Goal: Task Accomplishment & Management: Complete application form

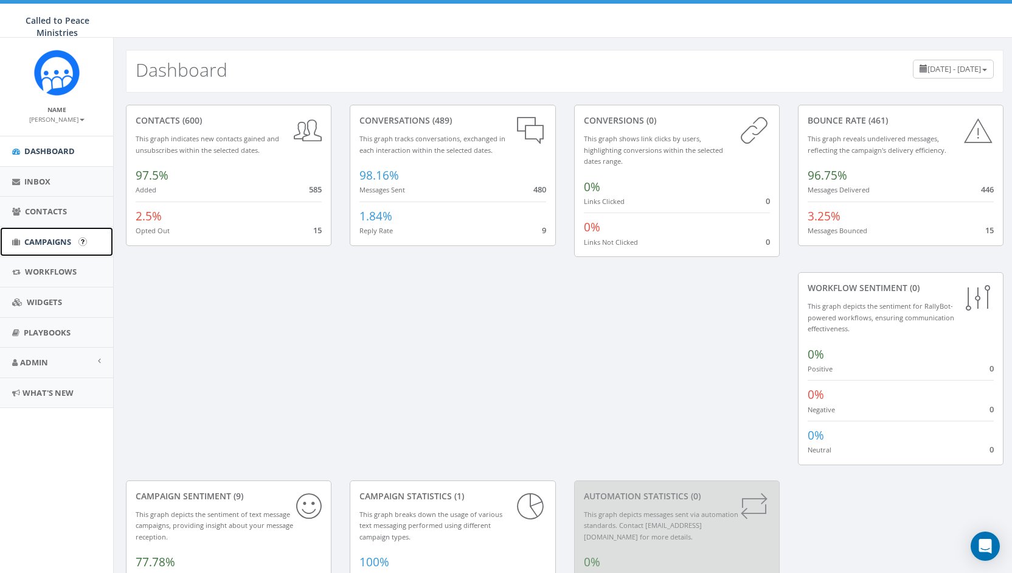
click at [49, 240] on span "Campaigns" at bounding box center [47, 241] width 47 height 11
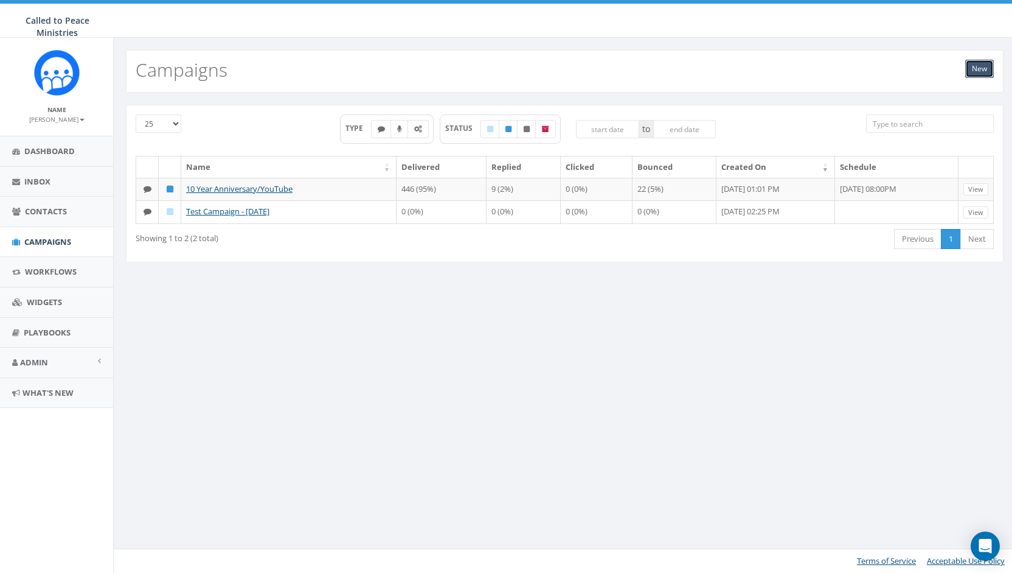
click at [981, 71] on link "New" at bounding box center [980, 69] width 29 height 18
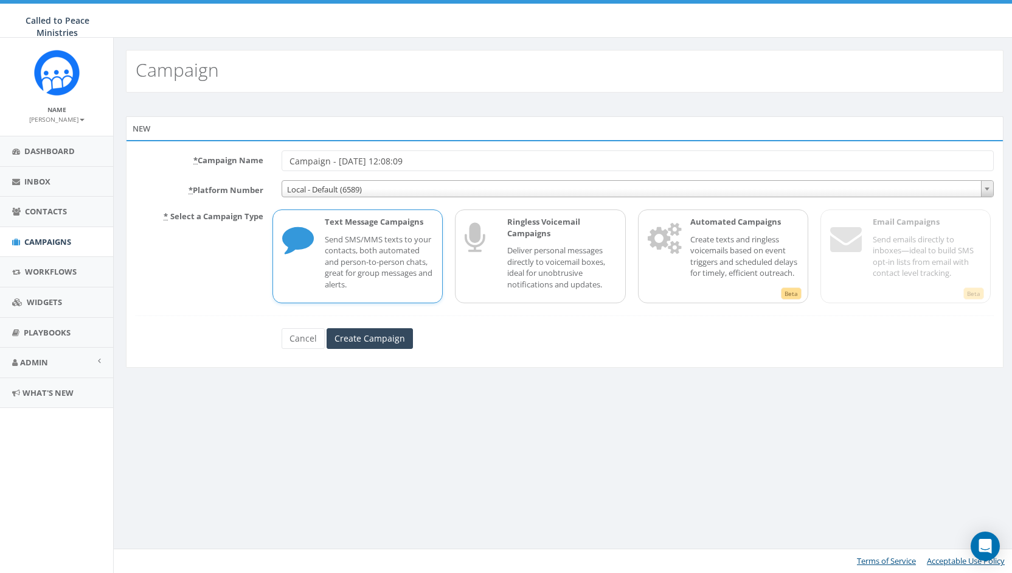
drag, startPoint x: 442, startPoint y: 162, endPoint x: 290, endPoint y: 161, distance: 152.1
click at [290, 161] on input "Campaign - [DATE] 12:08:09" at bounding box center [638, 160] width 712 height 21
type input "DVAM #1"
click at [364, 340] on input "Create Campaign" at bounding box center [370, 338] width 86 height 21
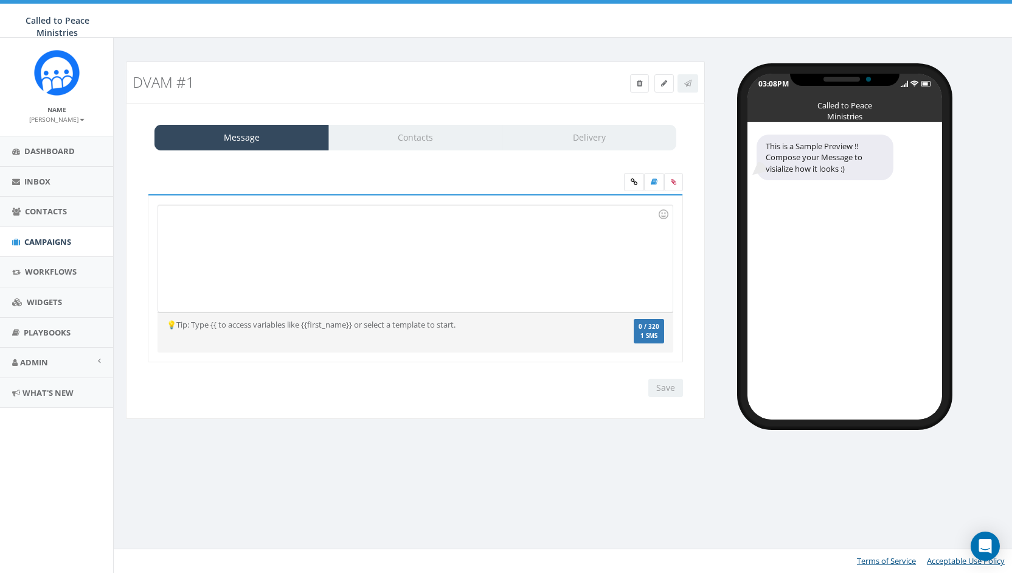
click at [441, 435] on div "DVAM #1 Test Message Status: Message Contacts Delivery Recent Smileys & People …" at bounding box center [565, 242] width 902 height 408
click at [302, 217] on div at bounding box center [415, 258] width 514 height 106
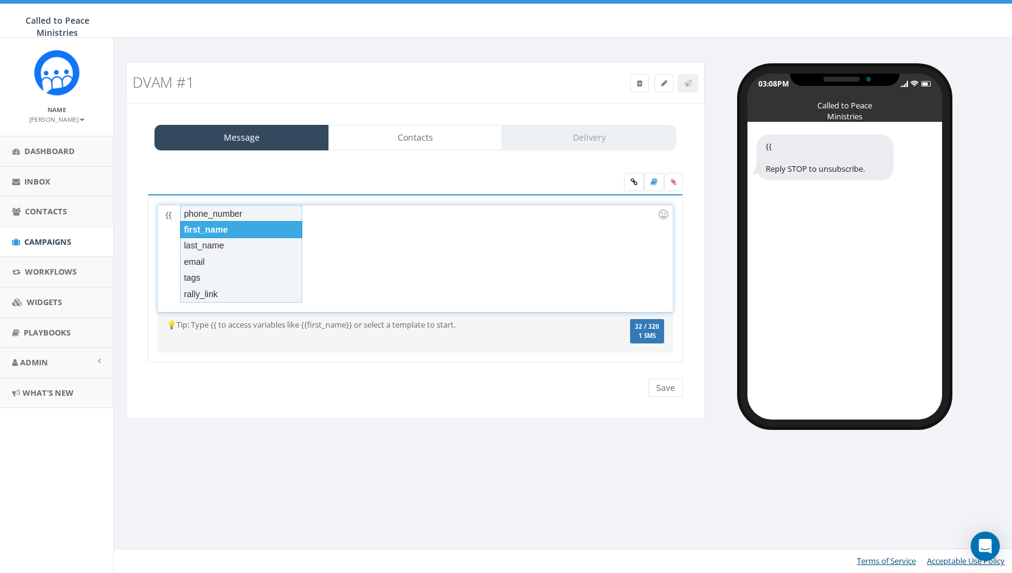
click at [216, 229] on div "first_name" at bounding box center [241, 229] width 122 height 17
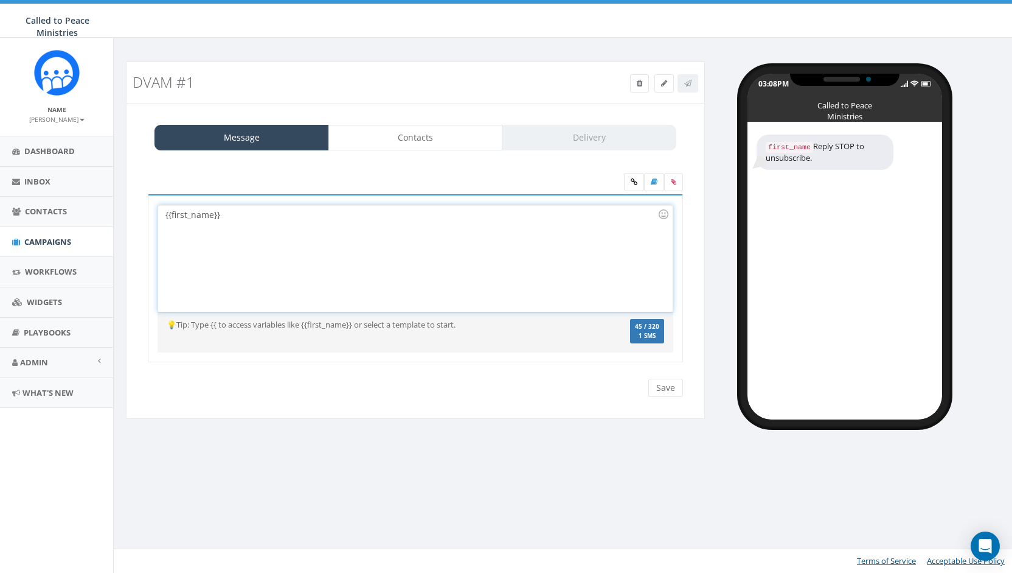
click at [234, 217] on div "{{first_name}}" at bounding box center [415, 258] width 514 height 106
drag, startPoint x: 297, startPoint y: 221, endPoint x: 226, endPoint y: 216, distance: 71.4
click at [226, 216] on div "{{first_name}}, Join us as today" at bounding box center [415, 258] width 514 height 106
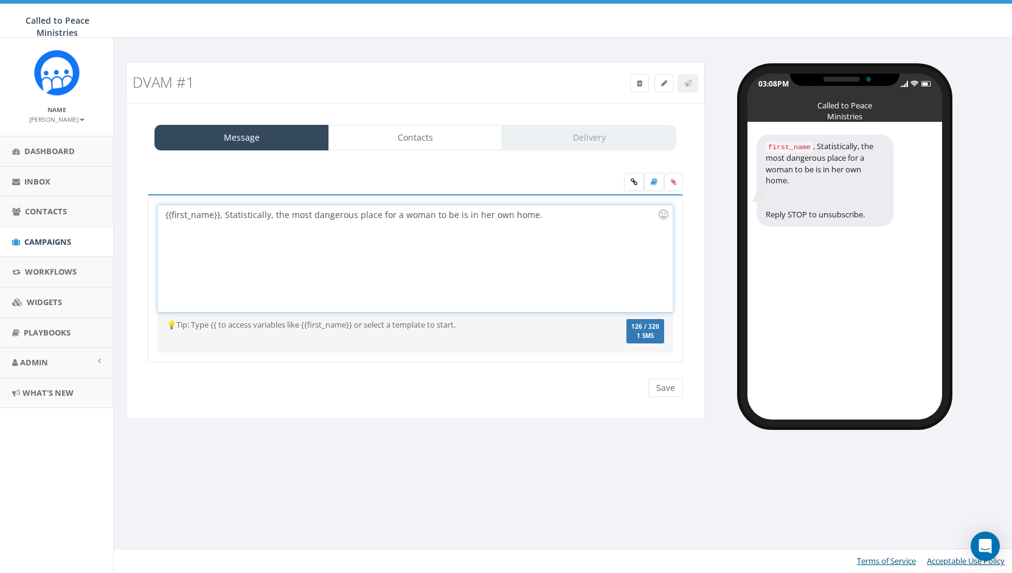
click at [568, 214] on div "{{first_name}}, Statistically, the most dangerous place for a woman to be is in…" at bounding box center [415, 258] width 514 height 106
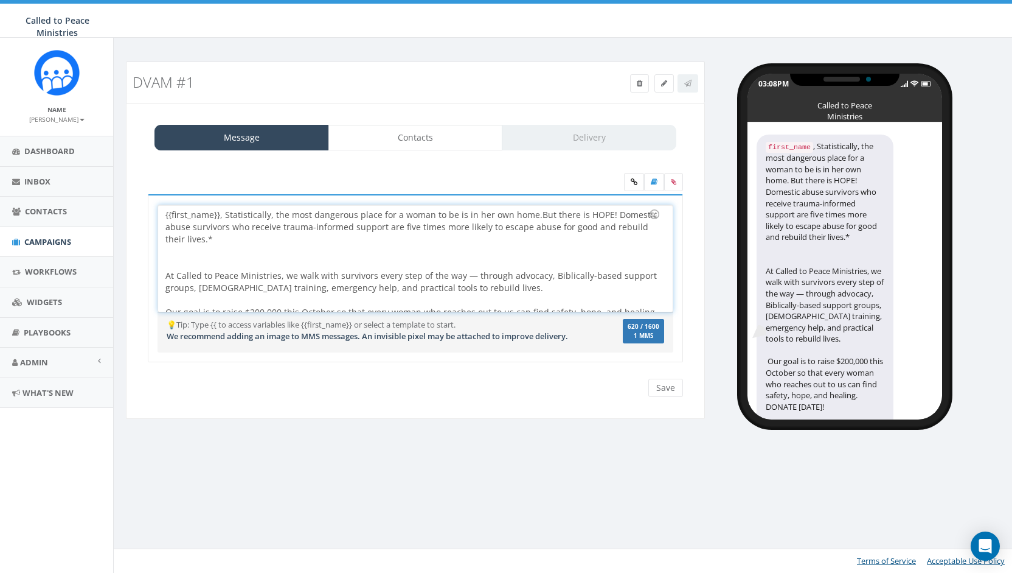
click at [611, 212] on div "{{first_name}}, Statistically, the most dangerous place for a woman to be is in…" at bounding box center [415, 258] width 514 height 106
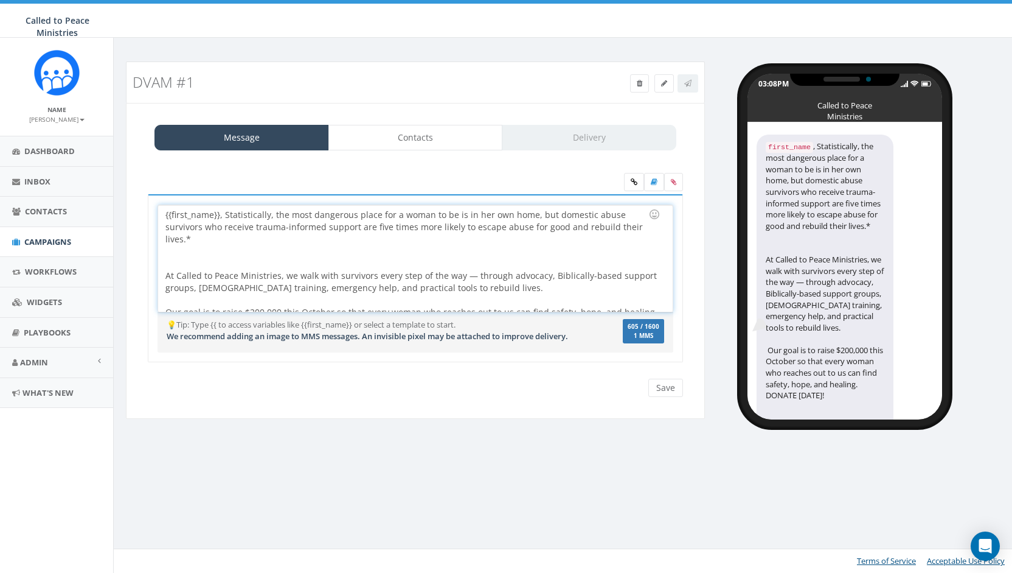
click at [442, 256] on div at bounding box center [411, 257] width 492 height 24
drag, startPoint x: 385, startPoint y: 223, endPoint x: 433, endPoint y: 246, distance: 53.3
click at [385, 223] on div "{{first_name}}, Statistically, the most dangerous place for a woman to be is in…" at bounding box center [415, 258] width 514 height 106
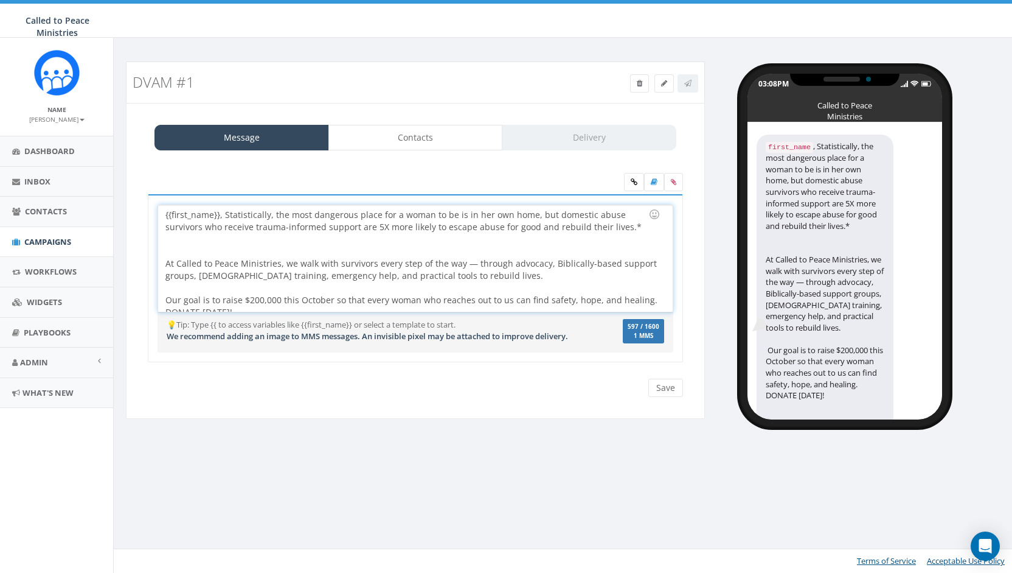
click at [276, 260] on div "{{first_name}}, Statistically, the most dangerous place for a woman to be is in…" at bounding box center [415, 258] width 514 height 106
drag, startPoint x: 500, startPoint y: 261, endPoint x: 296, endPoint y: 259, distance: 203.8
click at [296, 259] on div "{{first_name}}, Statistically, the most dangerous place for a woman to be is in…" at bounding box center [415, 258] width 514 height 106
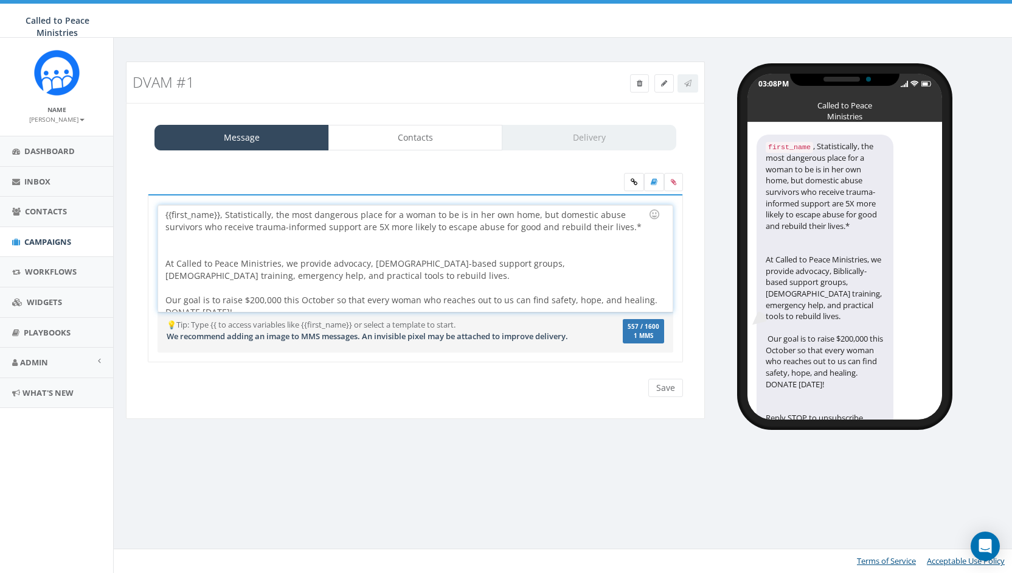
click at [302, 279] on div "{{first_name}}, Statistically, the most dangerous place for a woman to be is in…" at bounding box center [415, 258] width 514 height 106
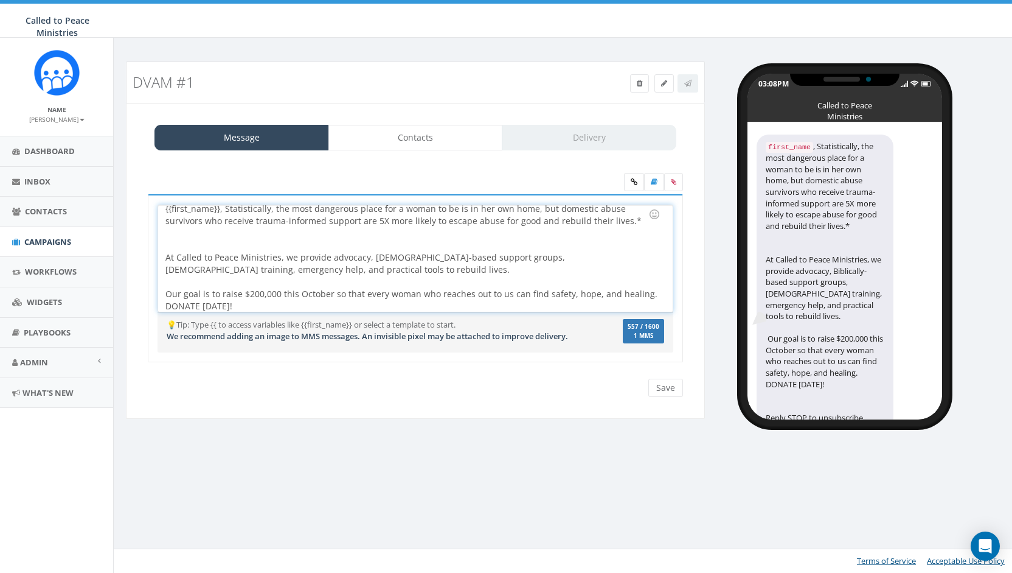
drag, startPoint x: 240, startPoint y: 291, endPoint x: 249, endPoint y: 294, distance: 9.6
click at [240, 291] on div "{{first_name}}, Statistically, the most dangerous place for a woman to be is in…" at bounding box center [415, 258] width 514 height 106
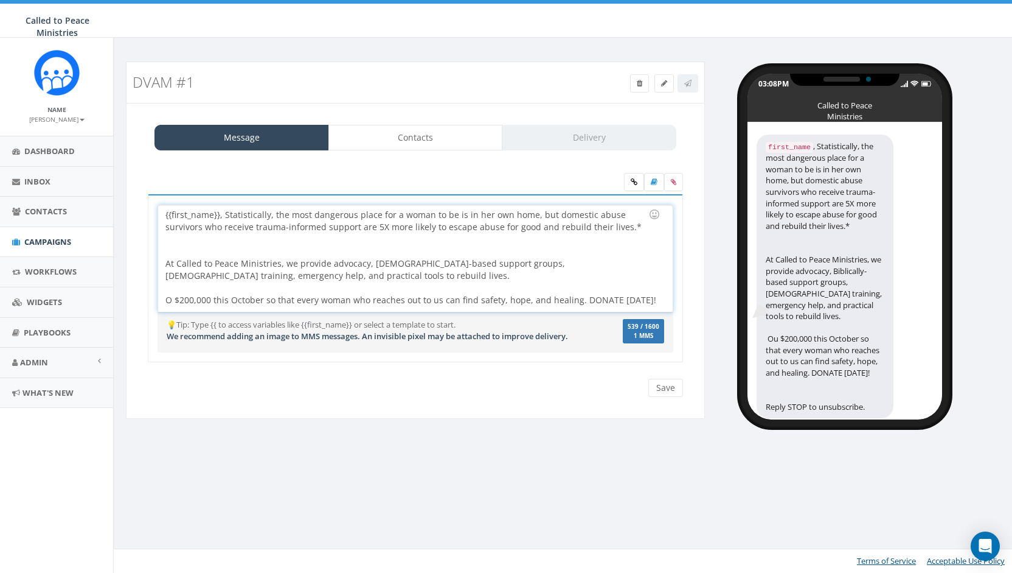
scroll to position [0, 0]
drag, startPoint x: 544, startPoint y: 300, endPoint x: 597, endPoint y: 298, distance: 53.0
click at [597, 298] on div "{{first_name}}, Statistically, the most dangerous place for a woman to be is in…" at bounding box center [415, 258] width 514 height 106
click at [190, 249] on div at bounding box center [411, 245] width 492 height 24
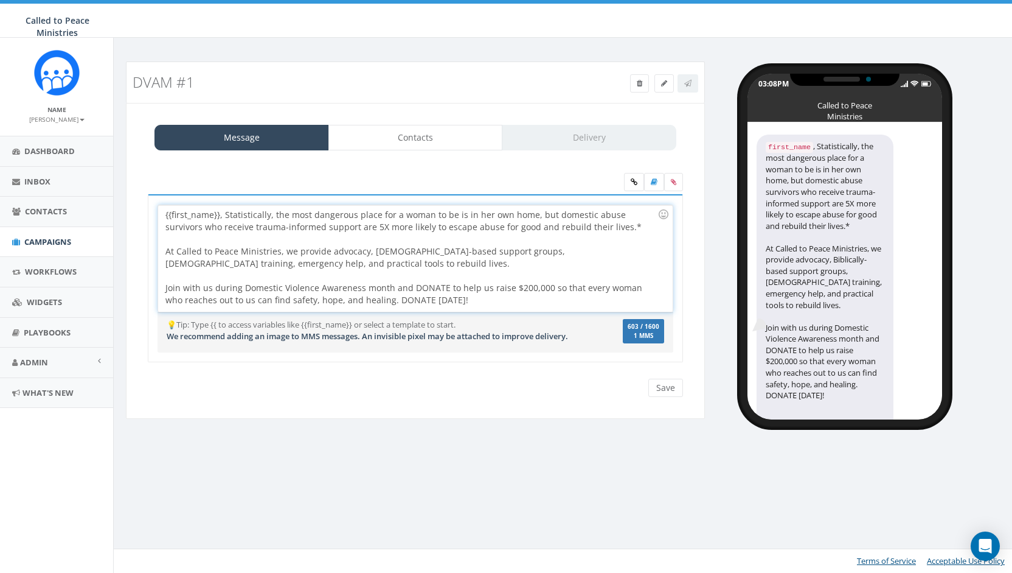
click at [652, 250] on div "{{first_name}}, Statistically, the most dangerous place for a woman to be is in…" at bounding box center [415, 258] width 514 height 106
click at [562, 212] on div "{{first_name}}, Statistically, the most dangerous place for a woman to be is in…" at bounding box center [415, 258] width 514 height 106
click at [465, 251] on div "{{first_name}}, Statistically, the most dangerous place for a woman to be is in…" at bounding box center [415, 258] width 514 height 106
drag, startPoint x: 454, startPoint y: 296, endPoint x: 372, endPoint y: 298, distance: 82.2
click at [372, 298] on div "{{first_name}}, Statistically, the most dangerous place for a woman to be is in…" at bounding box center [415, 258] width 514 height 106
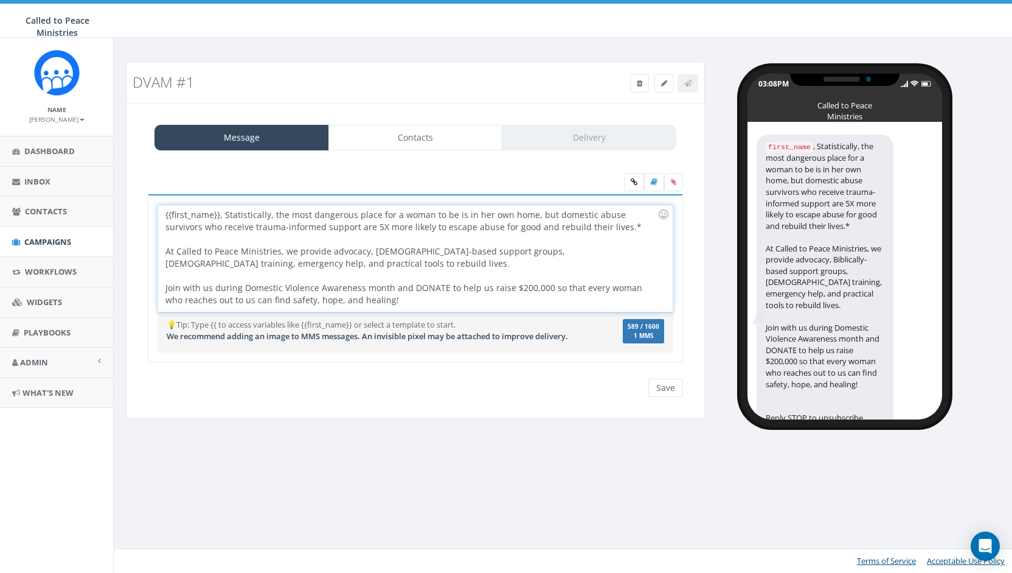
drag, startPoint x: 389, startPoint y: 300, endPoint x: 223, endPoint y: 212, distance: 188.3
click at [223, 212] on div "{{first_name}}, Statistically, the most dangerous place for a woman to be is in…" at bounding box center [415, 258] width 514 height 106
copy div "Statistically, the most dangerous place for a woman to be is in her own home, b…"
drag, startPoint x: 381, startPoint y: 302, endPoint x: 223, endPoint y: 211, distance: 182.3
click at [223, 211] on div "{{first_name}}, Statistically, the most dangerous place for a woman to be is in…" at bounding box center [415, 258] width 514 height 106
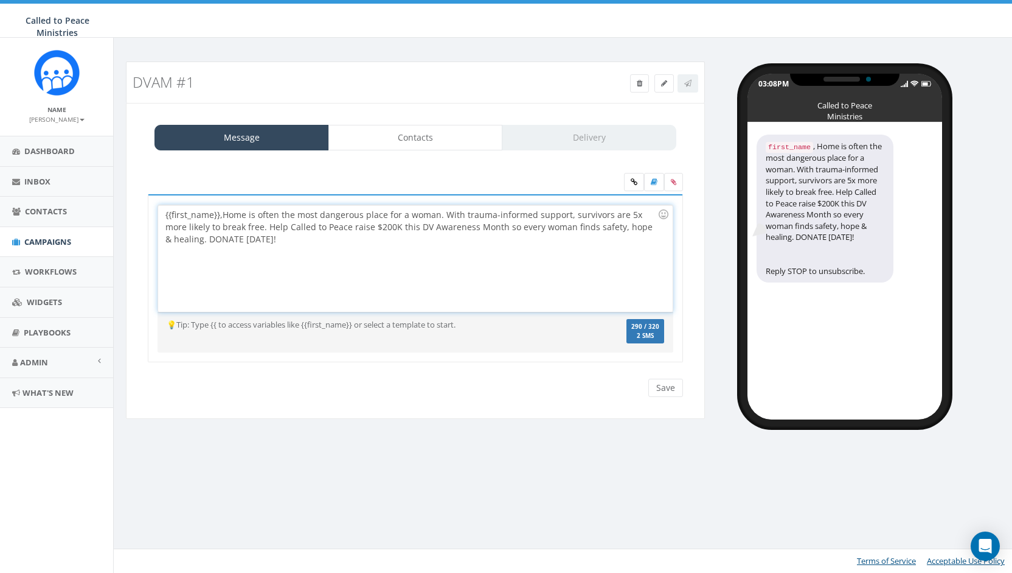
click at [230, 211] on div "{{first_name}}, Home is often the most dangerous place for a woman. With trauma…" at bounding box center [415, 258] width 514 height 106
drag, startPoint x: 567, startPoint y: 215, endPoint x: 655, endPoint y: 265, distance: 100.8
click at [567, 215] on div "{{first_name}}, h ome is often the most dangerous place for a woman. With traum…" at bounding box center [415, 258] width 514 height 106
click at [480, 223] on div "{{first_name}}, h ome is often the most dangerous place for a woman. With traum…" at bounding box center [415, 258] width 514 height 106
click at [442, 237] on div "{{first_name}}, home is often the most dangerous place for a woman. With trauma…" at bounding box center [415, 258] width 514 height 106
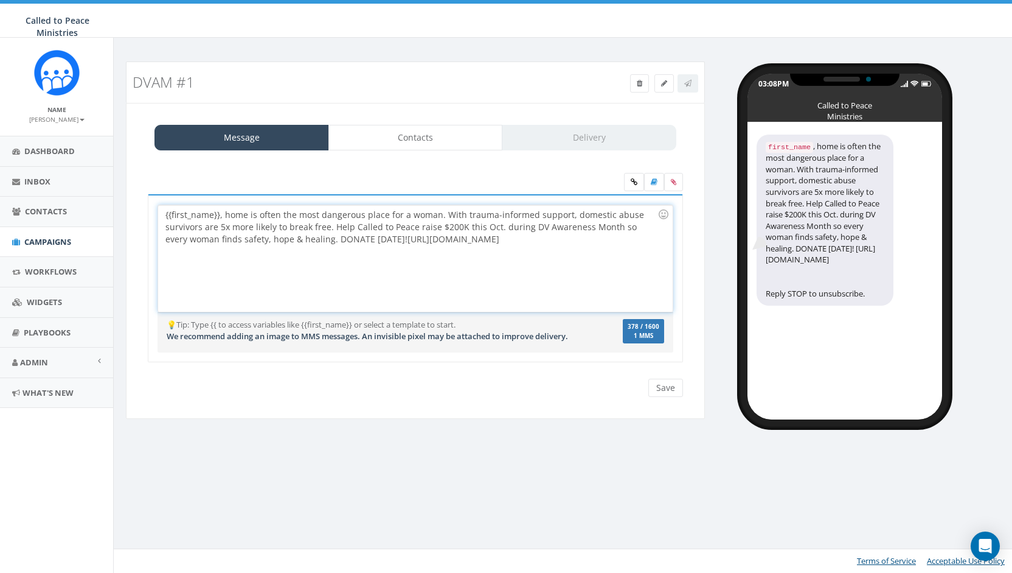
drag, startPoint x: 633, startPoint y: 239, endPoint x: 375, endPoint y: 243, distance: 258.0
click at [375, 243] on div "{{first_name}}, home is often the most dangerous place for a woman. With trauma…" at bounding box center [415, 258] width 514 height 106
click at [636, 178] on icon at bounding box center [634, 181] width 7 height 7
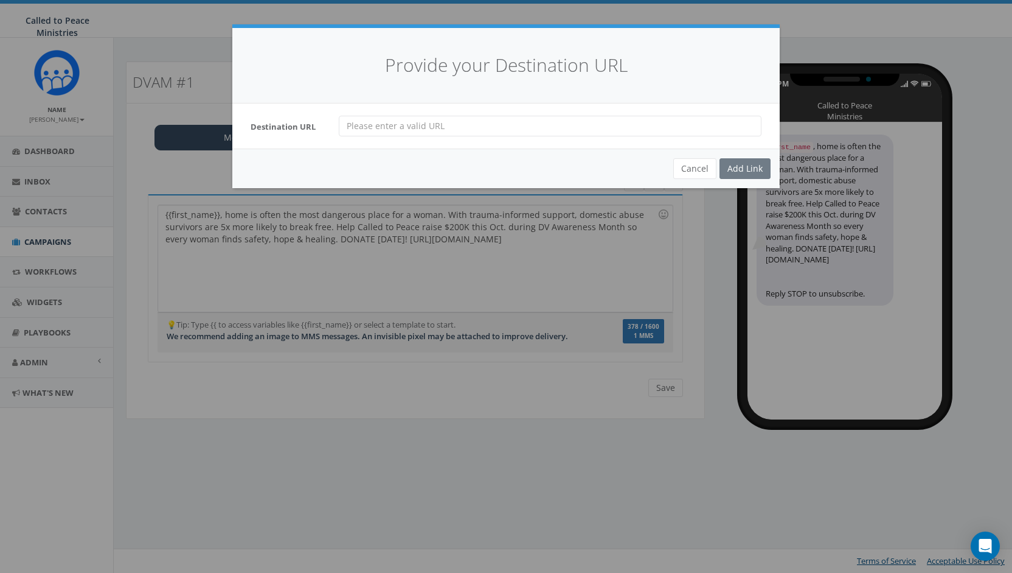
click at [372, 130] on input "url" at bounding box center [550, 126] width 423 height 21
paste input "https://calledtopeace.org/domestic-violence-awareness-month/"
type input "https://calledtopeace.org/domestic-violence-awareness-month/"
click at [754, 173] on div "Add Link" at bounding box center [745, 168] width 51 height 21
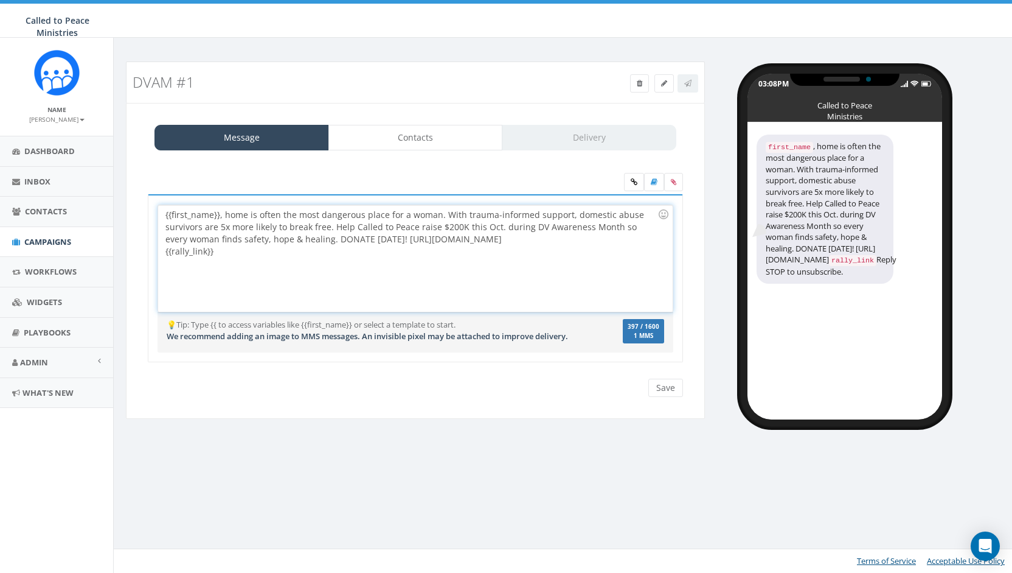
drag, startPoint x: 638, startPoint y: 238, endPoint x: 374, endPoint y: 238, distance: 263.4
click at [374, 238] on div "{{first_name}}, home is often the most dangerous place for a woman. With trauma…" at bounding box center [415, 258] width 514 height 106
drag, startPoint x: 217, startPoint y: 249, endPoint x: 158, endPoint y: 256, distance: 58.8
click at [158, 256] on div "{{first_name}}, home is often the most dangerous place for a woman. With trauma…" at bounding box center [415, 258] width 514 height 106
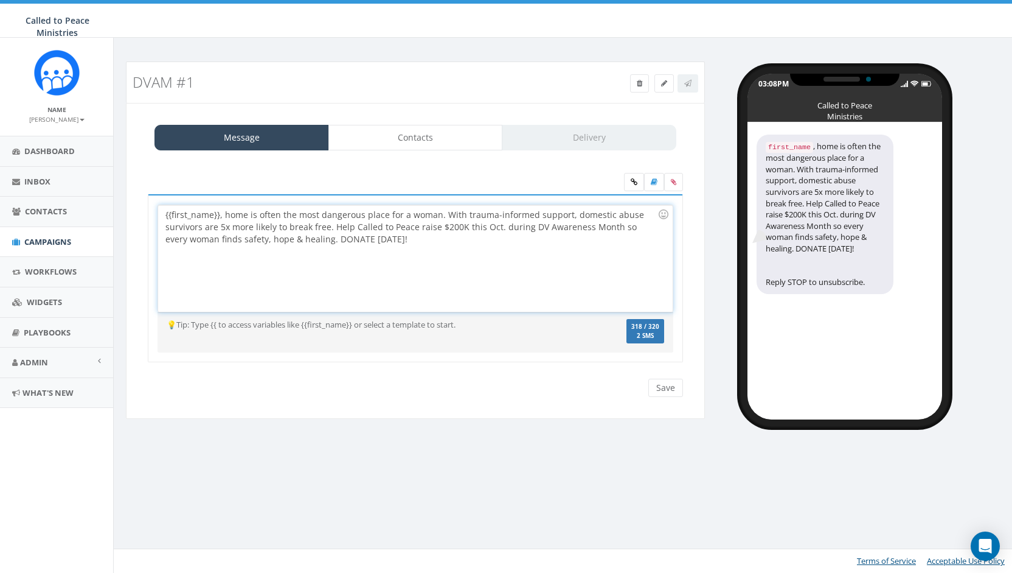
click at [459, 210] on div "{{first_name}}, home is often the most dangerous place for a woman. With trauma…" at bounding box center [415, 258] width 514 height 106
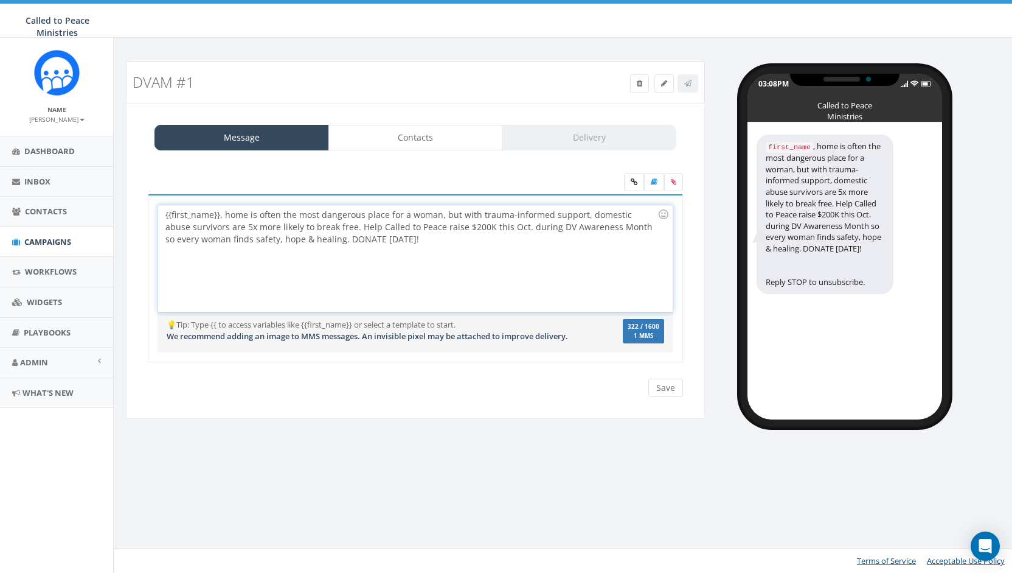
click at [326, 225] on div "{{first_name}}, home is often the most dangerous place for a woman, but with tr…" at bounding box center [415, 258] width 514 height 106
click at [489, 226] on div "{{first_name}}, home is often the most dangerous place for a woman, but with tr…" at bounding box center [415, 258] width 514 height 106
click at [508, 235] on div "{{first_name}}, home is often the most dangerous place for a woman, but with tr…" at bounding box center [415, 258] width 514 height 106
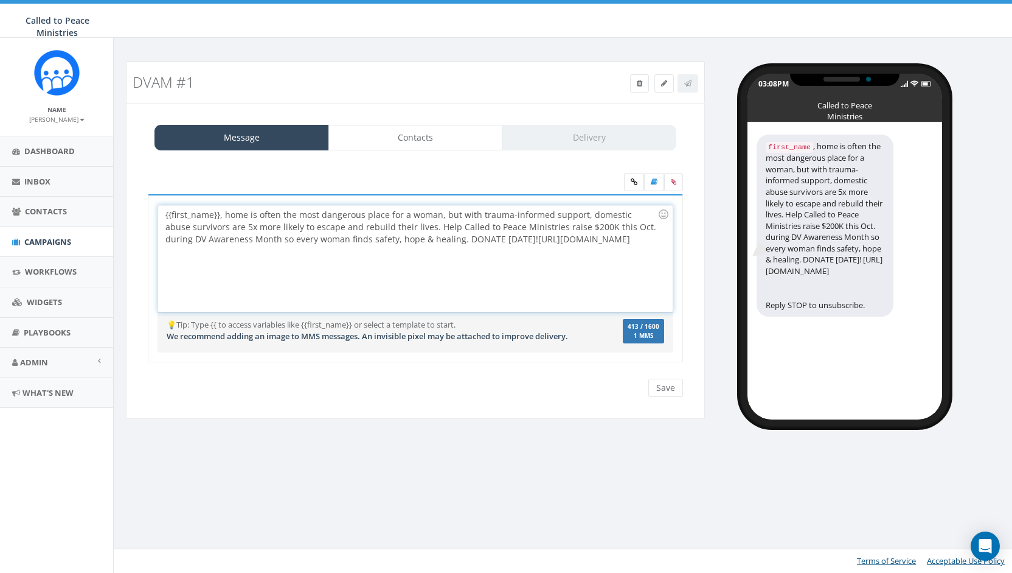
drag, startPoint x: 483, startPoint y: 235, endPoint x: 553, endPoint y: 260, distance: 74.3
click at [553, 260] on div "{{first_name}}, home is often the most dangerous place for a woman, but with tr…" at bounding box center [415, 258] width 514 height 106
click at [636, 178] on icon at bounding box center [634, 181] width 7 height 7
click at [637, 178] on icon at bounding box center [634, 181] width 7 height 7
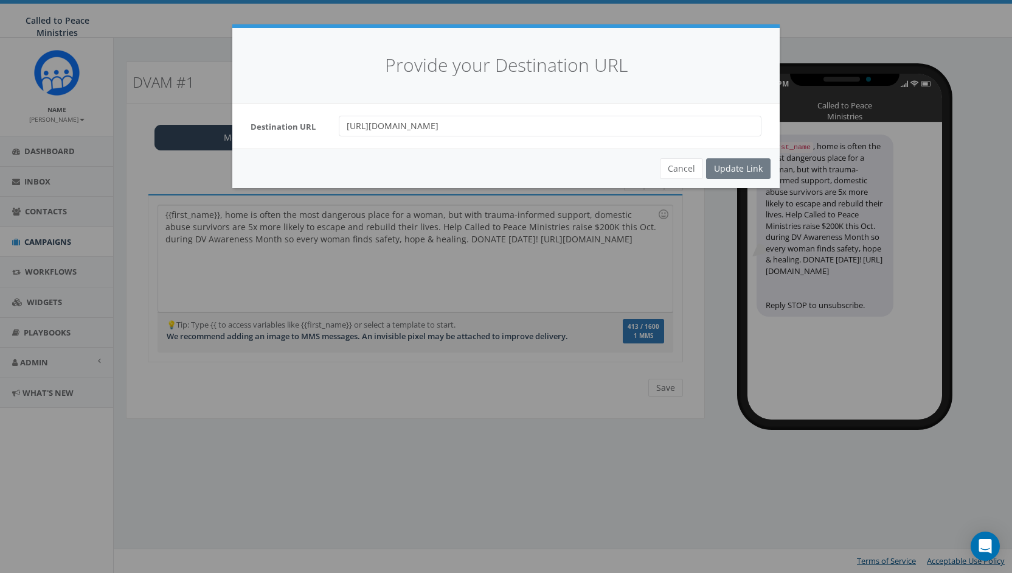
click at [723, 165] on div "Cancel Update Link" at bounding box center [506, 168] width 548 height 40
click at [614, 120] on input "https://calledtopeace.org/domestic-violence-awareness-month/" at bounding box center [550, 126] width 423 height 21
click at [731, 164] on div "Cancel Update Link" at bounding box center [506, 168] width 548 height 40
click at [622, 122] on input "https://calledtopeace.org/domestic-violence-awareness-month/" at bounding box center [550, 126] width 423 height 21
drag, startPoint x: 622, startPoint y: 122, endPoint x: 352, endPoint y: 142, distance: 270.9
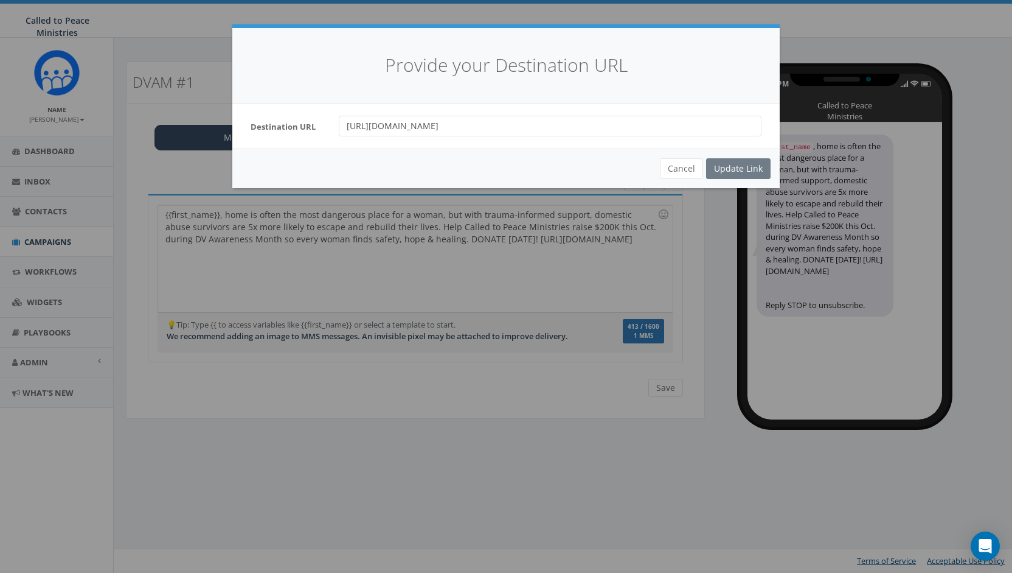
click at [352, 142] on div "Destination URL https://calledtopeace.org/domestic-violence-awareness-month/" at bounding box center [506, 125] width 548 height 45
click at [736, 164] on div "Cancel Update Link" at bounding box center [506, 168] width 548 height 40
click at [599, 282] on div "Provide your Destination URL Destination URL https://calledtopeace.org/domestic…" at bounding box center [506, 286] width 1012 height 573
click at [692, 169] on button "Cancel" at bounding box center [681, 168] width 43 height 21
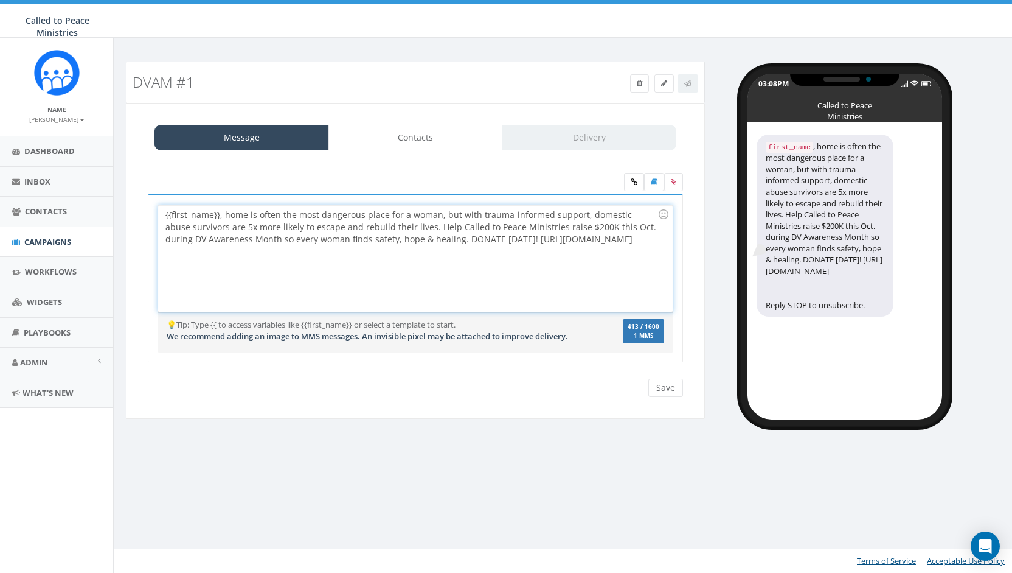
drag, startPoint x: 490, startPoint y: 239, endPoint x: 562, endPoint y: 265, distance: 75.8
click at [562, 265] on div "{{first_name}}, home is often the most dangerous place for a woman, but with tr…" at bounding box center [415, 258] width 514 height 106
click at [635, 178] on icon at bounding box center [634, 181] width 7 height 7
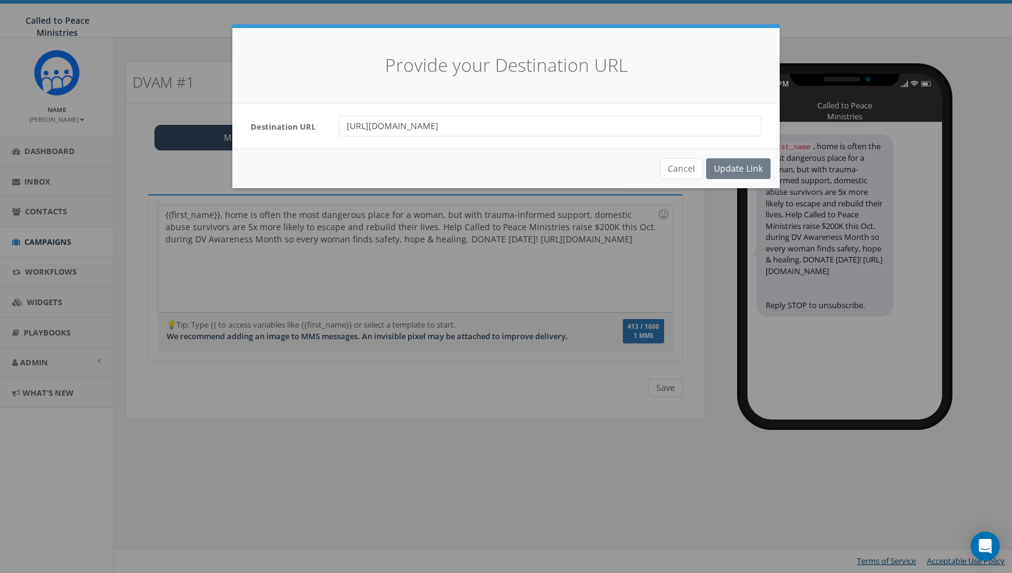
click at [729, 167] on div "Cancel Update Link" at bounding box center [506, 168] width 548 height 40
click at [733, 170] on div "Cancel Update Link" at bounding box center [506, 168] width 548 height 40
click at [577, 261] on div "Provide your Destination URL Destination URL https://calledtopeace.org/domestic…" at bounding box center [506, 286] width 1012 height 573
click at [669, 159] on button "Cancel" at bounding box center [681, 168] width 43 height 21
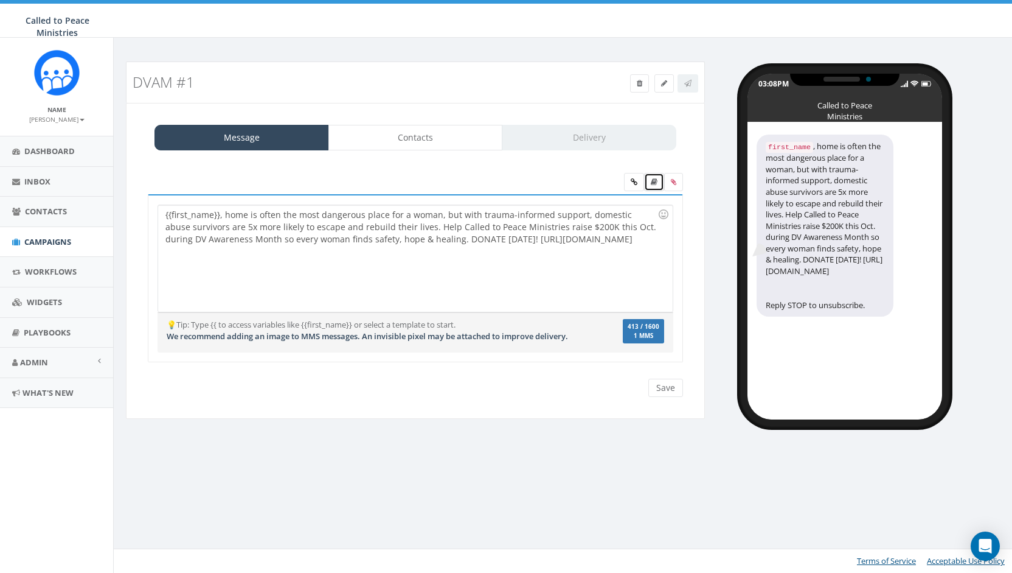
click at [655, 179] on icon at bounding box center [654, 181] width 7 height 7
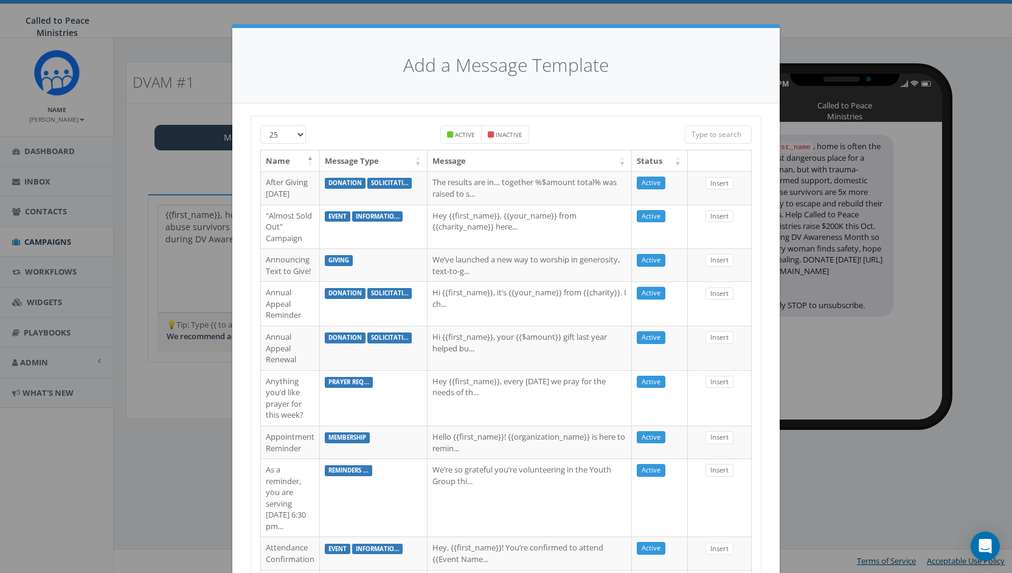
click at [823, 35] on div "Add a Message Template 25 50 100 Active Inactive Name Message Type Message Stat…" at bounding box center [506, 286] width 1012 height 573
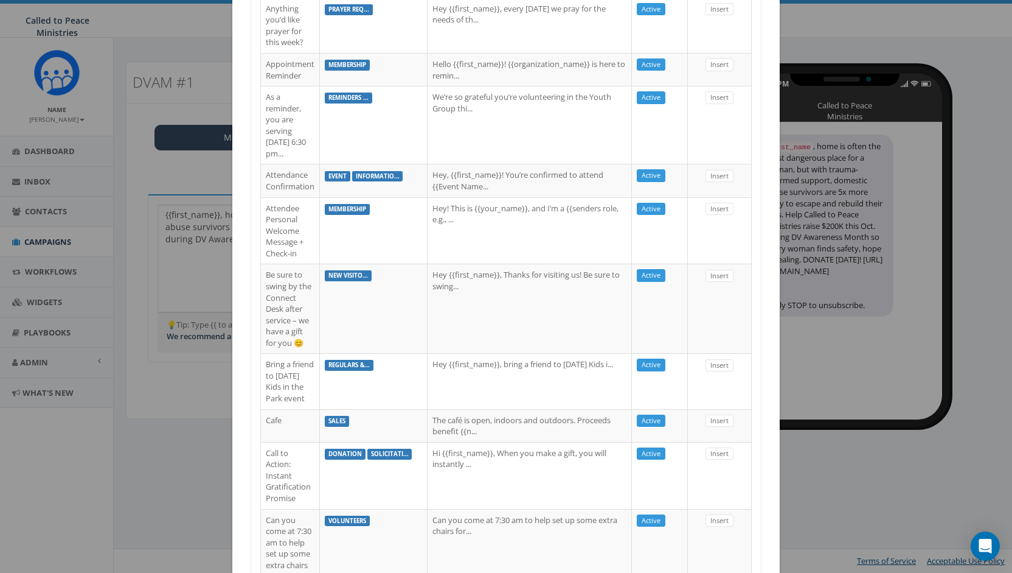
scroll to position [922, 0]
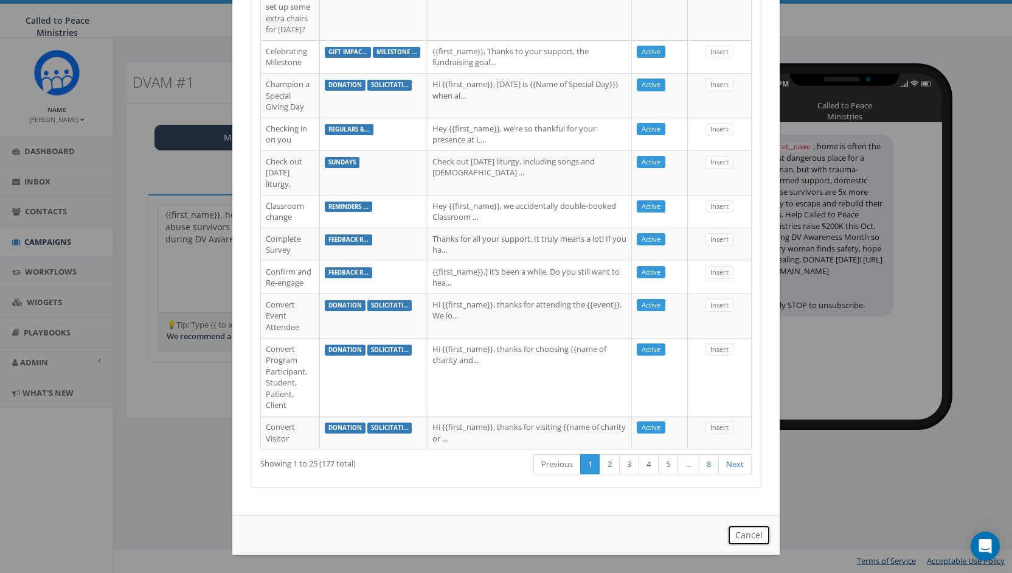
click at [744, 535] on button "Cancel" at bounding box center [749, 534] width 43 height 21
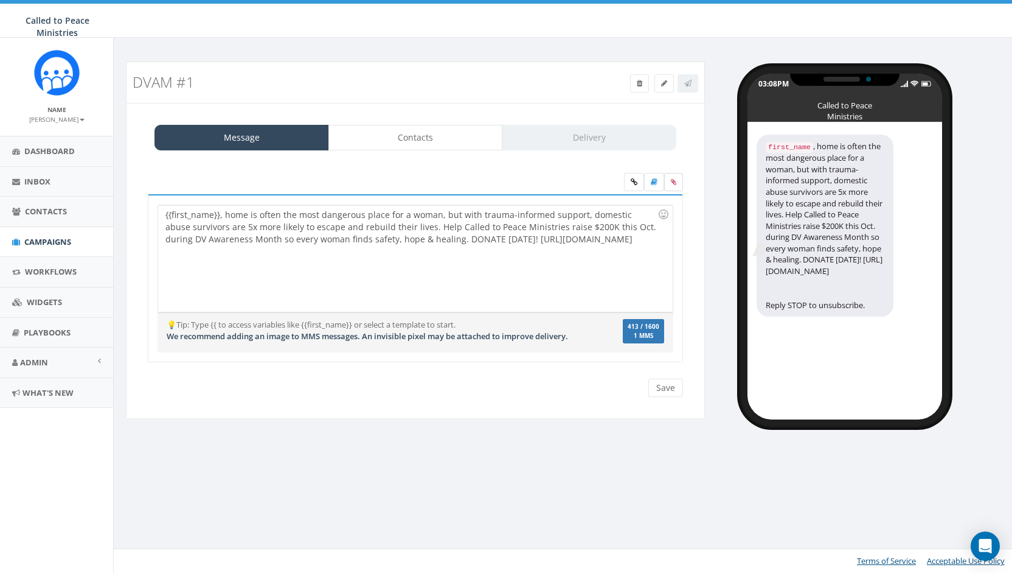
click at [674, 179] on icon at bounding box center [673, 181] width 5 height 7
click at [0, 0] on input "file" at bounding box center [0, 0] width 0 height 0
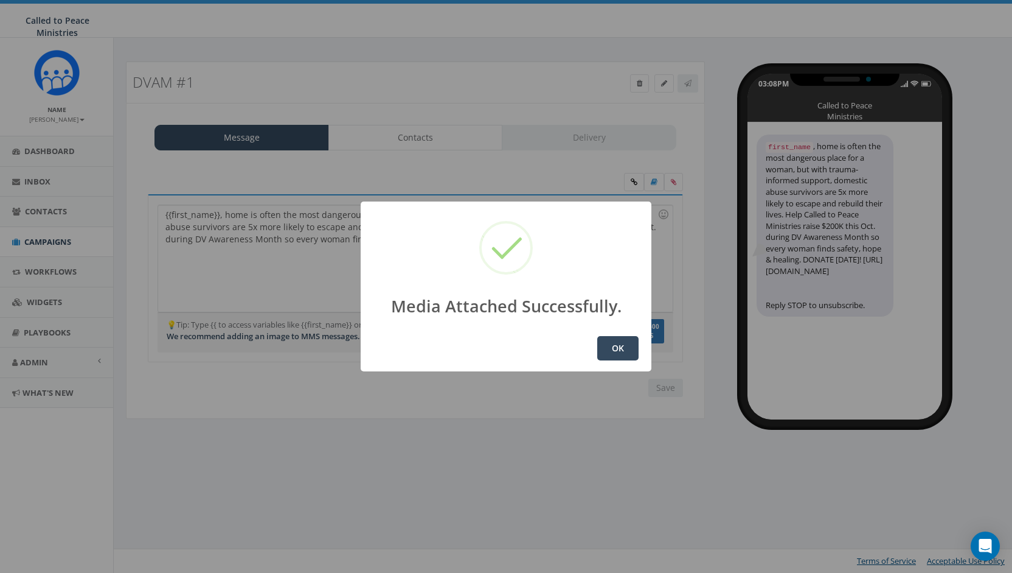
click at [621, 343] on button "OK" at bounding box center [617, 348] width 41 height 24
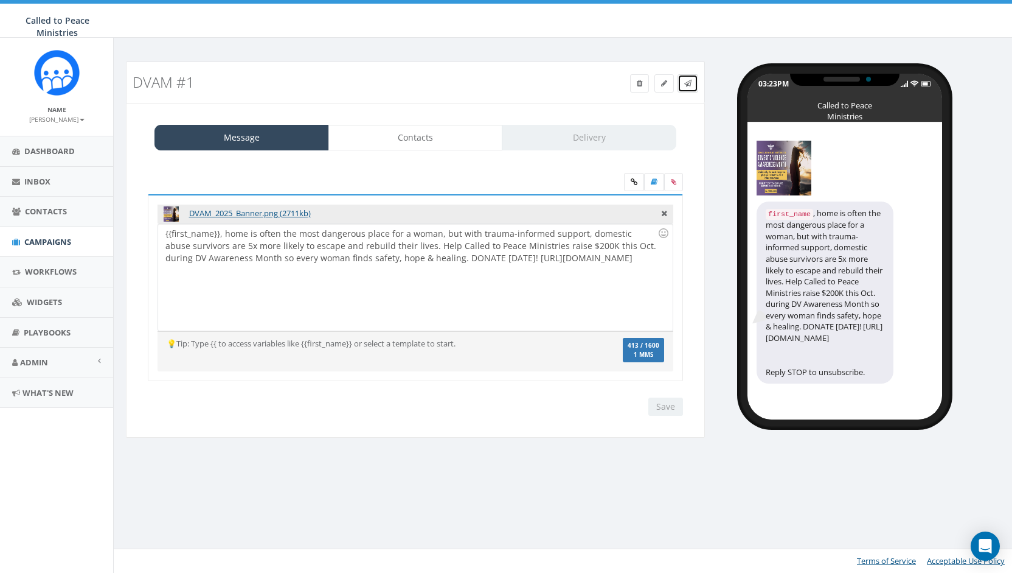
click at [691, 80] on icon at bounding box center [687, 83] width 7 height 7
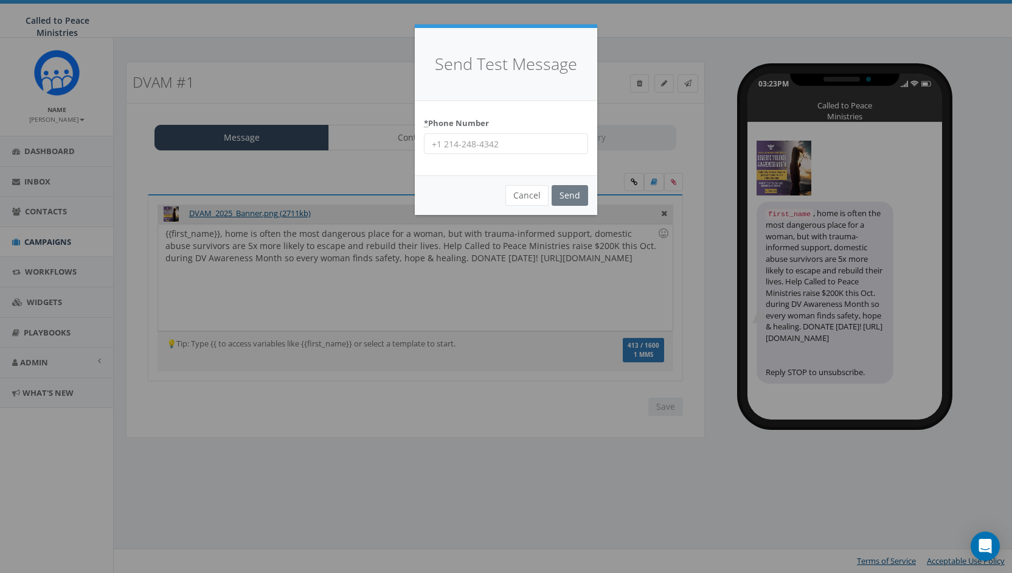
click at [507, 138] on input "* Phone Number" at bounding box center [506, 143] width 164 height 21
type input "9199954994"
click at [573, 195] on input "Send" at bounding box center [570, 195] width 37 height 21
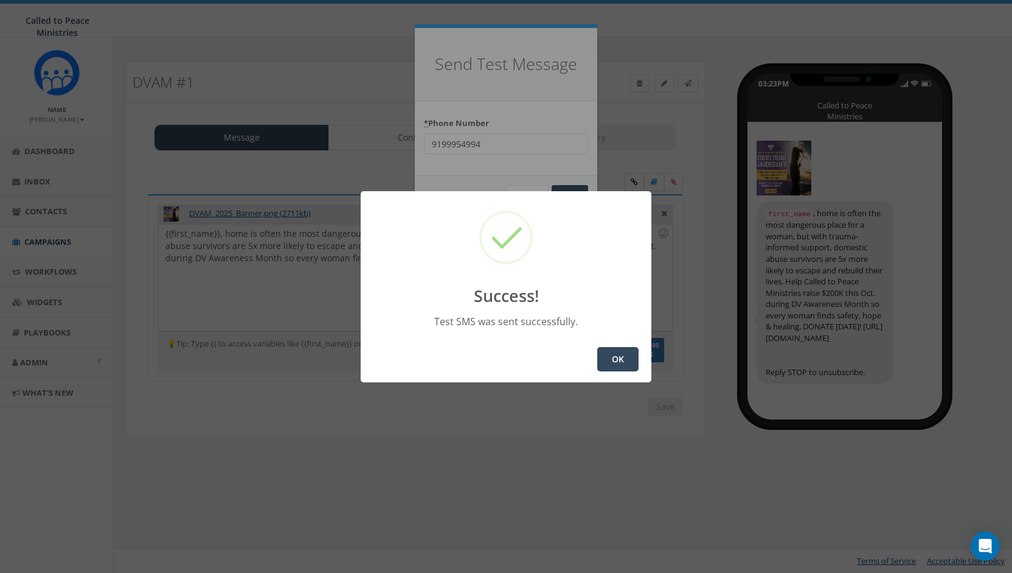
click at [624, 363] on button "OK" at bounding box center [617, 359] width 41 height 24
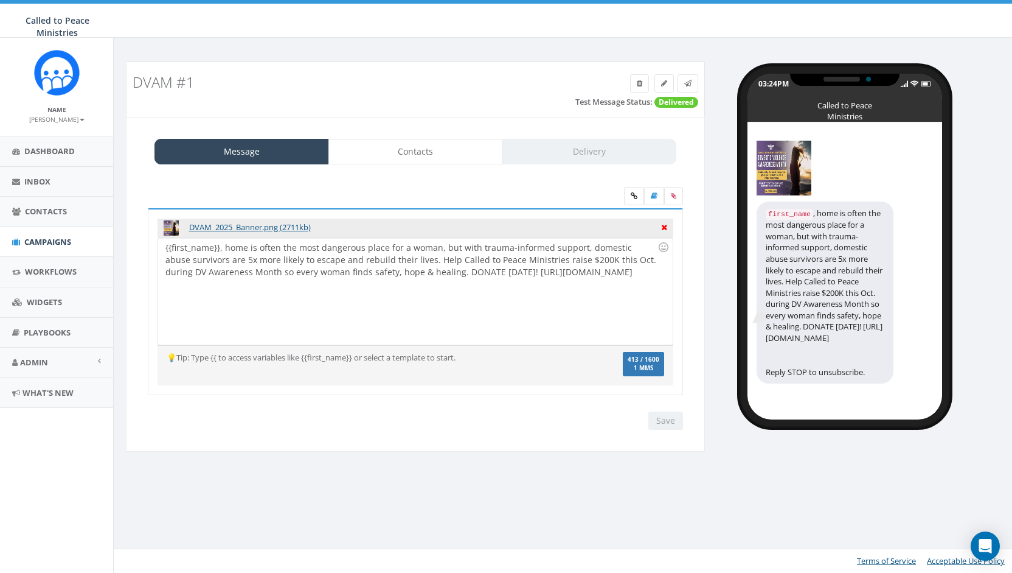
click at [663, 222] on icon at bounding box center [664, 225] width 6 height 11
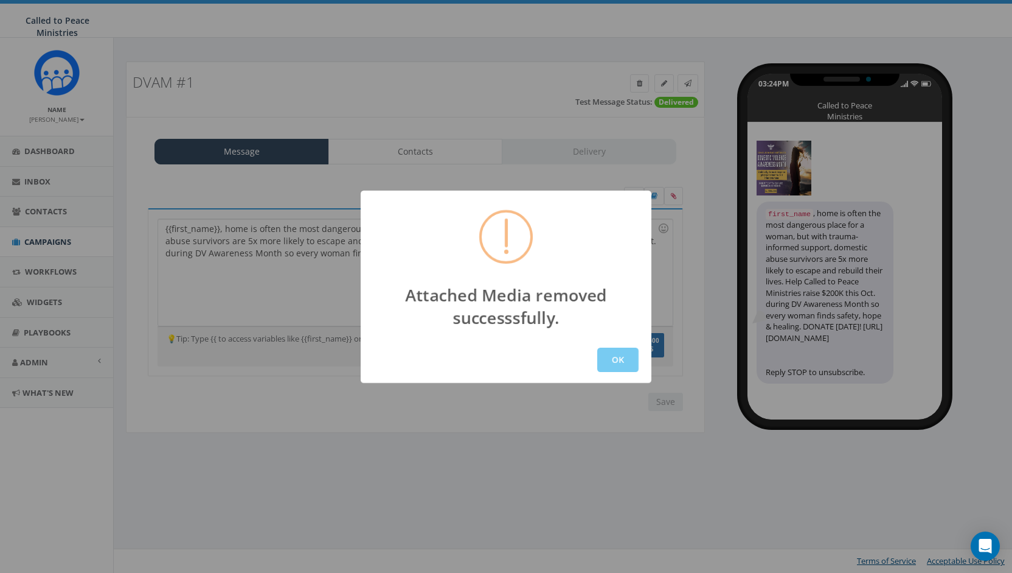
click at [622, 364] on button "OK" at bounding box center [617, 359] width 41 height 24
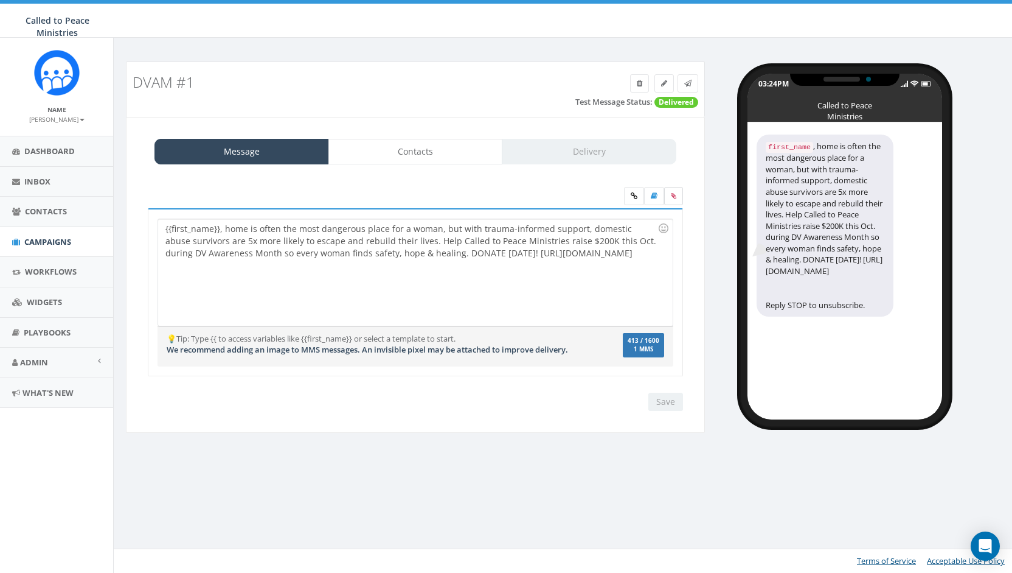
click at [674, 193] on icon at bounding box center [673, 195] width 5 height 7
click at [0, 0] on input "file" at bounding box center [0, 0] width 0 height 0
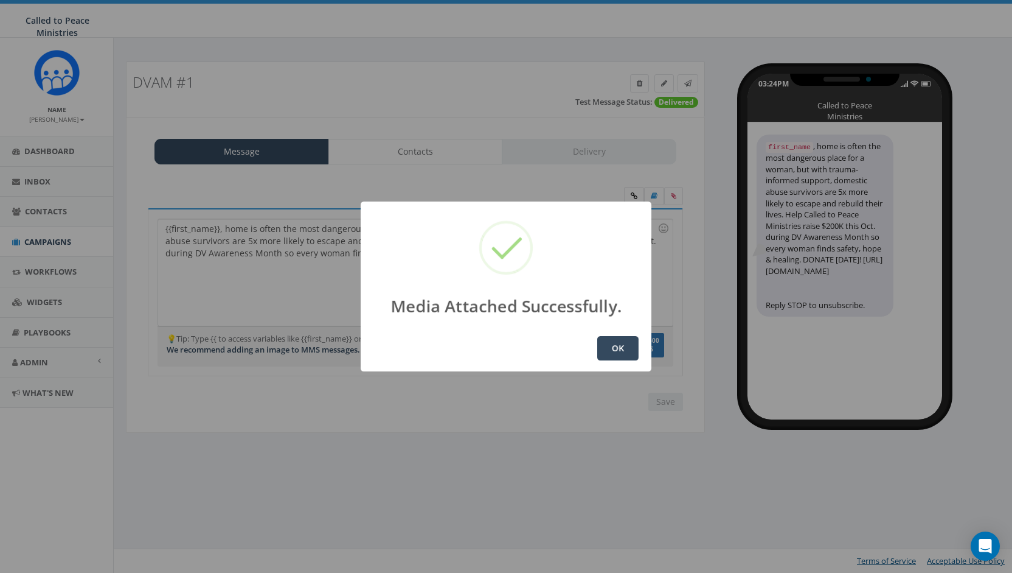
click at [624, 349] on button "OK" at bounding box center [617, 348] width 41 height 24
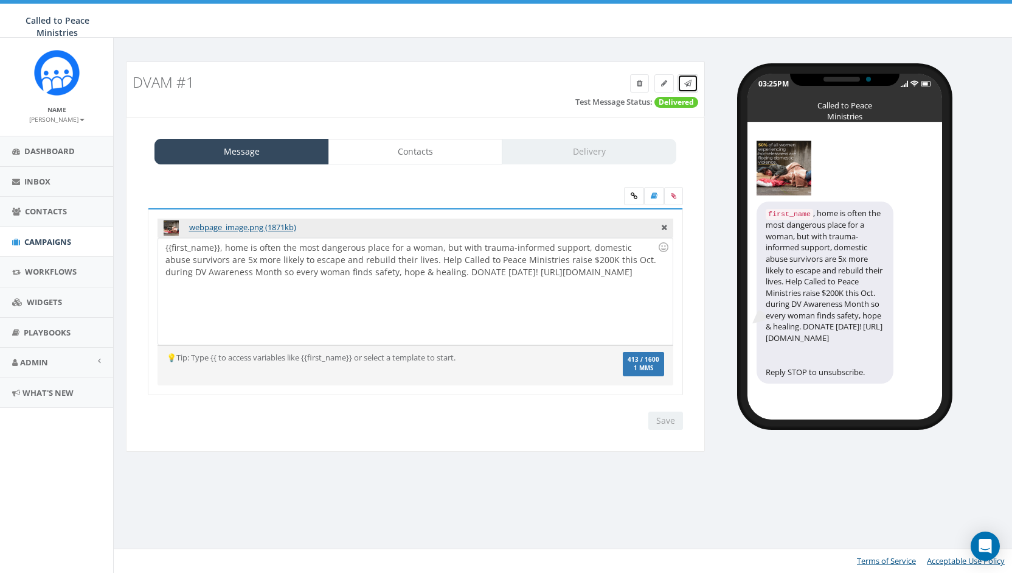
click at [694, 80] on link at bounding box center [688, 83] width 21 height 18
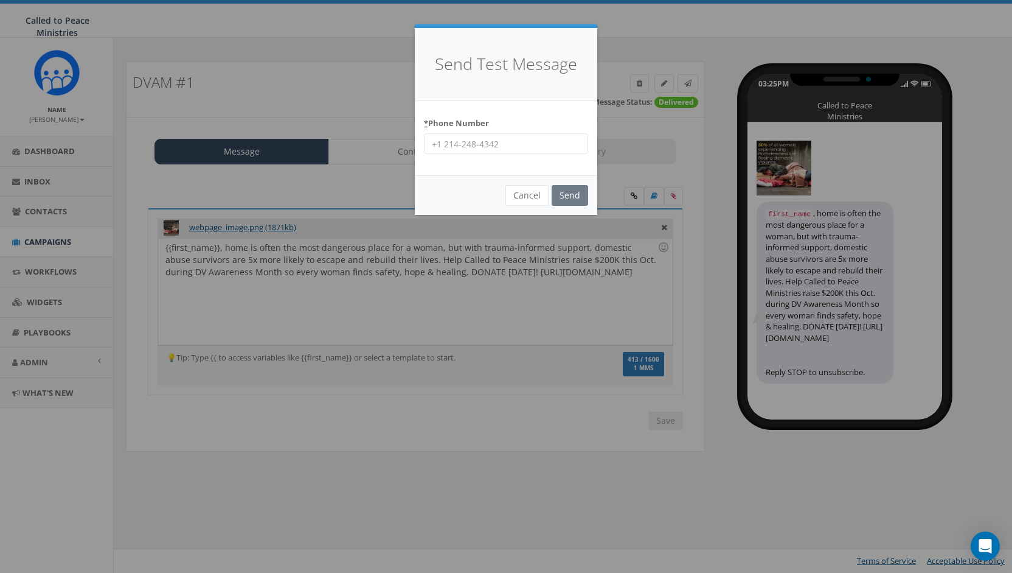
click at [540, 142] on input "* Phone Number" at bounding box center [506, 143] width 164 height 21
type input "9199954994"
click at [571, 197] on input "Send" at bounding box center [570, 195] width 37 height 21
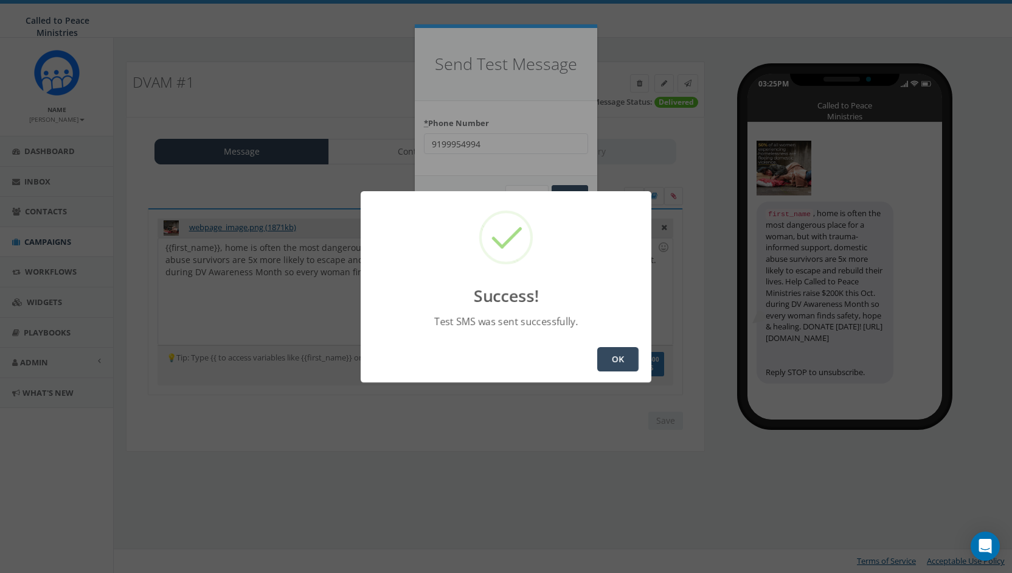
click at [616, 357] on button "OK" at bounding box center [617, 359] width 41 height 24
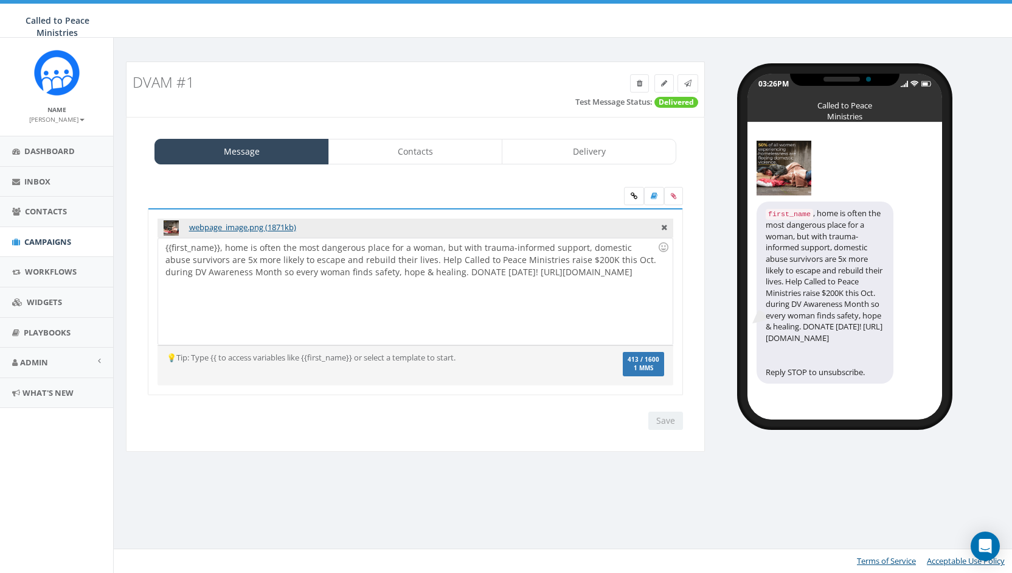
click at [668, 416] on div "Save Next" at bounding box center [662, 420] width 41 height 18
click at [423, 156] on link "Contacts" at bounding box center [416, 152] width 175 height 26
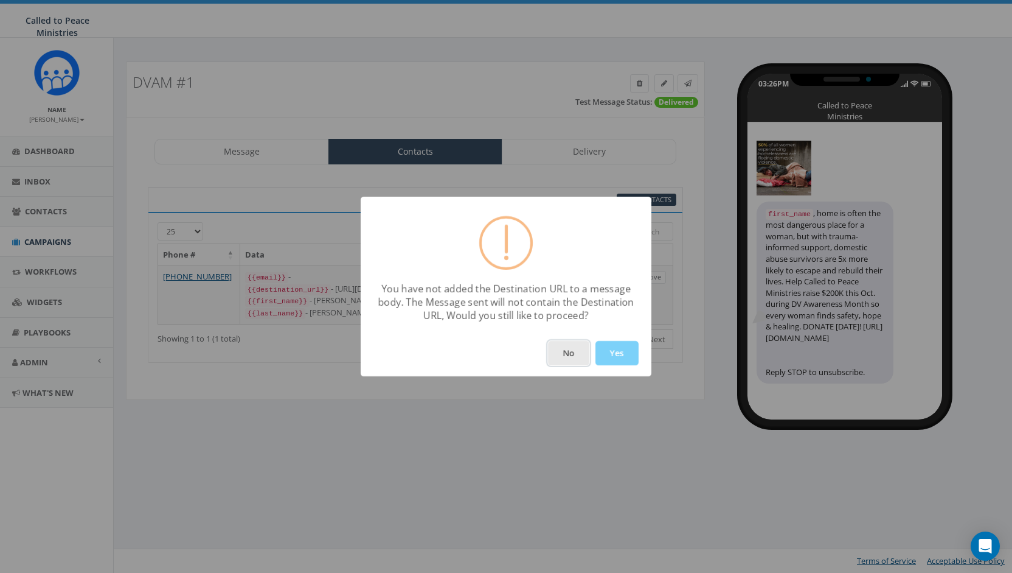
click at [570, 356] on button "No" at bounding box center [568, 353] width 41 height 24
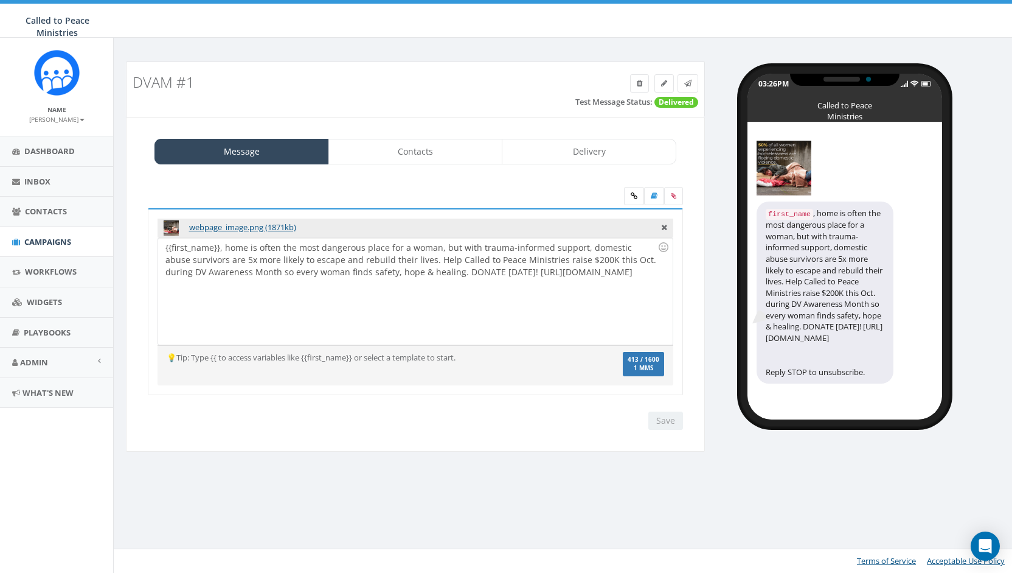
click at [404, 274] on div "{{first_name}}, home is often the most dangerous place for a woman, but with tr…" at bounding box center [415, 291] width 514 height 106
drag, startPoint x: 488, startPoint y: 270, endPoint x: 632, endPoint y: 287, distance: 145.2
click at [632, 287] on div "{{first_name}}, home is often the most dangerous place for a woman, but with tr…" at bounding box center [415, 291] width 514 height 106
click at [635, 192] on icon at bounding box center [634, 195] width 7 height 7
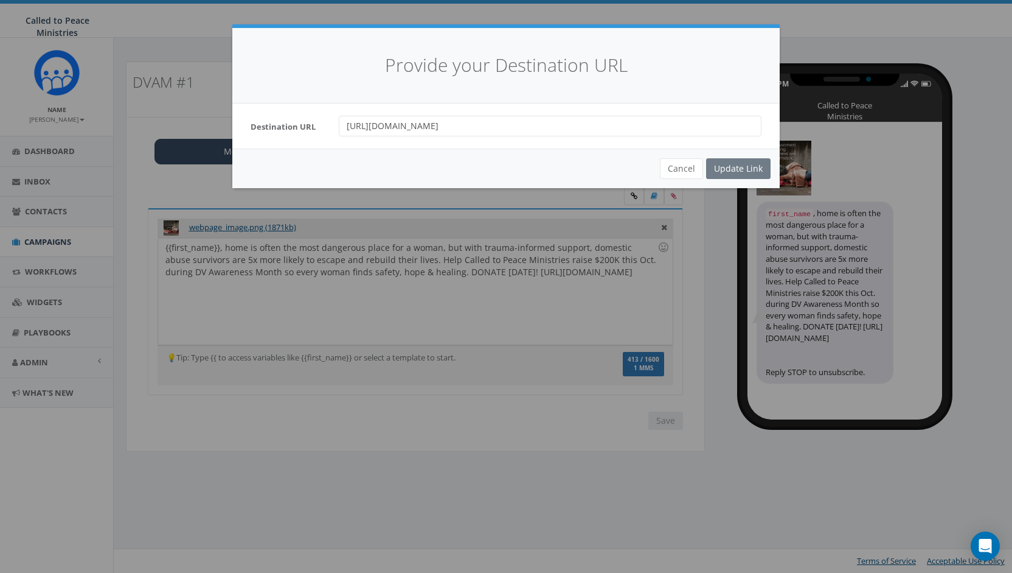
click at [751, 167] on div "Cancel Update Link" at bounding box center [506, 168] width 548 height 40
click at [674, 177] on button "Cancel" at bounding box center [681, 168] width 43 height 21
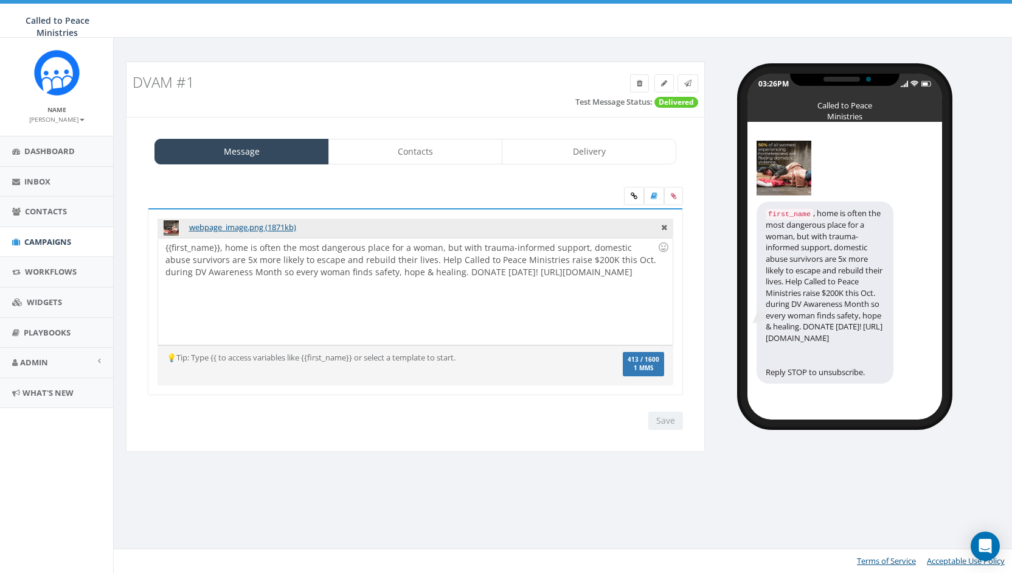
click at [562, 324] on div "{{first_name}}, home is often the most dangerous place for a woman, but with tr…" at bounding box center [415, 291] width 514 height 106
click at [425, 148] on link "Contacts" at bounding box center [416, 152] width 175 height 26
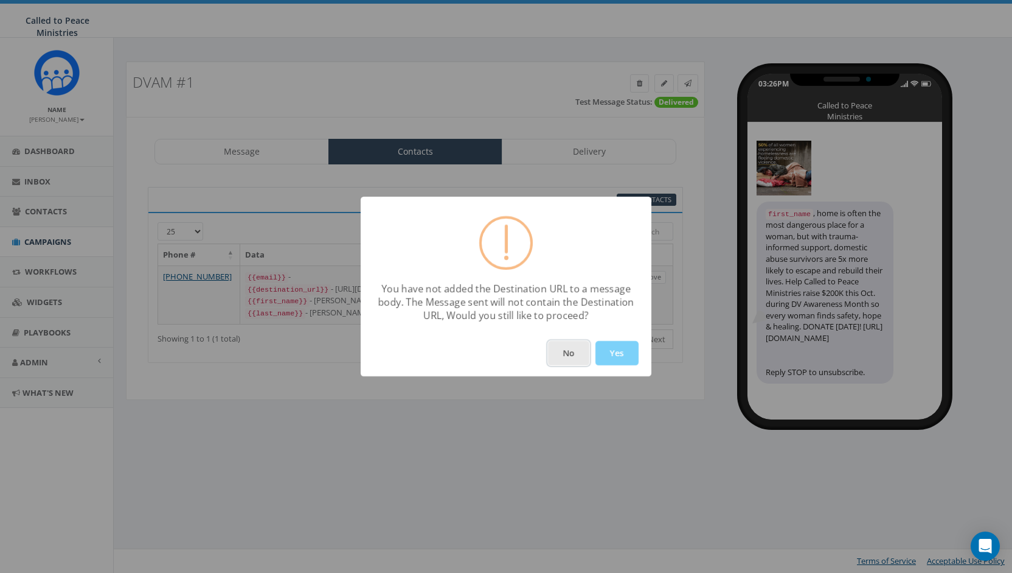
click at [560, 362] on button "No" at bounding box center [568, 353] width 41 height 24
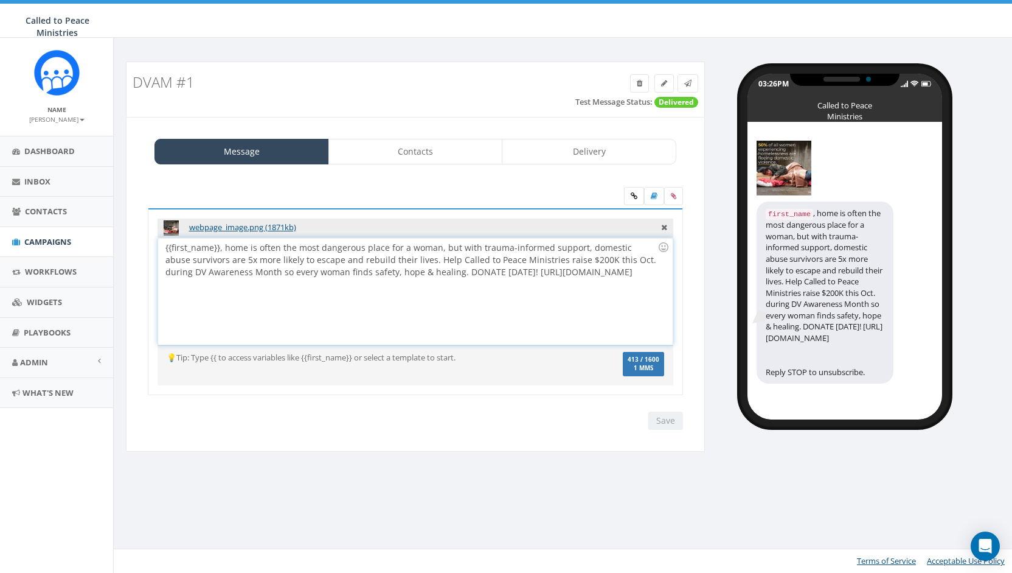
drag, startPoint x: 482, startPoint y: 271, endPoint x: 604, endPoint y: 282, distance: 122.1
click at [604, 282] on div "{{first_name}}, home is often the most dangerous place for a woman, but with tr…" at bounding box center [415, 291] width 514 height 106
click at [596, 274] on div "{{first_name}}, home is often the most dangerous place for a woman, but with tr…" at bounding box center [415, 291] width 514 height 106
click at [631, 193] on link at bounding box center [634, 196] width 20 height 18
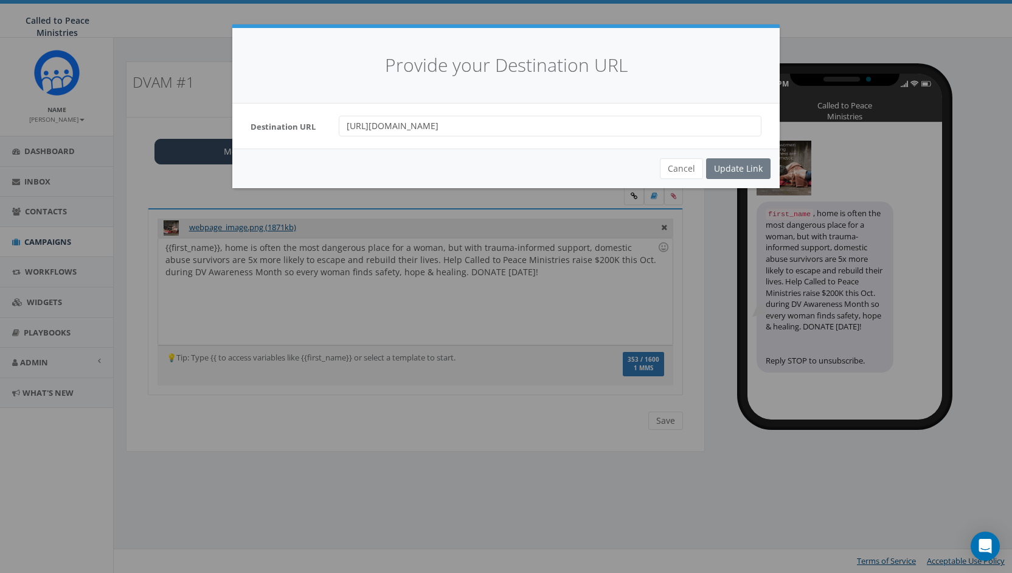
drag, startPoint x: 602, startPoint y: 125, endPoint x: 341, endPoint y: 137, distance: 261.3
click at [341, 137] on div "Destination URL https://calledtopeace.org/domestic-violence-awareness-month/" at bounding box center [506, 125] width 548 height 45
paste input "https://calledtopeace.org/domestic-violence-awareness-month/"
type input "https://calledtopeace.org/domestic-violence-awareness-month/"
click at [726, 161] on div "Update Link" at bounding box center [738, 168] width 64 height 21
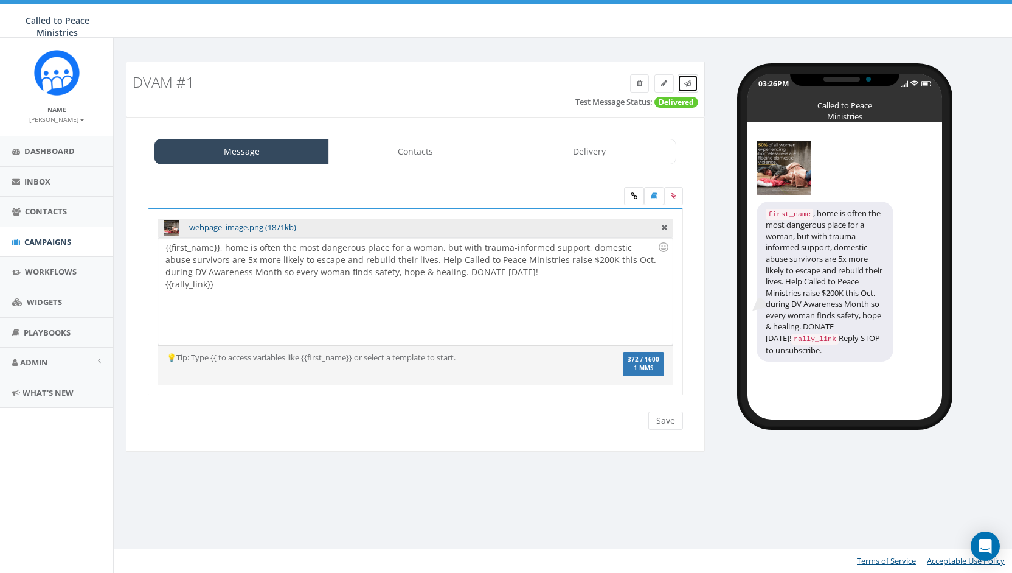
click at [691, 80] on icon at bounding box center [687, 83] width 7 height 7
click at [689, 85] on icon at bounding box center [687, 83] width 7 height 7
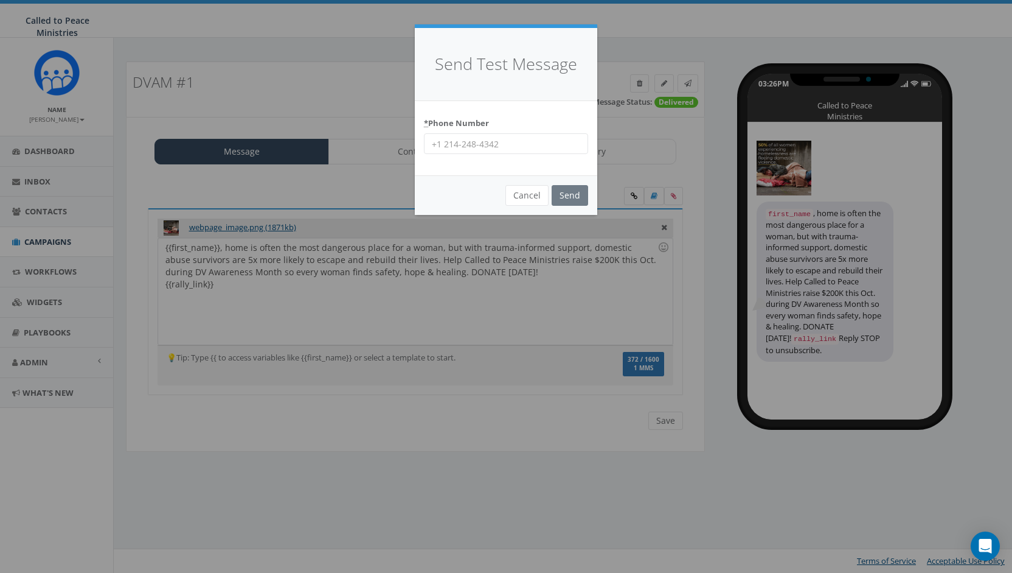
click at [538, 142] on input "* Phone Number" at bounding box center [506, 143] width 164 height 21
type input "9199954994"
click at [574, 201] on input "Send" at bounding box center [570, 195] width 37 height 21
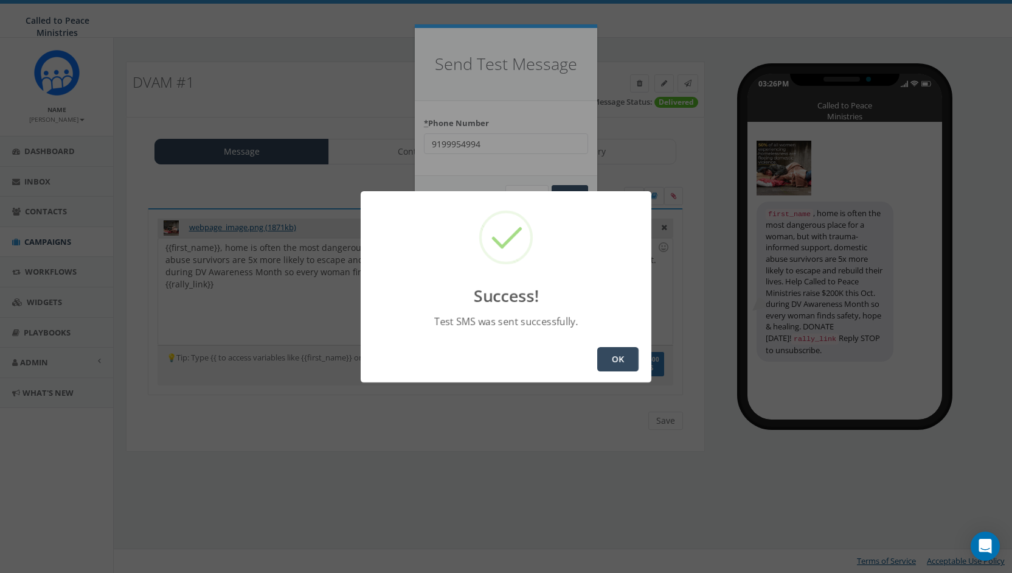
click at [620, 360] on button "OK" at bounding box center [617, 359] width 41 height 24
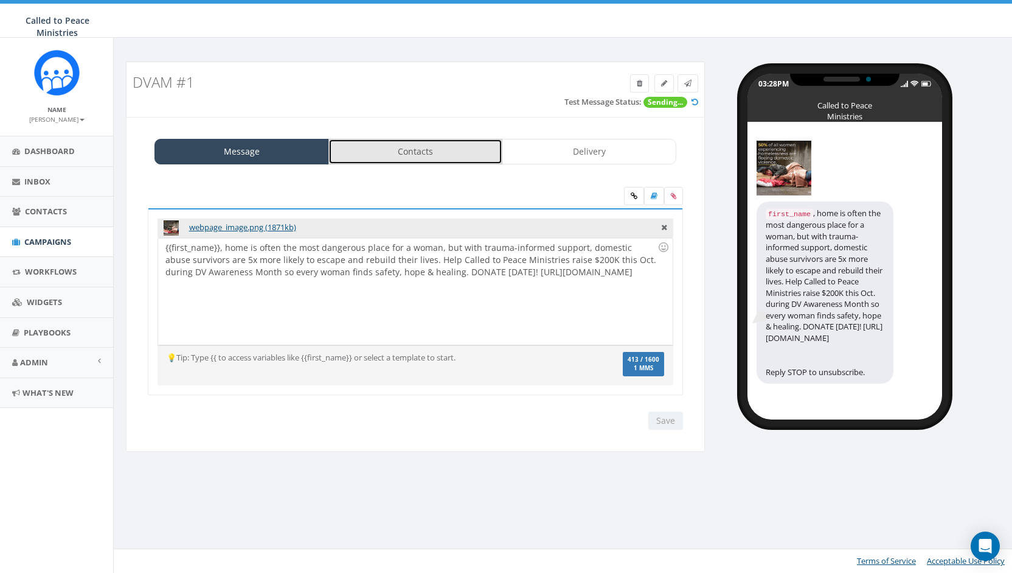
click at [437, 154] on link "Contacts" at bounding box center [416, 152] width 175 height 26
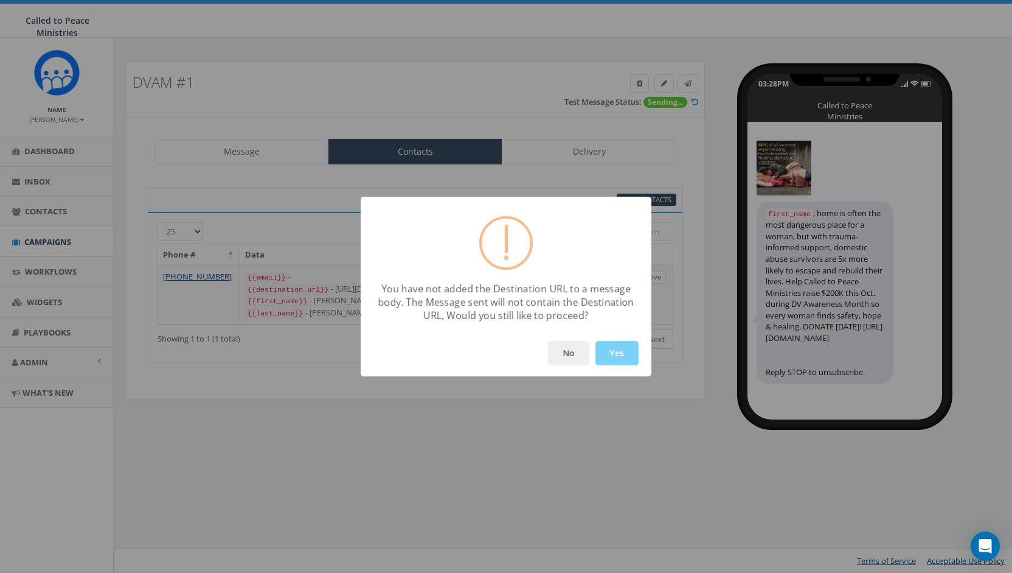
click at [590, 350] on div "No Yes" at bounding box center [506, 353] width 291 height 46
click at [579, 352] on button "No" at bounding box center [568, 353] width 41 height 24
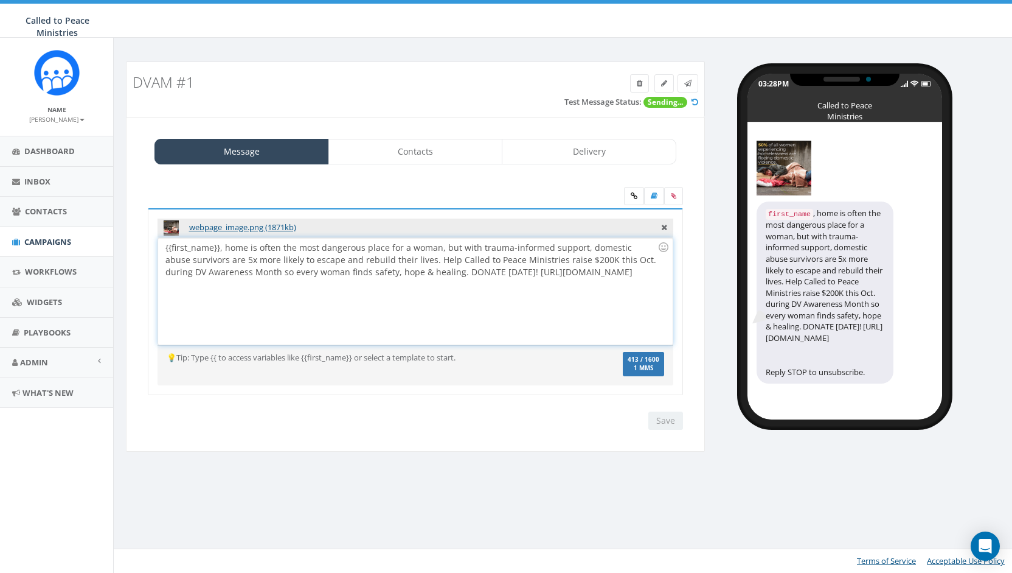
drag, startPoint x: 484, startPoint y: 270, endPoint x: 639, endPoint y: 286, distance: 155.4
click at [639, 286] on div "{{first_name}}, home is often the most dangerous place for a woman, but with tr…" at bounding box center [415, 291] width 514 height 106
click at [634, 192] on icon at bounding box center [634, 195] width 7 height 7
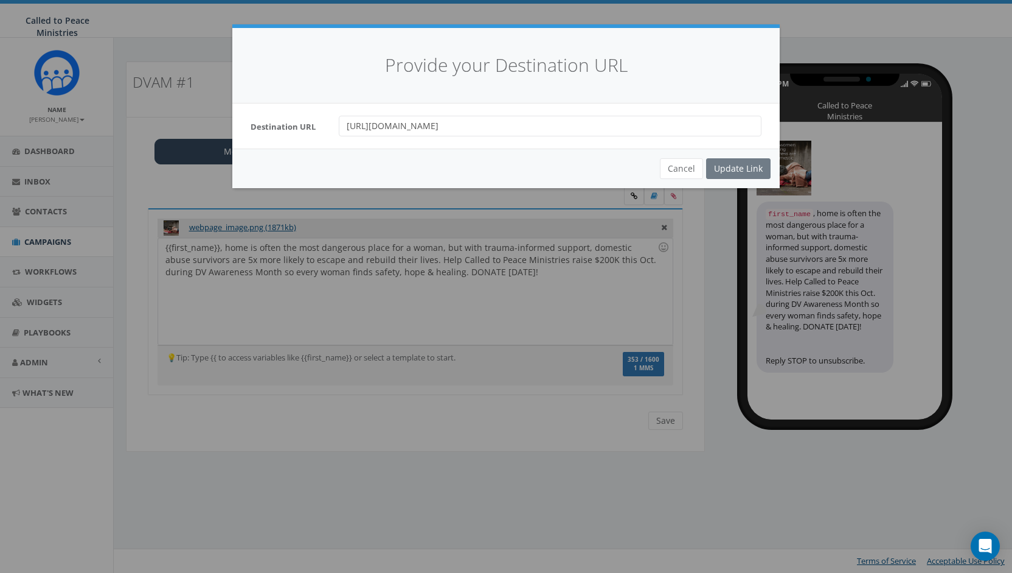
drag, startPoint x: 608, startPoint y: 128, endPoint x: 343, endPoint y: 131, distance: 265.3
click at [343, 131] on input "[URL][DOMAIN_NAME]" at bounding box center [550, 126] width 423 height 21
paste input "[URL][DOMAIN_NAME]"
type input "[URL][DOMAIN_NAME]"
click at [745, 166] on div "Update Link" at bounding box center [738, 168] width 64 height 21
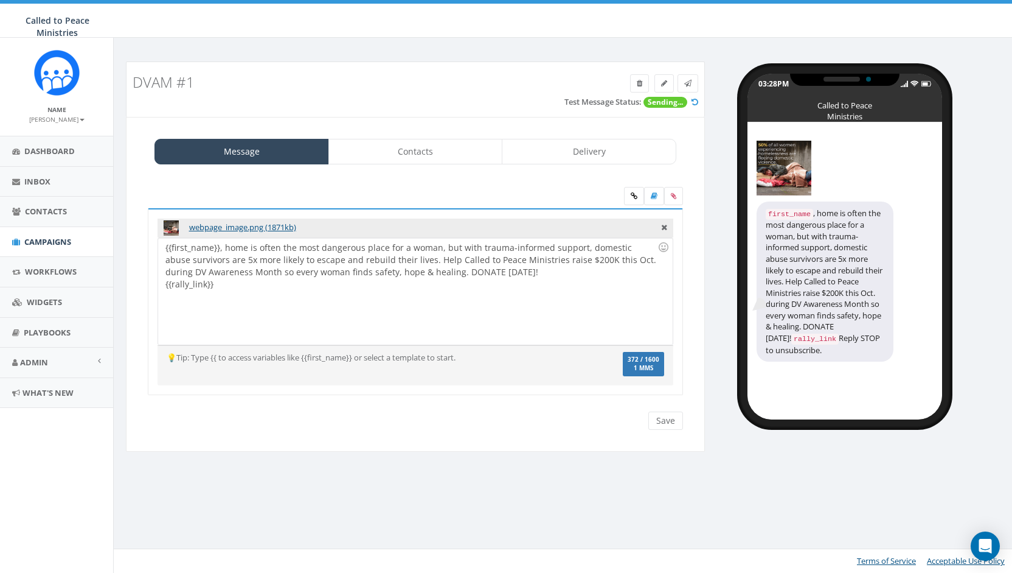
click at [458, 291] on div "{{first_name}}, home is often the most dangerous place for a woman, but with tr…" at bounding box center [415, 291] width 514 height 106
click at [689, 78] on span at bounding box center [687, 83] width 7 height 10
click at [690, 83] on icon at bounding box center [687, 83] width 7 height 7
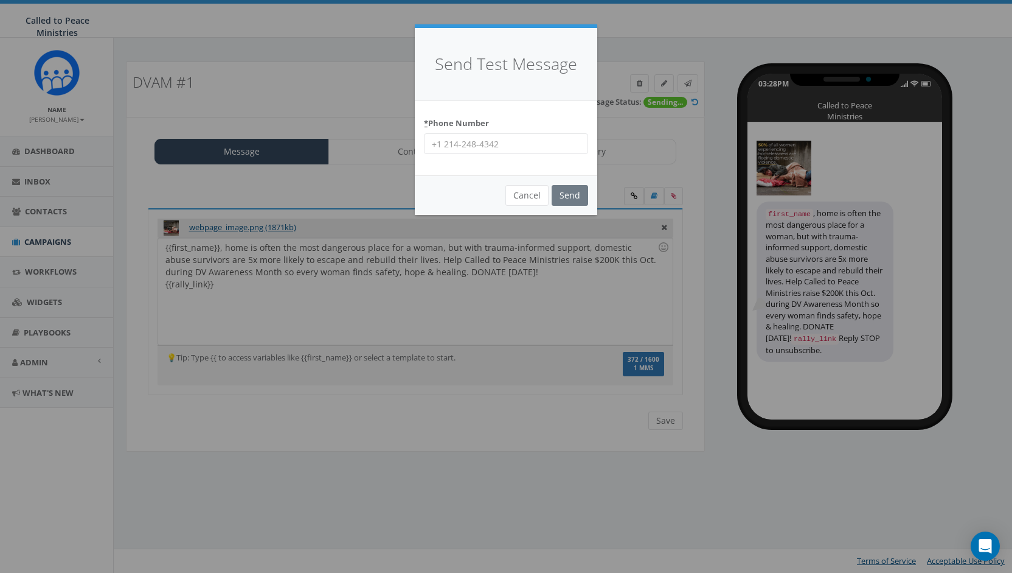
click at [510, 145] on input "* Phone Number" at bounding box center [506, 143] width 164 height 21
type input "9199954994"
click at [566, 192] on input "Send" at bounding box center [570, 195] width 37 height 21
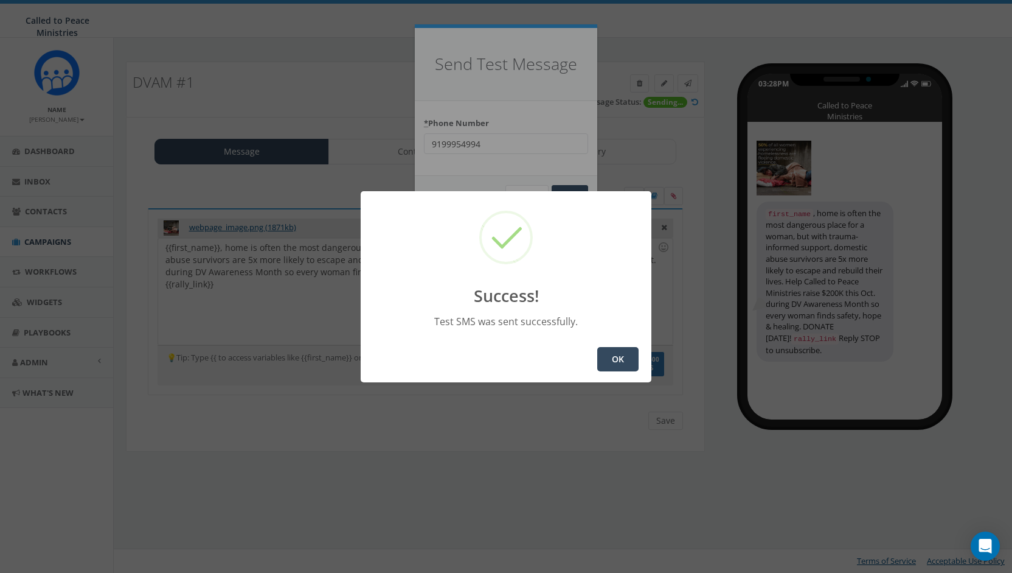
click at [624, 352] on button "OK" at bounding box center [617, 359] width 41 height 24
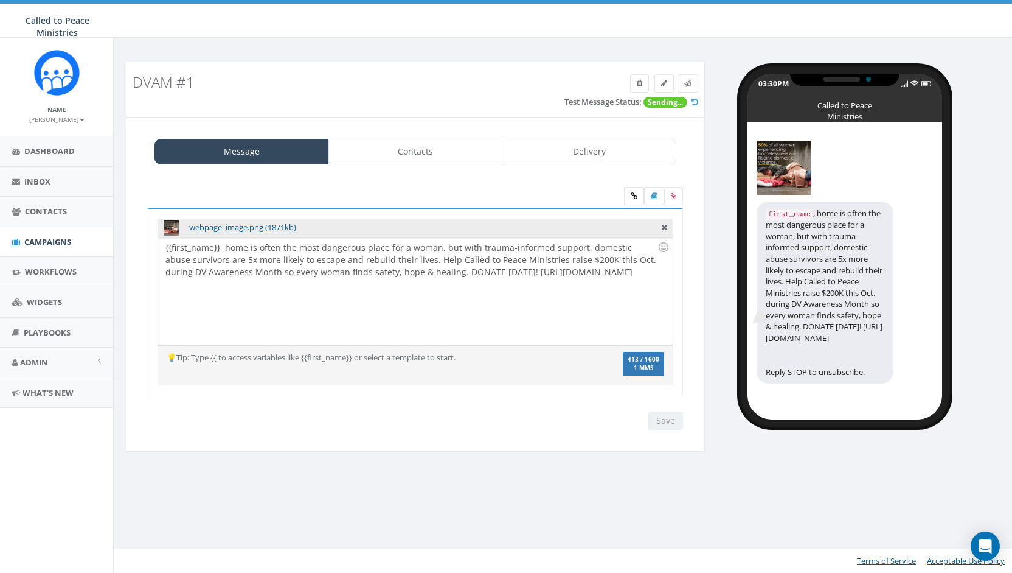
click at [666, 416] on div "Save Next" at bounding box center [662, 420] width 41 height 18
click at [583, 145] on link "Delivery" at bounding box center [589, 152] width 175 height 26
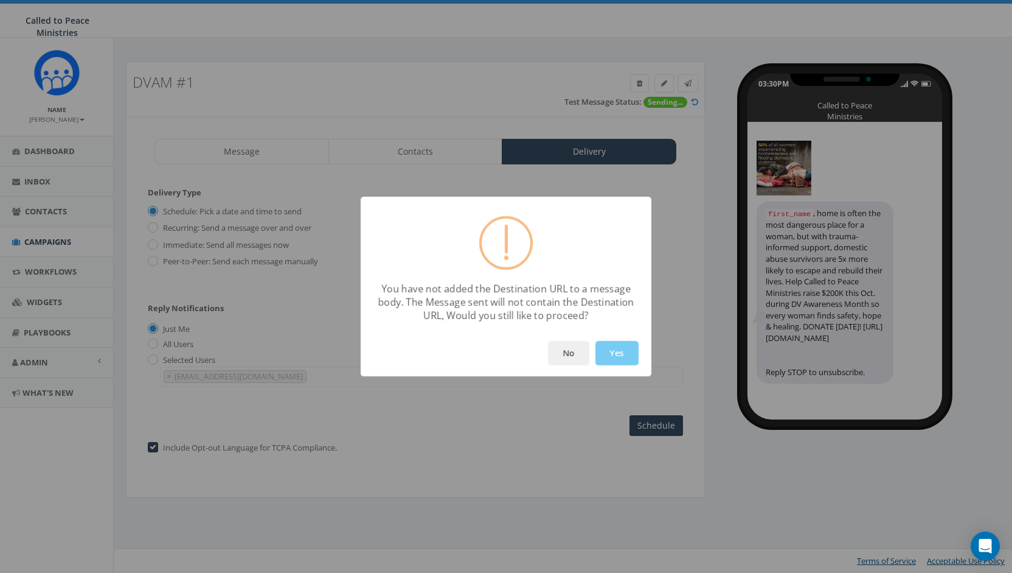
click at [617, 355] on button "Yes" at bounding box center [617, 353] width 43 height 24
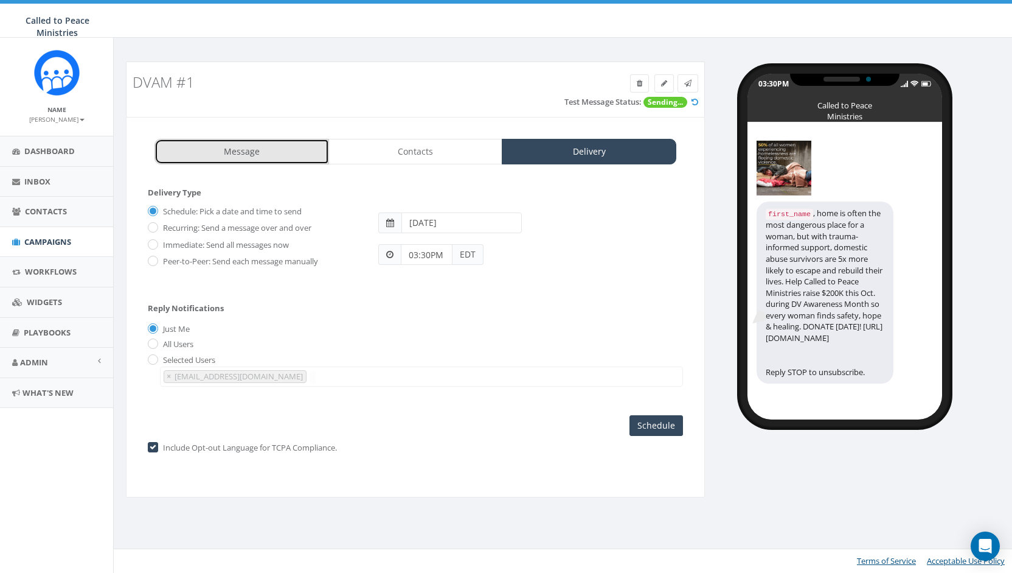
click at [243, 156] on link "Message" at bounding box center [242, 152] width 175 height 26
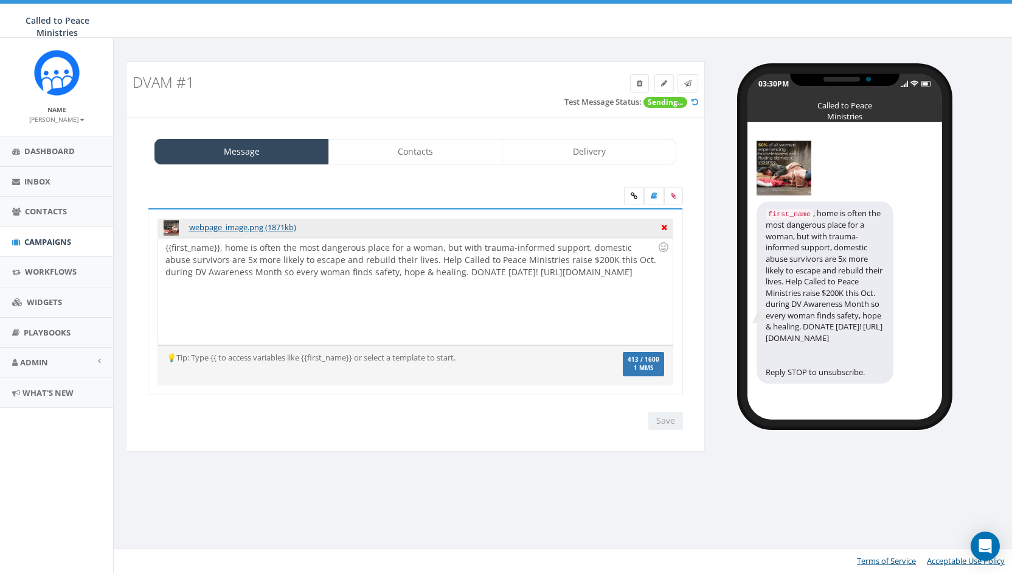
click at [664, 224] on icon at bounding box center [664, 225] width 6 height 11
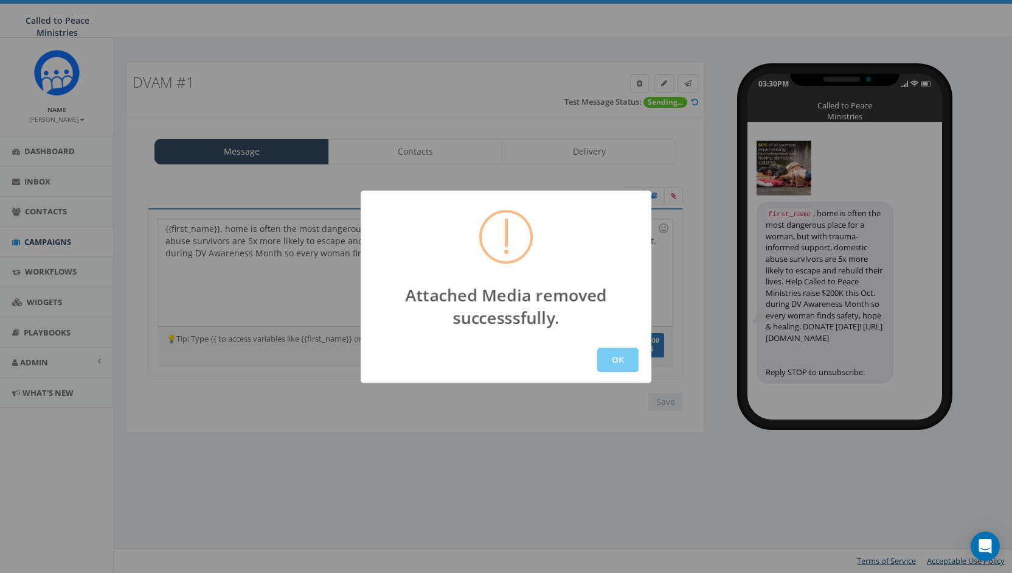
click at [618, 353] on button "OK" at bounding box center [617, 359] width 41 height 24
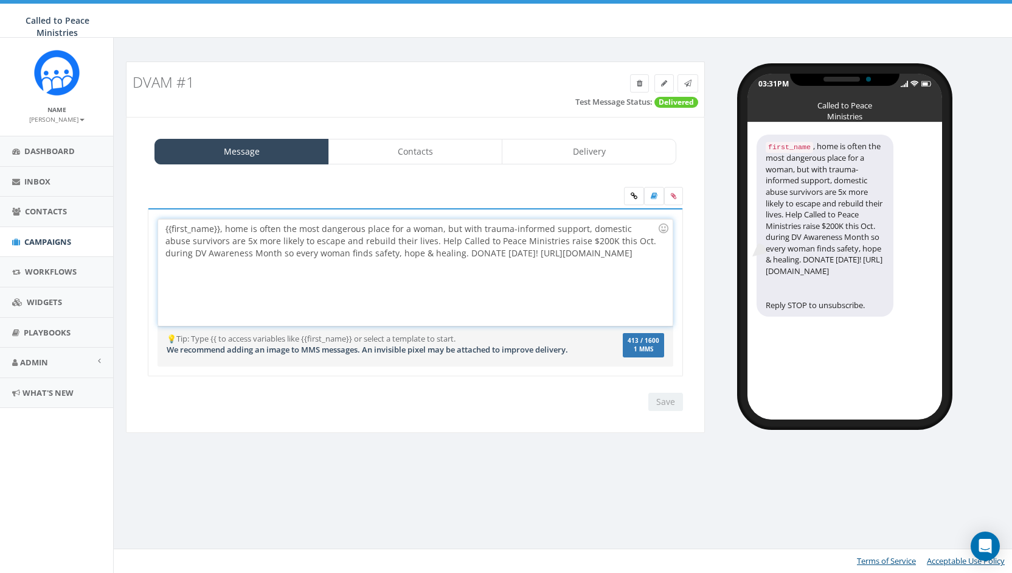
drag, startPoint x: 482, startPoint y: 251, endPoint x: 556, endPoint y: 263, distance: 75.3
click at [556, 263] on div "{{first_name}}, home is often the most dangerous place for a woman, but with tr…" at bounding box center [415, 272] width 514 height 106
click at [632, 192] on icon at bounding box center [634, 195] width 7 height 7
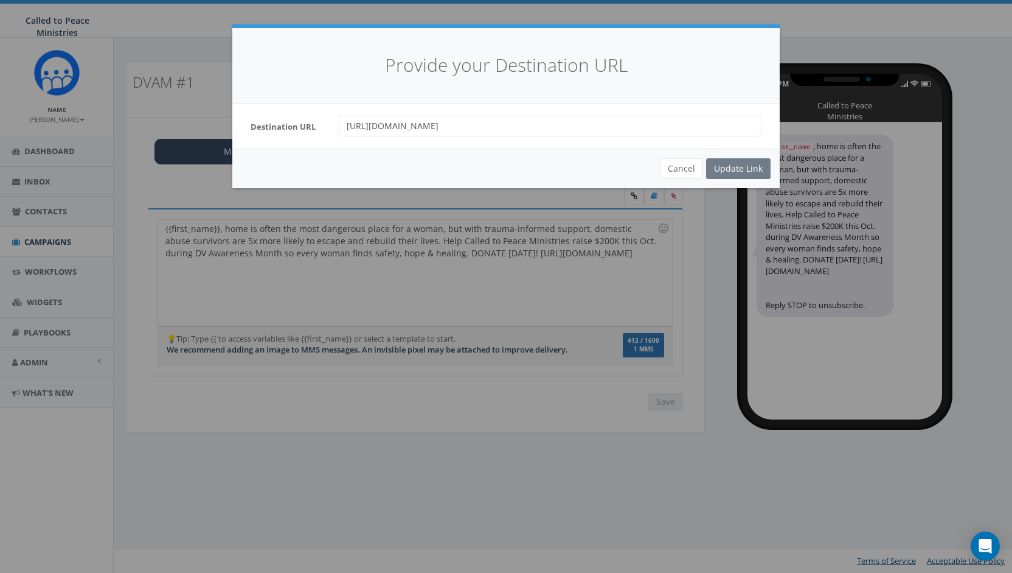
click at [735, 163] on div "Cancel Update Link" at bounding box center [506, 168] width 548 height 40
drag, startPoint x: 610, startPoint y: 122, endPoint x: 331, endPoint y: 135, distance: 279.0
click at [331, 135] on div "https://calledtopeace.org/domestic-violence-awareness-month/" at bounding box center [550, 126] width 441 height 21
paste input "https://calledtopeace.org/domestic-violence-awareness-month/"
type input "https://calledtopeace.org/domestic-violence-awareness-month/"
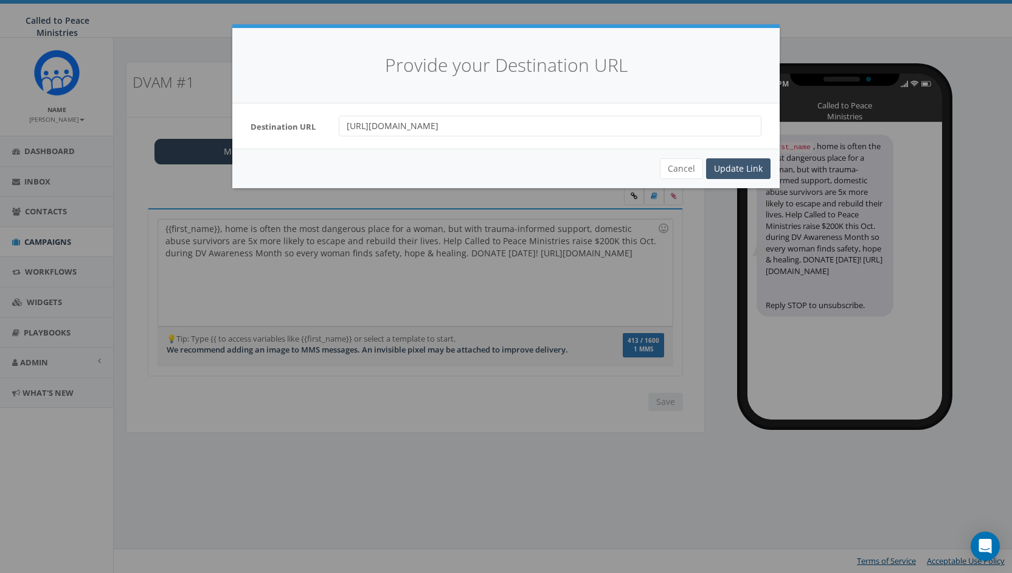
click at [744, 167] on div "Update Link" at bounding box center [738, 168] width 64 height 21
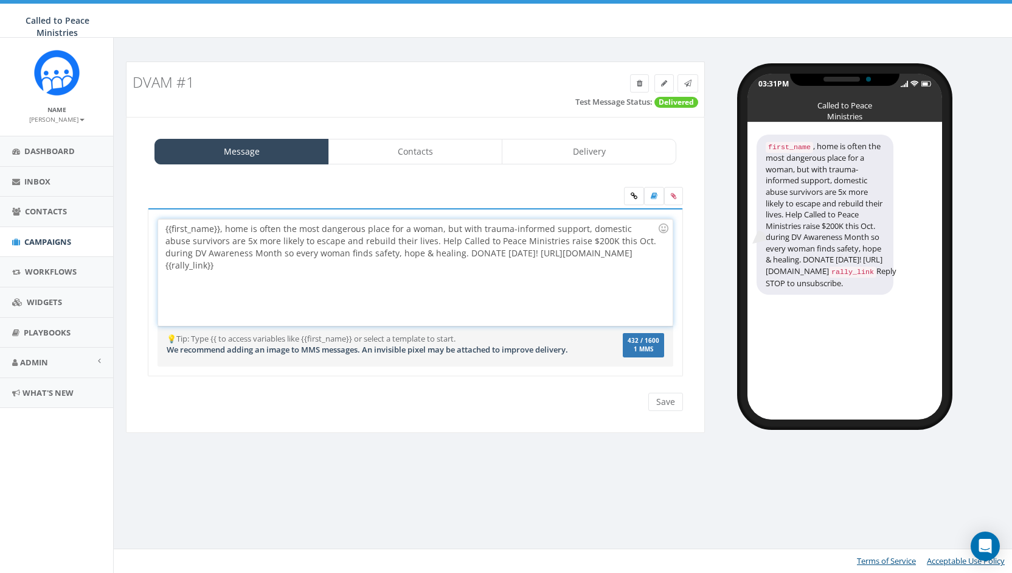
drag, startPoint x: 482, startPoint y: 253, endPoint x: 277, endPoint y: 264, distance: 205.9
click at [277, 264] on div "{{first_name}}, home is often the most dangerous place for a woman, but with tr…" at bounding box center [415, 272] width 514 height 106
click at [162, 267] on div "{{first_name}}, home is often the most dangerous place for a woman, but with tr…" at bounding box center [415, 272] width 514 height 106
click at [689, 84] on icon at bounding box center [687, 83] width 7 height 7
click at [689, 81] on icon at bounding box center [687, 83] width 7 height 7
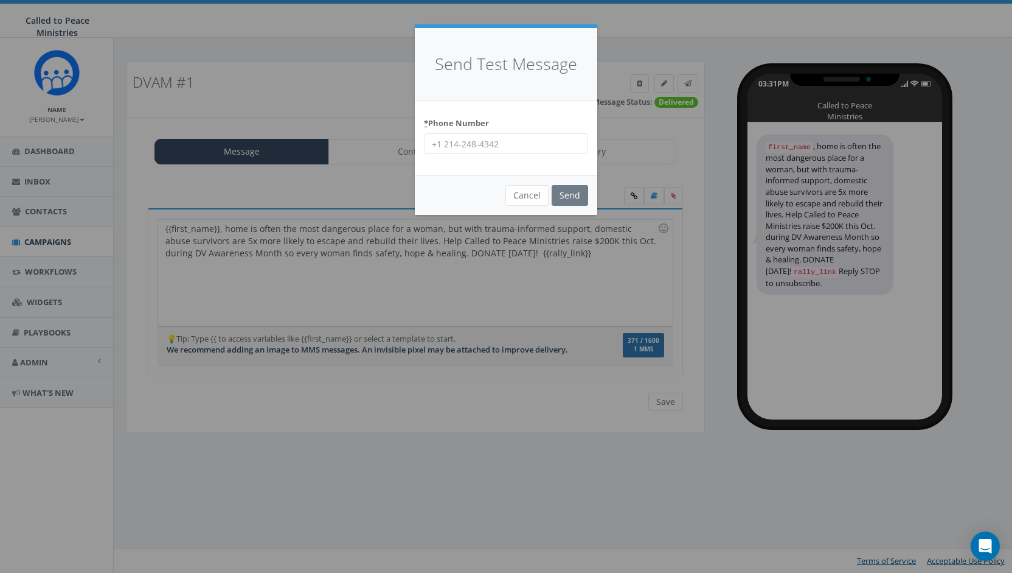
click at [528, 139] on input "* Phone Number" at bounding box center [506, 143] width 164 height 21
type input "9199954994"
click at [573, 194] on input "Send" at bounding box center [570, 195] width 37 height 21
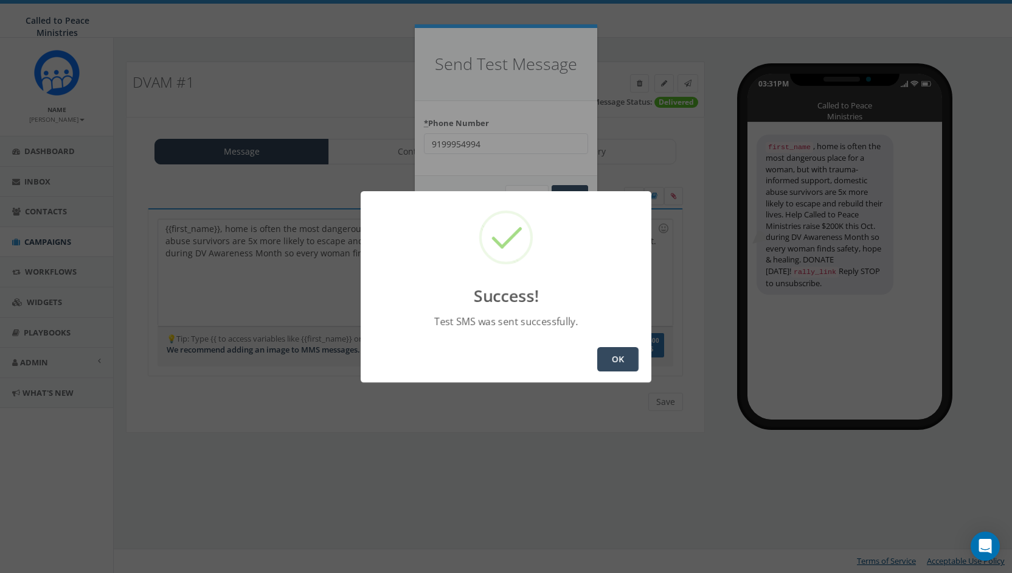
click at [607, 357] on button "OK" at bounding box center [617, 359] width 41 height 24
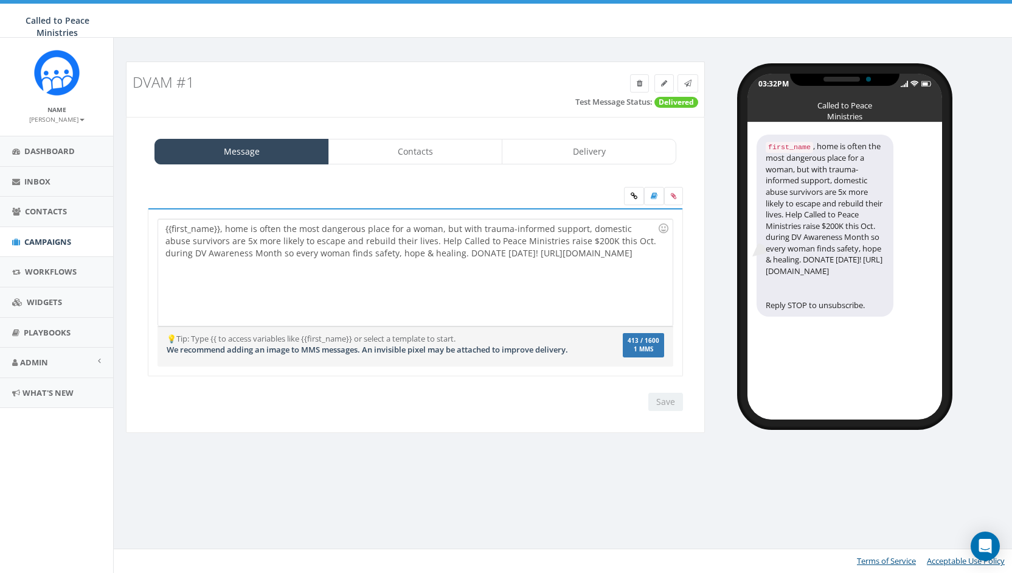
click at [668, 405] on div "Save Next" at bounding box center [662, 401] width 41 height 18
click at [370, 159] on link "Contacts" at bounding box center [416, 152] width 175 height 26
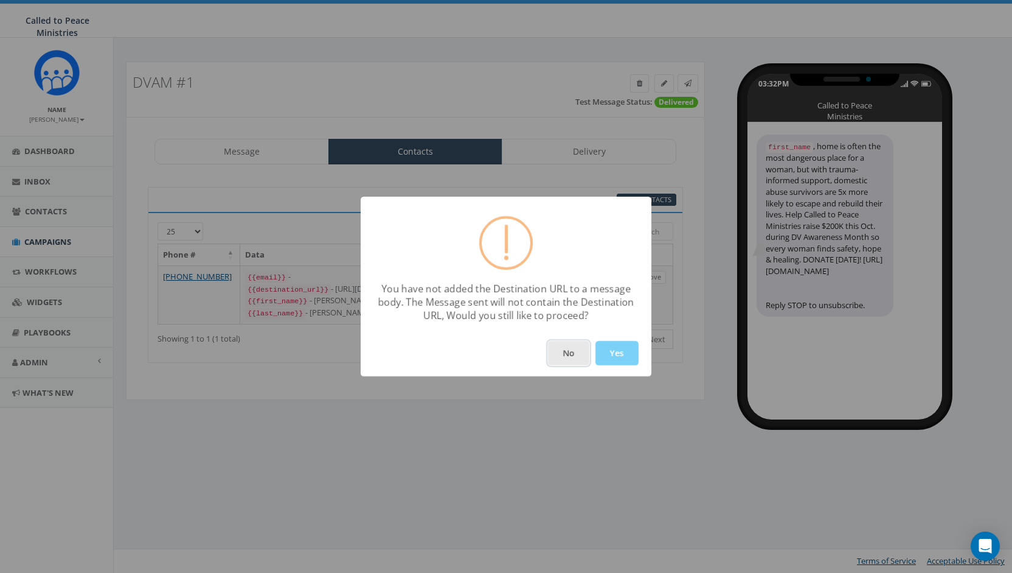
click at [566, 351] on button "No" at bounding box center [568, 353] width 41 height 24
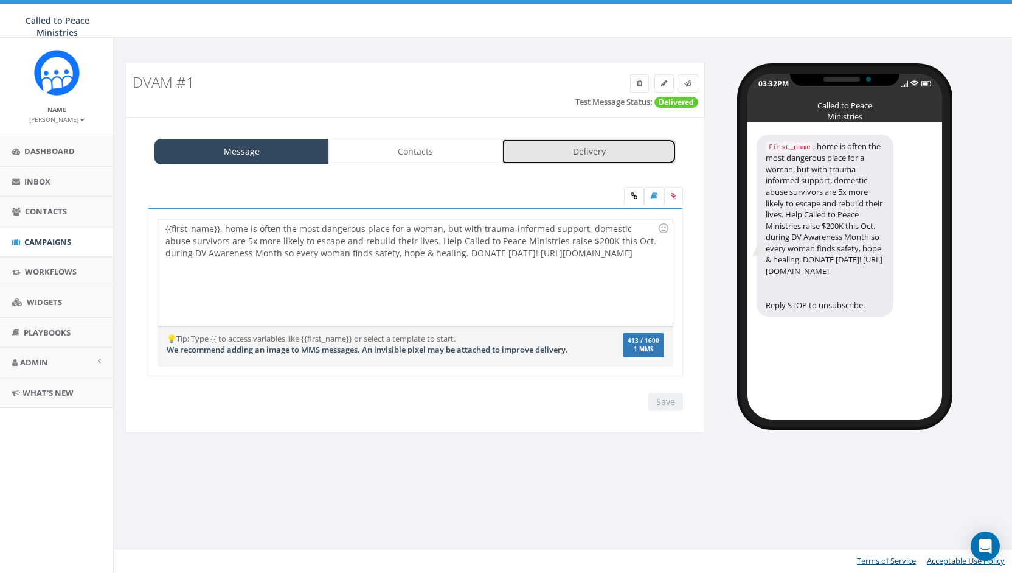
click at [607, 142] on link "Delivery" at bounding box center [589, 152] width 175 height 26
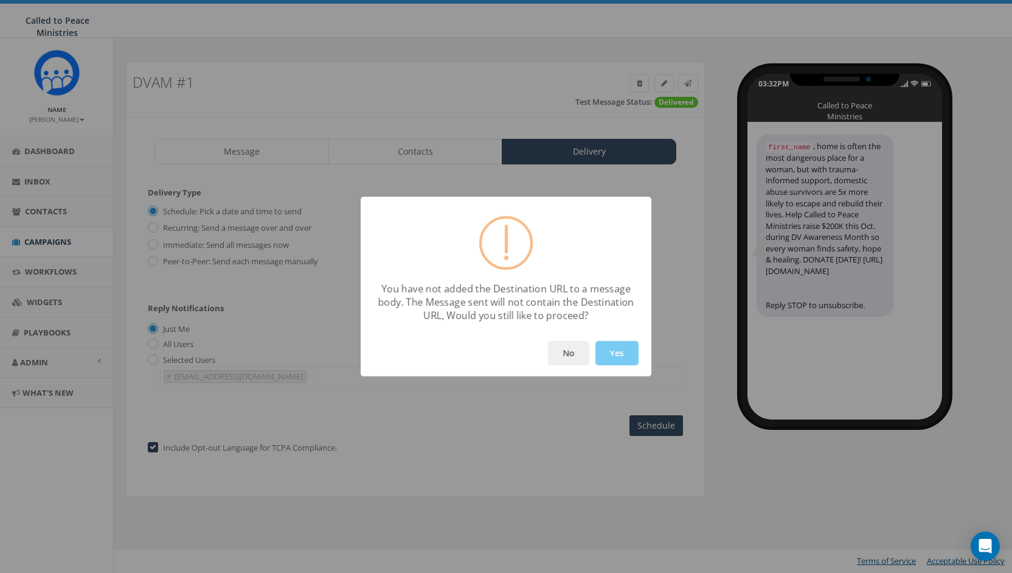
click at [608, 351] on button "Yes" at bounding box center [617, 353] width 43 height 24
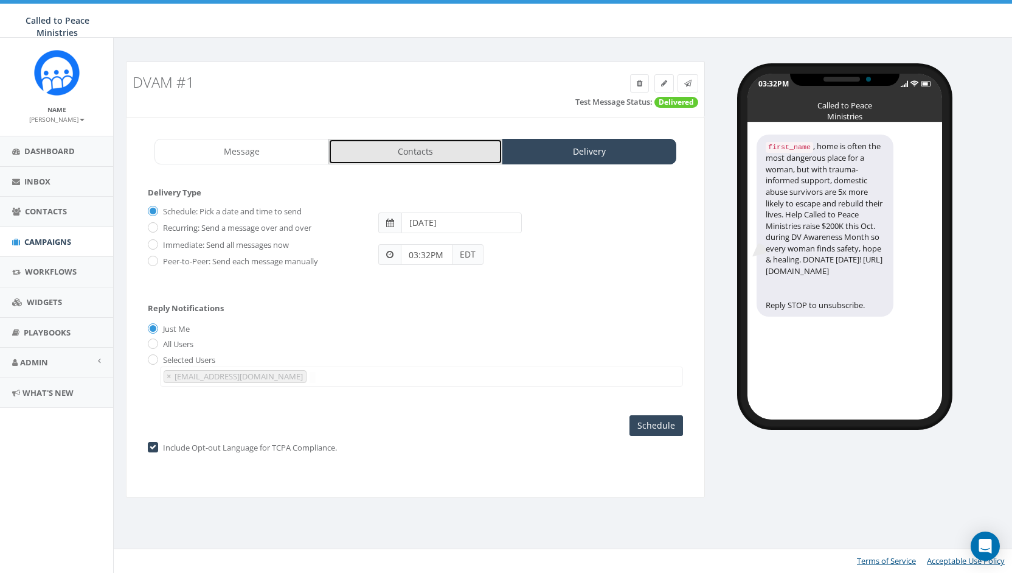
click at [462, 144] on link "Contacts" at bounding box center [416, 152] width 175 height 26
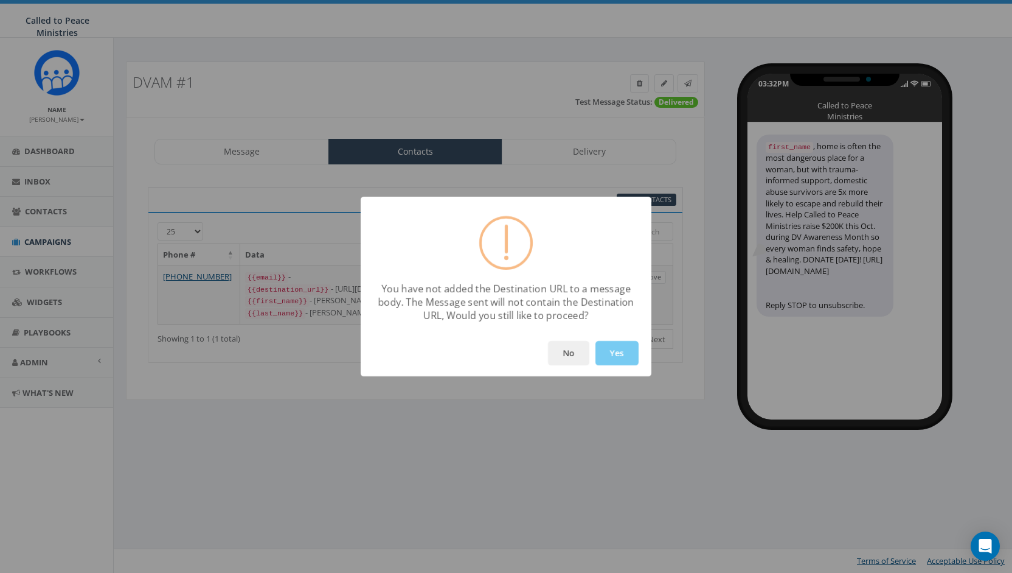
click at [615, 354] on button "Yes" at bounding box center [617, 353] width 43 height 24
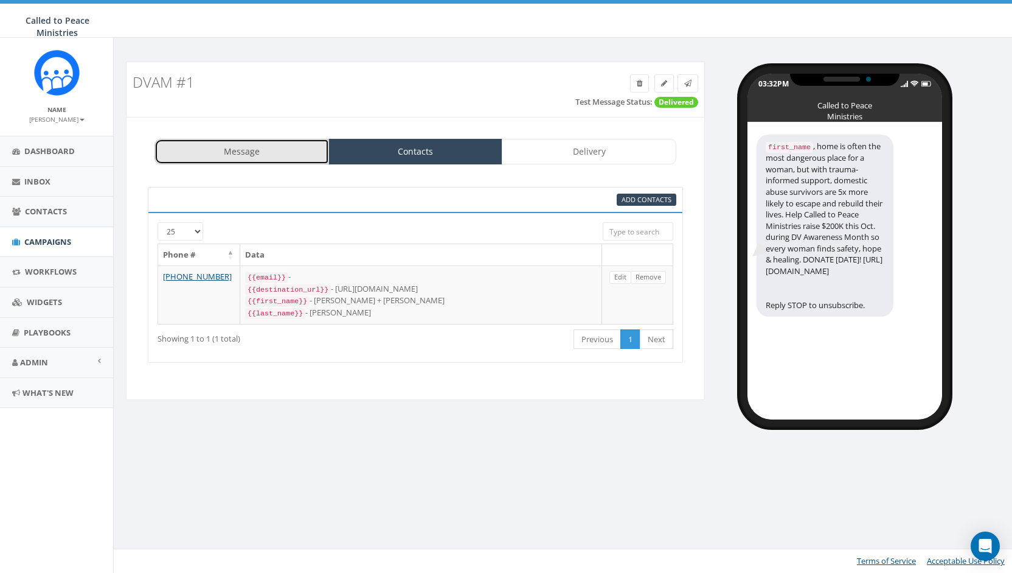
click at [234, 142] on link "Message" at bounding box center [242, 152] width 175 height 26
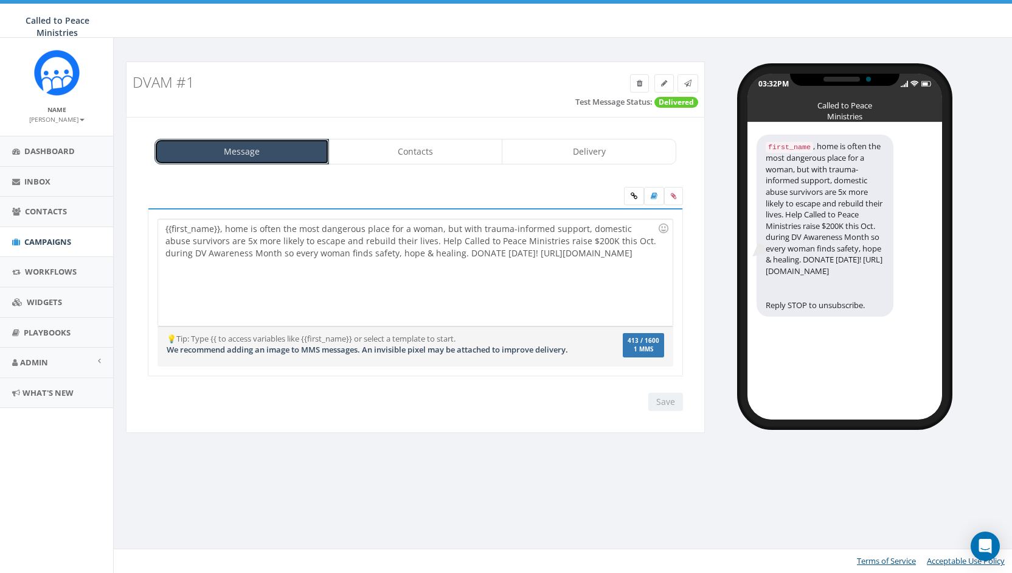
click at [234, 142] on link "Message" at bounding box center [242, 152] width 175 height 26
click at [169, 280] on div "{{first_name}}, home is often the most dangerous place for a woman, but with tr…" at bounding box center [415, 272] width 514 height 106
click at [304, 266] on div "{{first_name}}, home is often the most dangerous place for a woman, but with tr…" at bounding box center [415, 272] width 514 height 106
click at [159, 223] on div "{{first_name}}, home is often the most dangerous place for a woman, but with tr…" at bounding box center [415, 272] width 514 height 106
click at [652, 195] on icon at bounding box center [654, 195] width 7 height 7
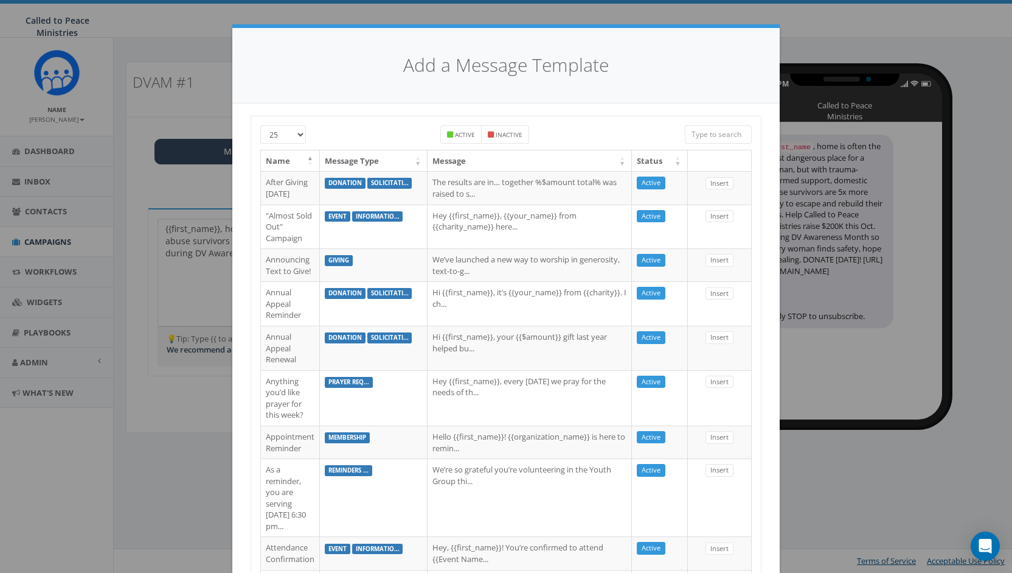
click at [800, 18] on div "Add a Message Template 25 50 100 Active Inactive Name Message Type Message Stat…" at bounding box center [506, 286] width 1012 height 573
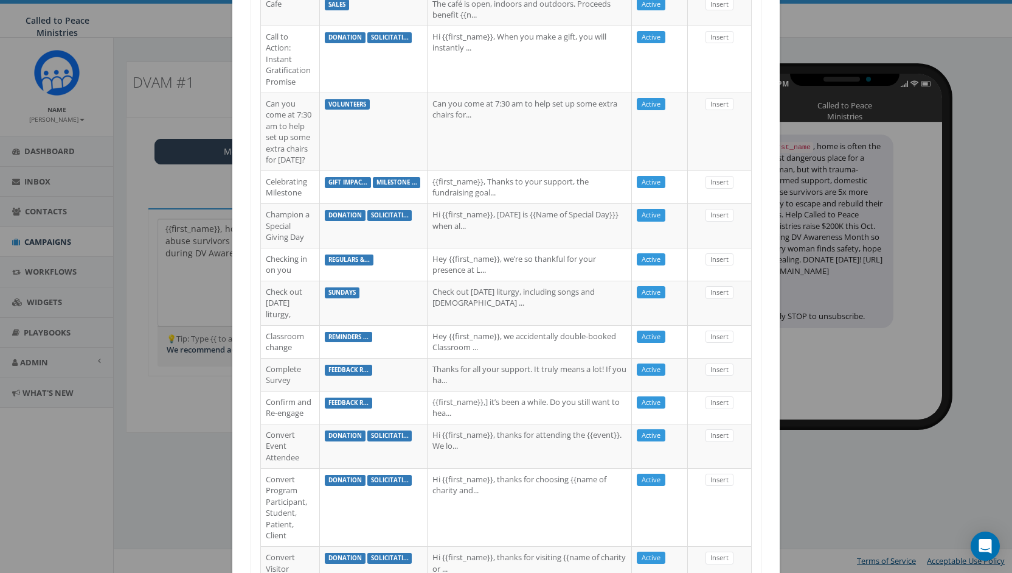
scroll to position [921, 0]
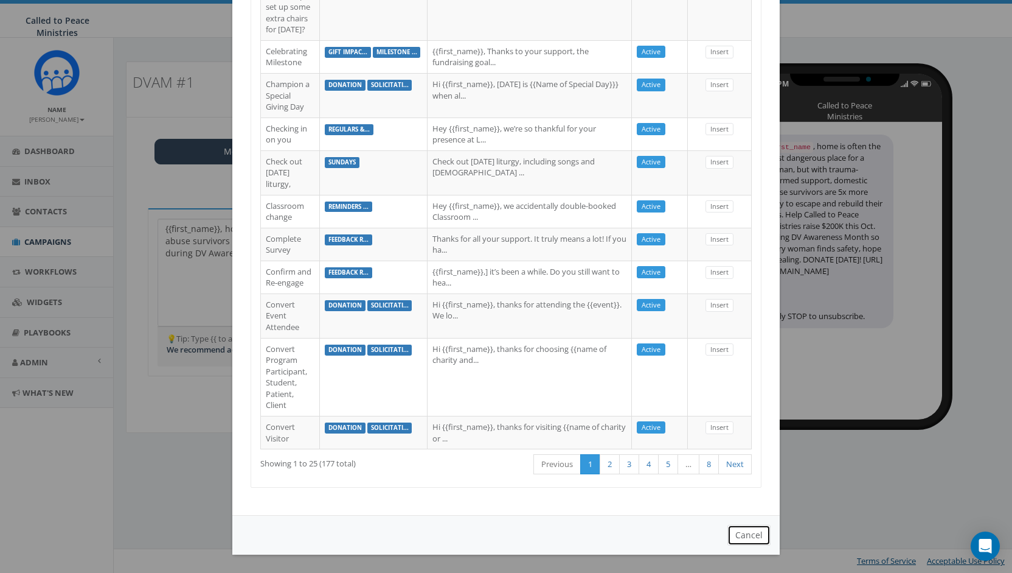
click at [745, 541] on button "Cancel" at bounding box center [749, 534] width 43 height 21
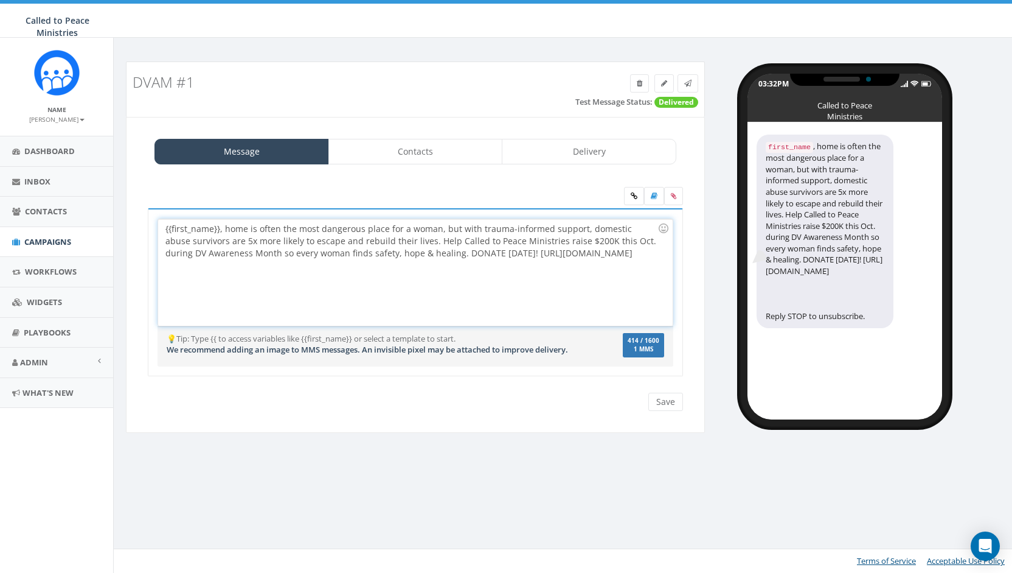
click at [162, 225] on div "{{first_name}}, home is often the most dangerous place for a woman, but with tr…" at bounding box center [415, 272] width 514 height 106
click at [674, 194] on icon at bounding box center [673, 195] width 5 height 7
click at [0, 0] on input "file" at bounding box center [0, 0] width 0 height 0
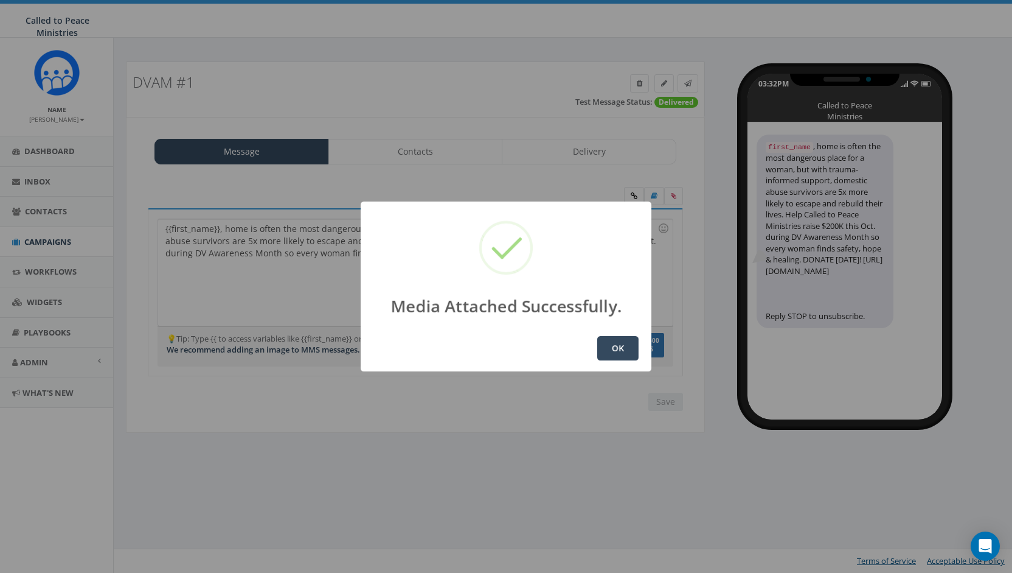
click at [614, 346] on button "OK" at bounding box center [617, 348] width 41 height 24
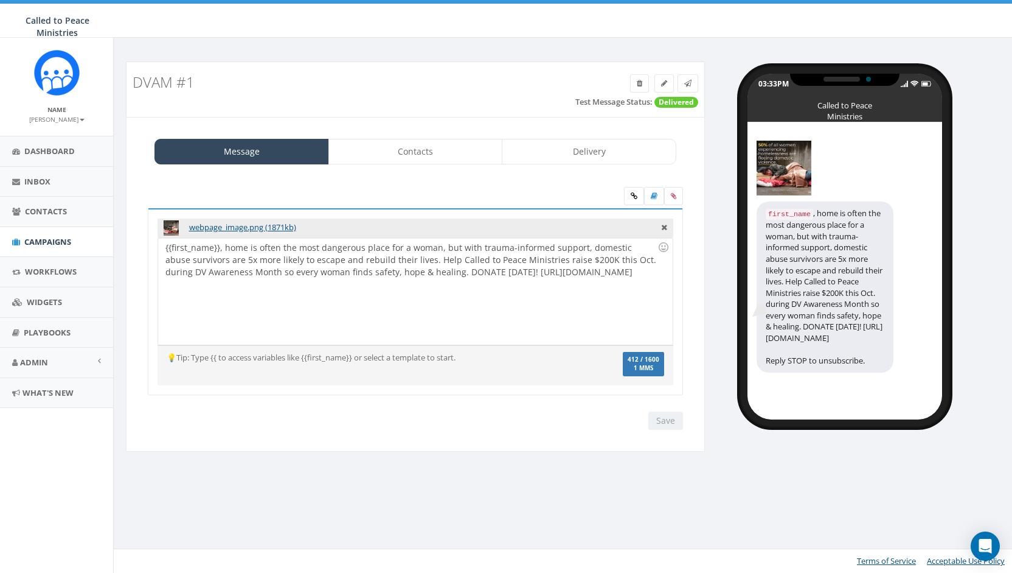
click at [669, 413] on div "Save Next" at bounding box center [662, 420] width 41 height 18
click at [477, 356] on div "💡Tip: Type {{ to access variables like {{first_name}} or select a template to s…" at bounding box center [373, 358] width 430 height 12
click at [431, 273] on div "{{first_name}}, home is often the most dangerous place for a woman, but with tr…" at bounding box center [415, 291] width 514 height 106
click at [537, 287] on div "{{first_name}}, home is often the most dangerous place for a woman, but with tr…" at bounding box center [415, 291] width 514 height 106
click at [664, 244] on div at bounding box center [663, 247] width 21 height 21
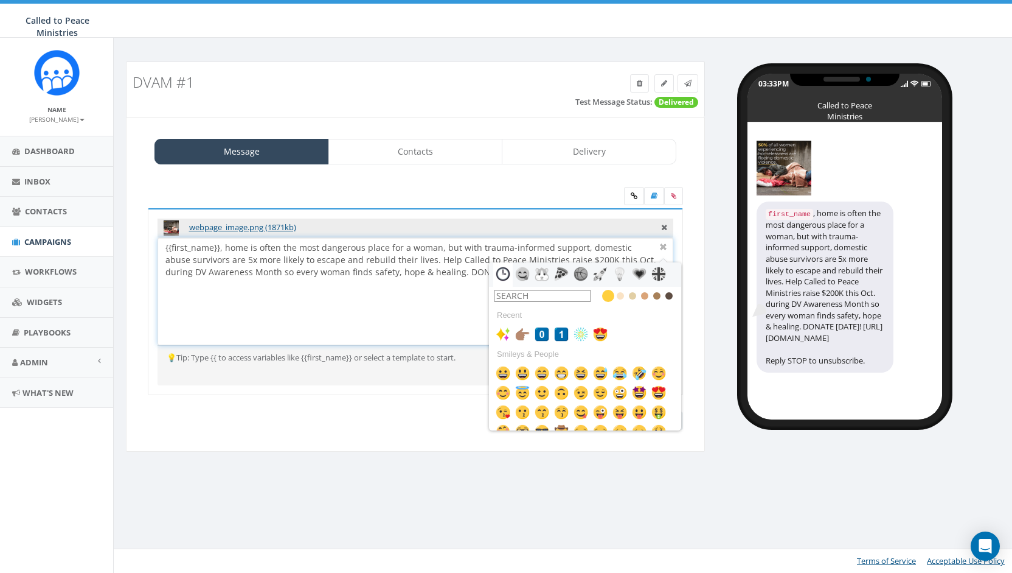
click at [430, 295] on div "{{first_name}}, home is often the most dangerous place for a woman, but with tr…" at bounding box center [415, 291] width 514 height 106
click at [421, 269] on div "{{first_name}}, home is often the most dangerous place for a woman, but with tr…" at bounding box center [415, 291] width 514 height 106
click at [535, 296] on input "text" at bounding box center [542, 296] width 97 height 12
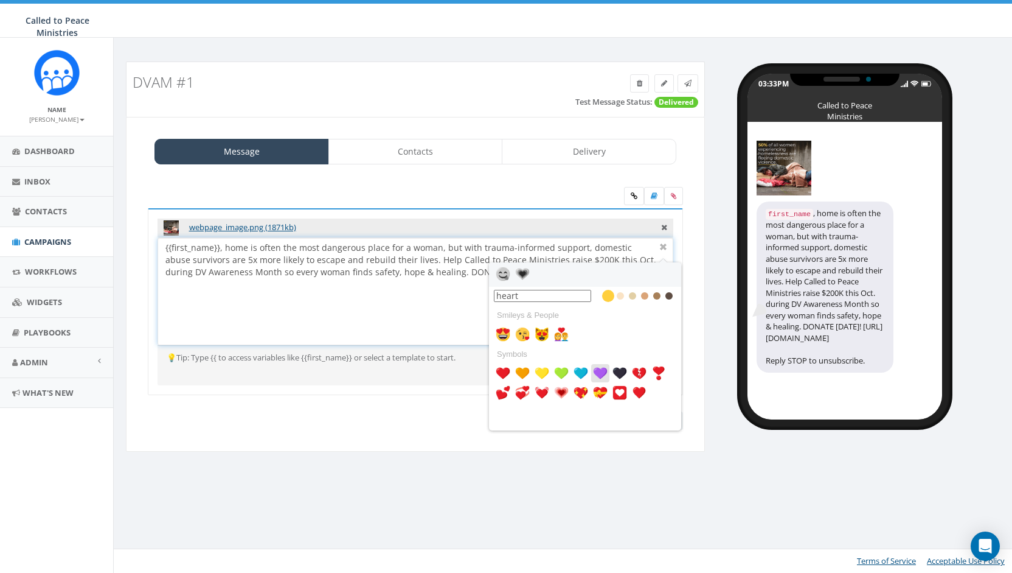
click at [601, 369] on img at bounding box center [600, 373] width 15 height 15
type input "heart"
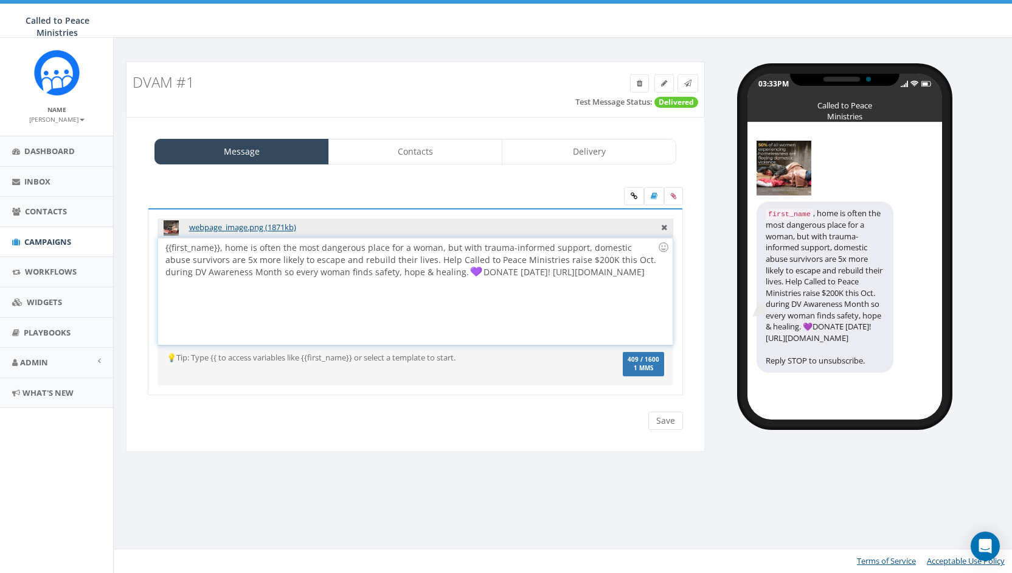
click at [496, 268] on div "{{first_name}}, home is often the most dangerous place for a woman, but with tr…" at bounding box center [415, 291] width 514 height 106
click at [663, 244] on div at bounding box center [663, 247] width 21 height 21
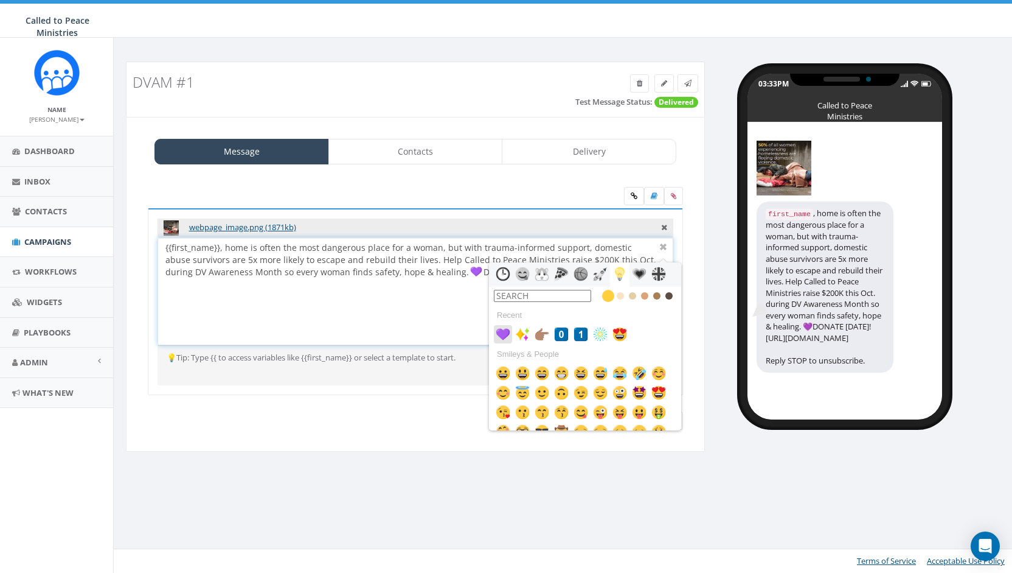
click at [504, 334] on img at bounding box center [503, 334] width 15 height 15
click at [436, 320] on div "{{first_name}}, home is often the most dangerous place for a woman, but with tr…" at bounding box center [415, 291] width 514 height 106
click at [501, 331] on img at bounding box center [503, 334] width 15 height 15
click at [358, 316] on div "{{first_name}}, home is often the most dangerous place for a woman, but with tr…" at bounding box center [415, 291] width 514 height 106
click at [341, 260] on div "{{first_name}}, home is often the most dangerous place for a woman, but with tr…" at bounding box center [415, 291] width 514 height 106
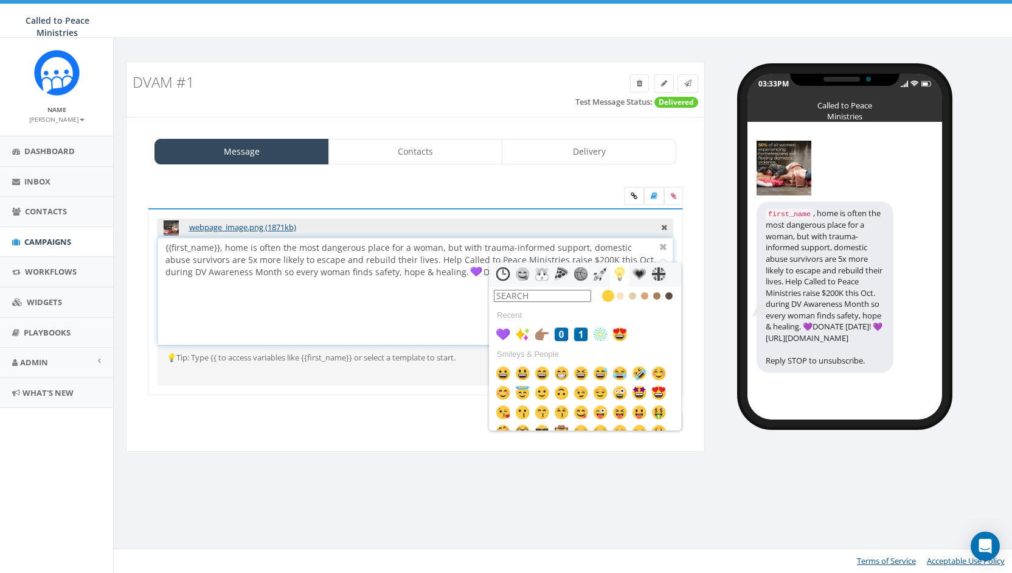
click at [376, 310] on div "{{first_name}}, home is often the most dangerous place for a woman, but with tr…" at bounding box center [415, 291] width 514 height 106
click at [340, 257] on div "{{first_name}}, home is often the most dangerous place for a woman, but with tr…" at bounding box center [415, 291] width 514 height 106
click at [676, 271] on div at bounding box center [585, 274] width 192 height 24
click at [664, 242] on div at bounding box center [663, 247] width 15 height 15
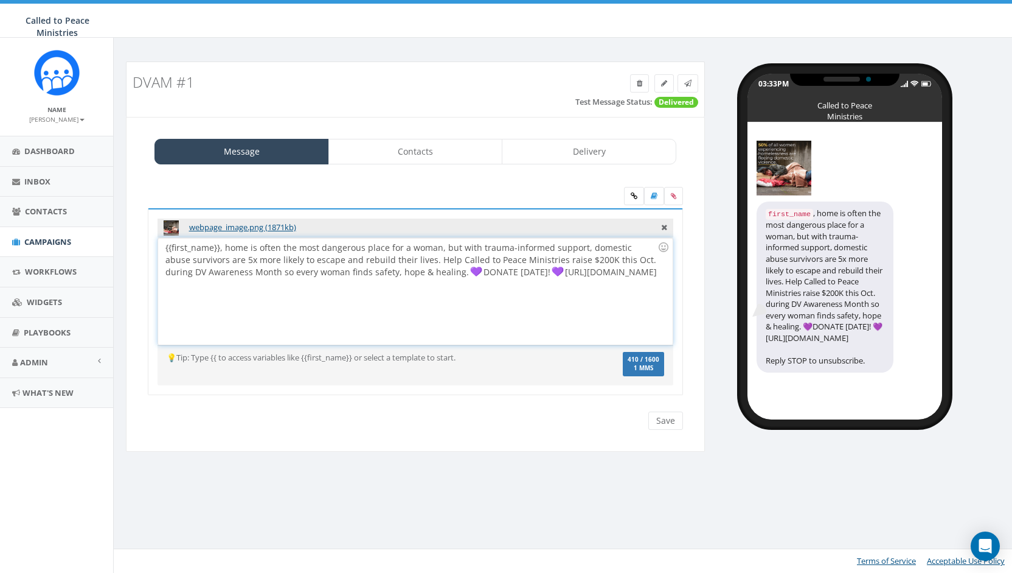
click at [552, 268] on img at bounding box center [558, 271] width 12 height 12
click at [496, 267] on div "{{first_name}}, home is often the most dangerous place for a woman, but with tr…" at bounding box center [415, 291] width 514 height 106
drag, startPoint x: 511, startPoint y: 268, endPoint x: 627, endPoint y: 289, distance: 117.4
click at [627, 289] on div "{{first_name}}, home is often the most dangerous place for a woman, but with tr…" at bounding box center [415, 291] width 514 height 106
click at [689, 78] on span at bounding box center [687, 83] width 7 height 10
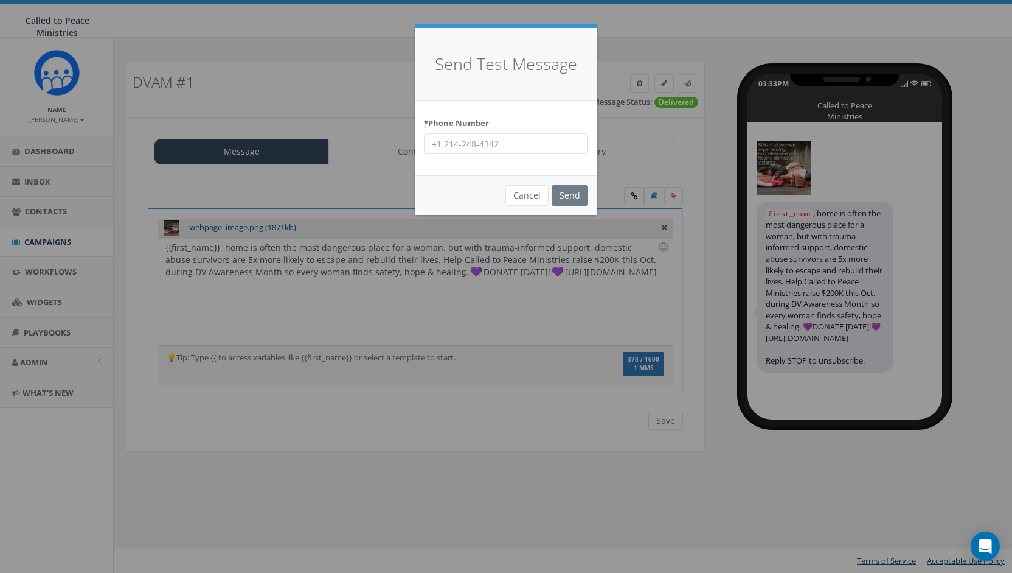
click at [508, 139] on input "* Phone Number" at bounding box center [506, 143] width 164 height 21
type input "9199954994"
click at [573, 200] on input "Send" at bounding box center [570, 195] width 37 height 21
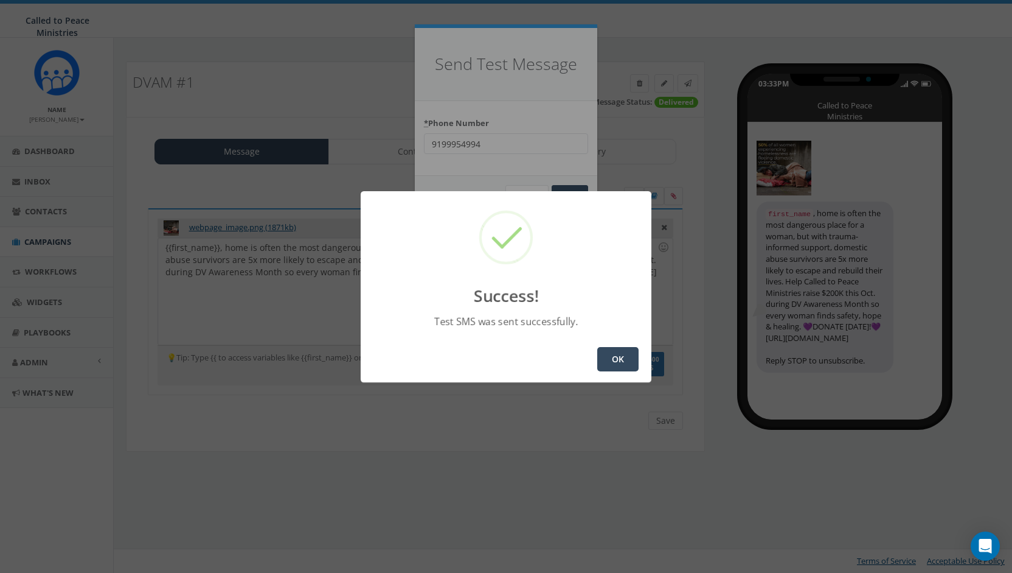
click at [615, 364] on button "OK" at bounding box center [617, 359] width 41 height 24
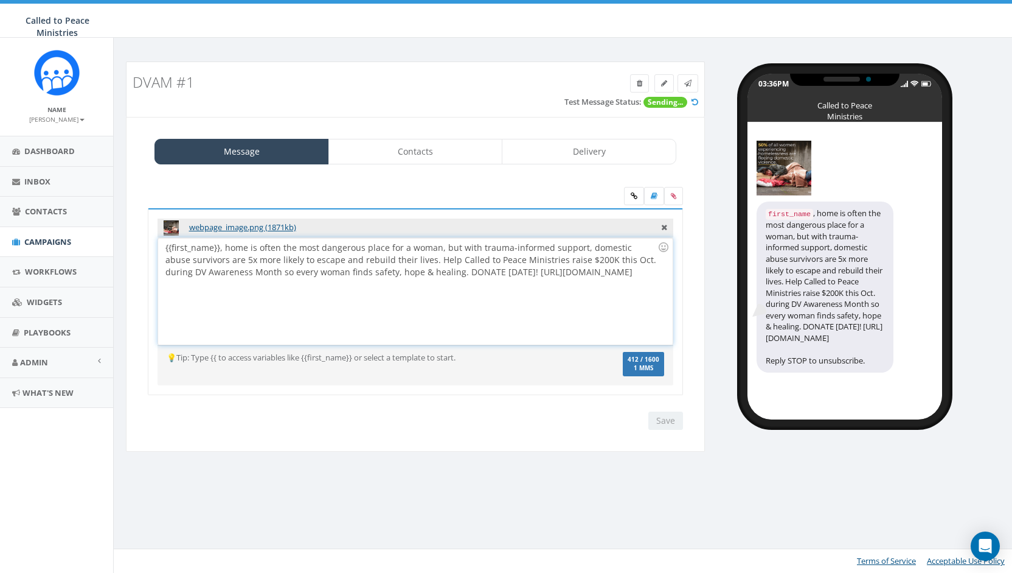
drag, startPoint x: 483, startPoint y: 266, endPoint x: 606, endPoint y: 282, distance: 123.9
click at [606, 282] on div "{{first_name}}, home is often the most dangerous place for a woman, but with tr…" at bounding box center [415, 291] width 514 height 106
click at [667, 419] on input "Save" at bounding box center [666, 420] width 35 height 18
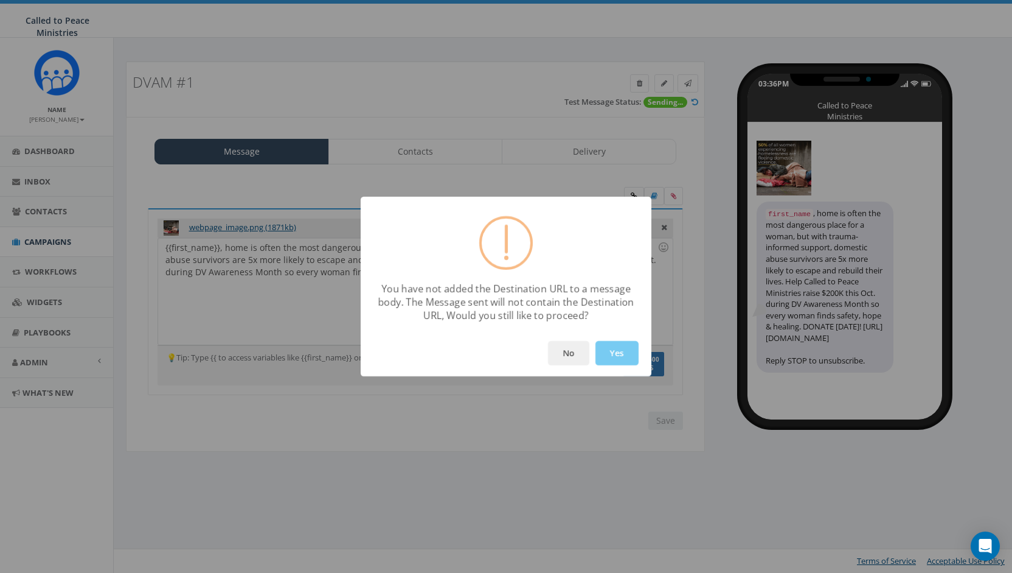
click at [622, 353] on button "Yes" at bounding box center [617, 353] width 43 height 24
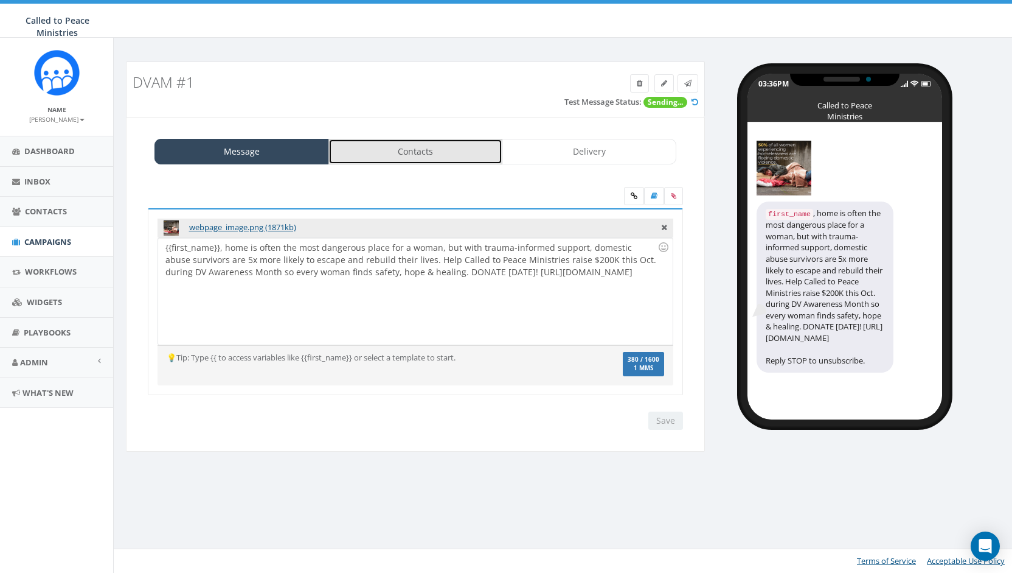
click at [387, 153] on link "Contacts" at bounding box center [416, 152] width 175 height 26
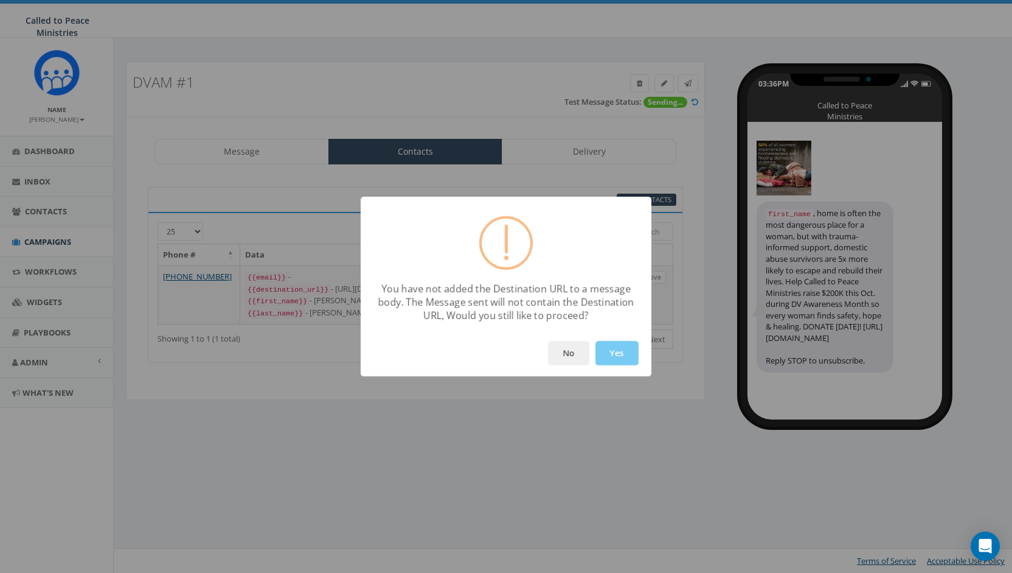
click at [633, 363] on button "Yes" at bounding box center [617, 353] width 43 height 24
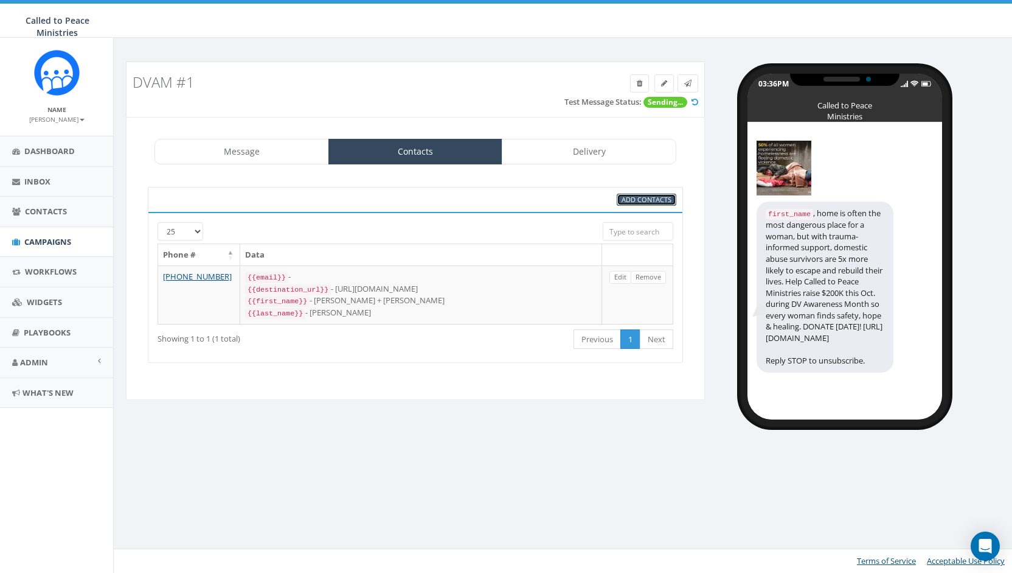
click at [655, 195] on span "Add Contacts" at bounding box center [647, 199] width 50 height 9
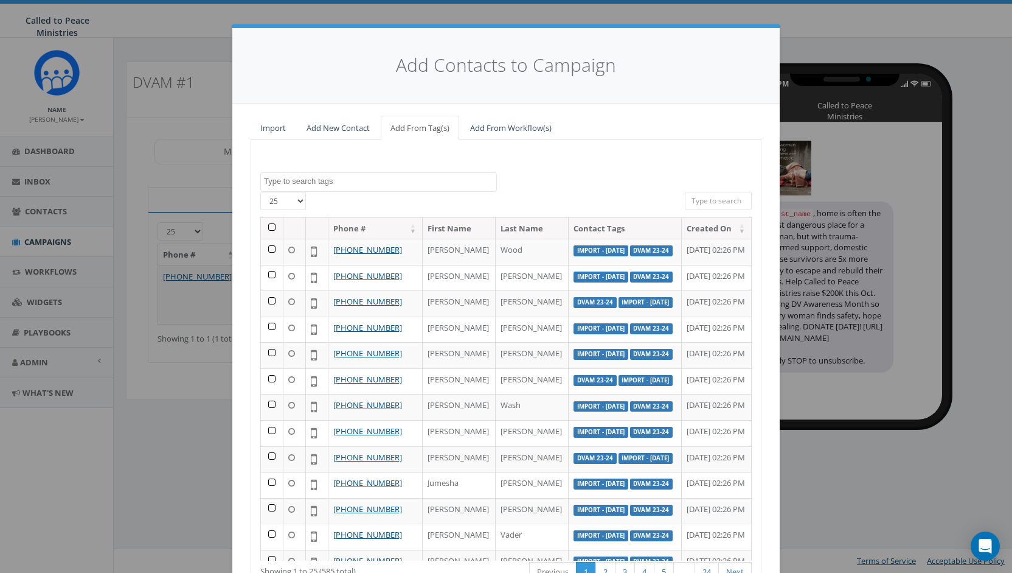
click at [353, 179] on textarea "Search" at bounding box center [380, 181] width 232 height 11
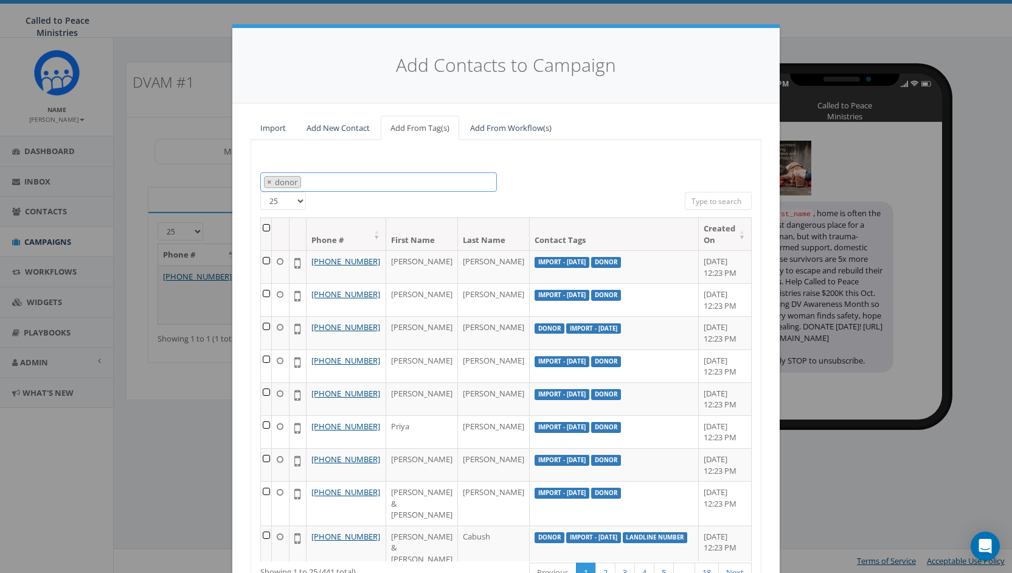
click at [323, 181] on span "× donor" at bounding box center [378, 182] width 237 height 20
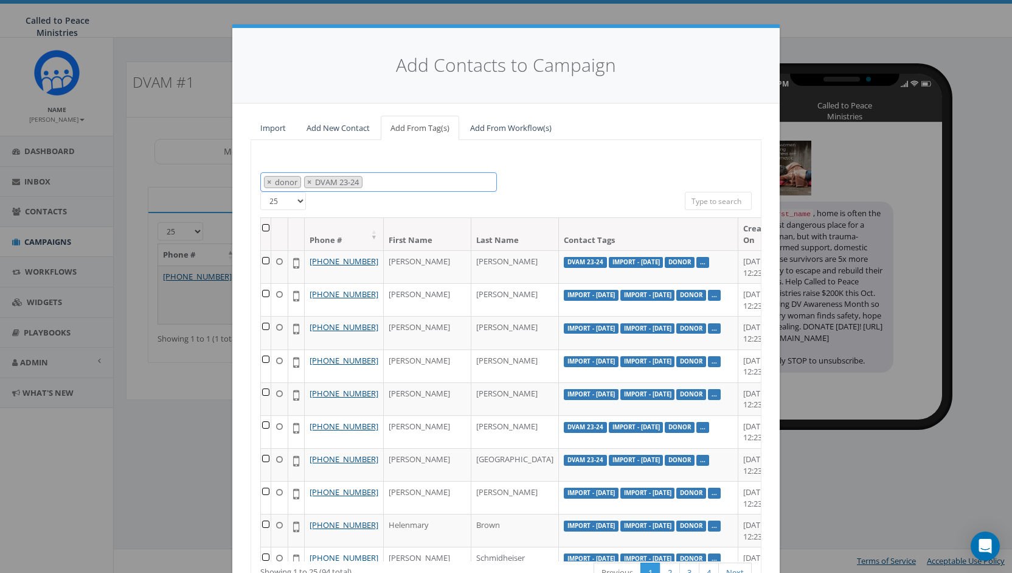
click at [389, 181] on span "× donor × DVAM 23-24" at bounding box center [378, 182] width 237 height 20
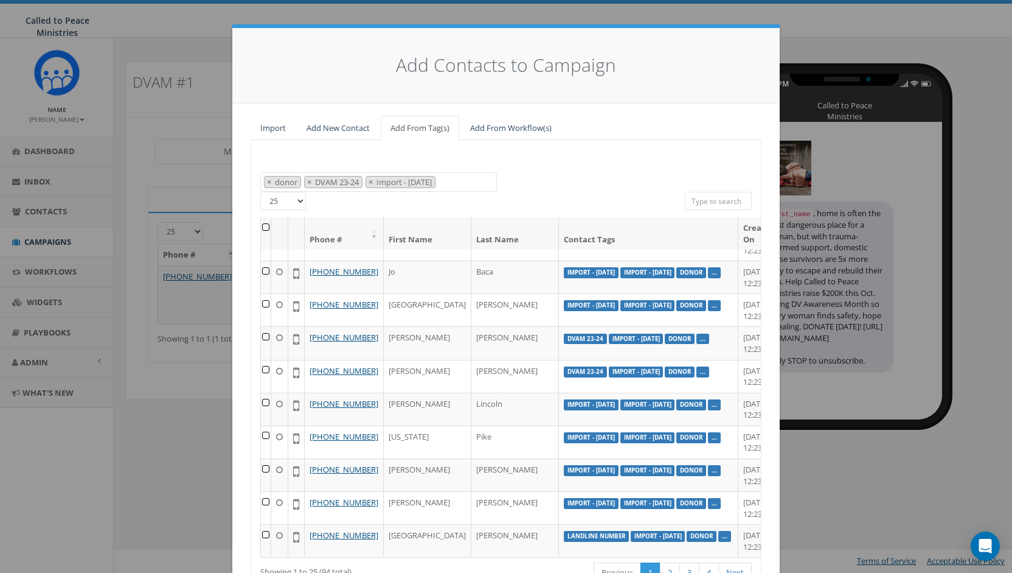
scroll to position [87, 0]
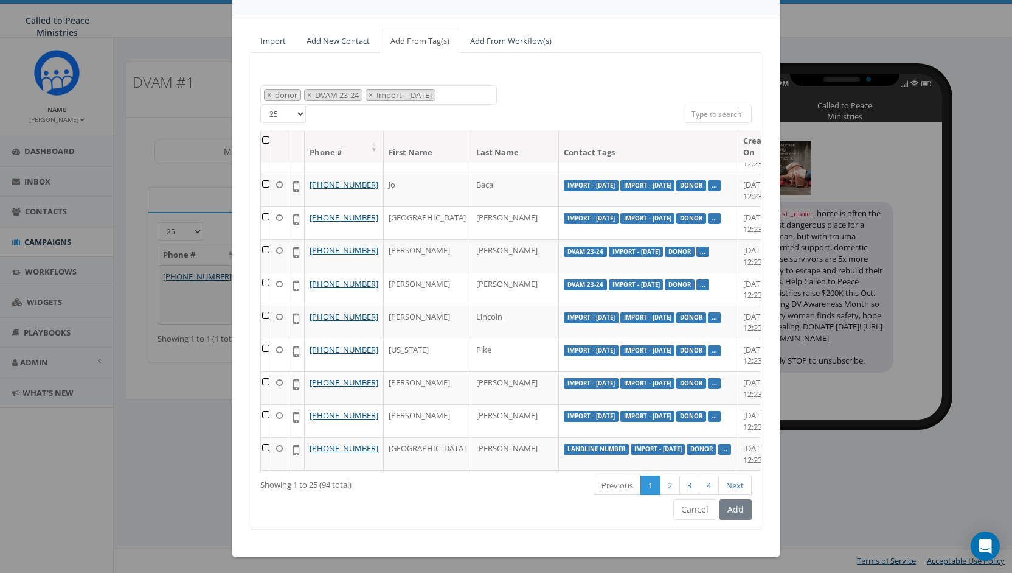
click at [736, 509] on div "Add" at bounding box center [734, 509] width 35 height 21
click at [733, 509] on div "Add" at bounding box center [734, 509] width 35 height 21
click at [735, 485] on link "Next" at bounding box center [735, 485] width 33 height 20
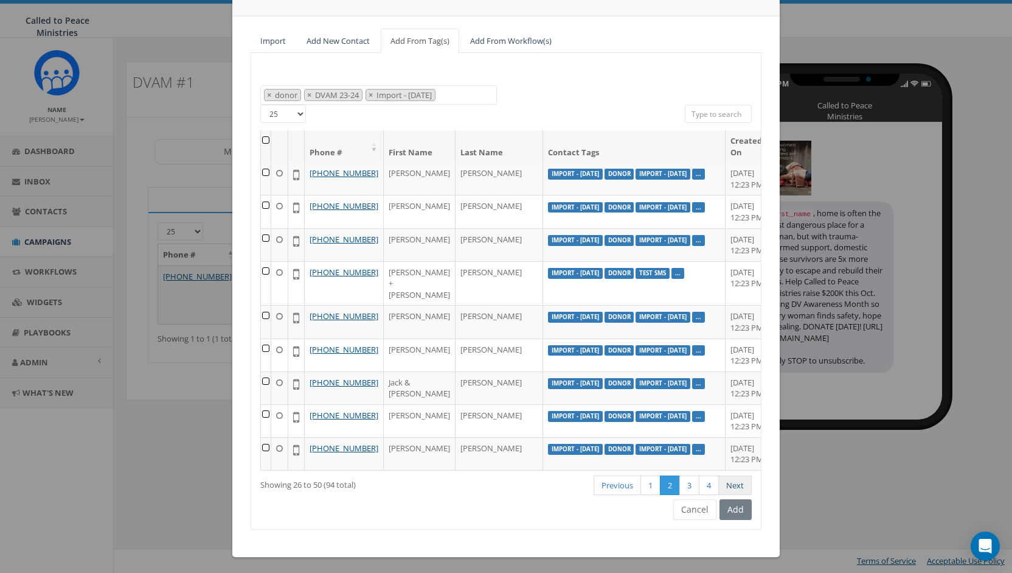
click at [731, 482] on link "Next" at bounding box center [735, 485] width 33 height 20
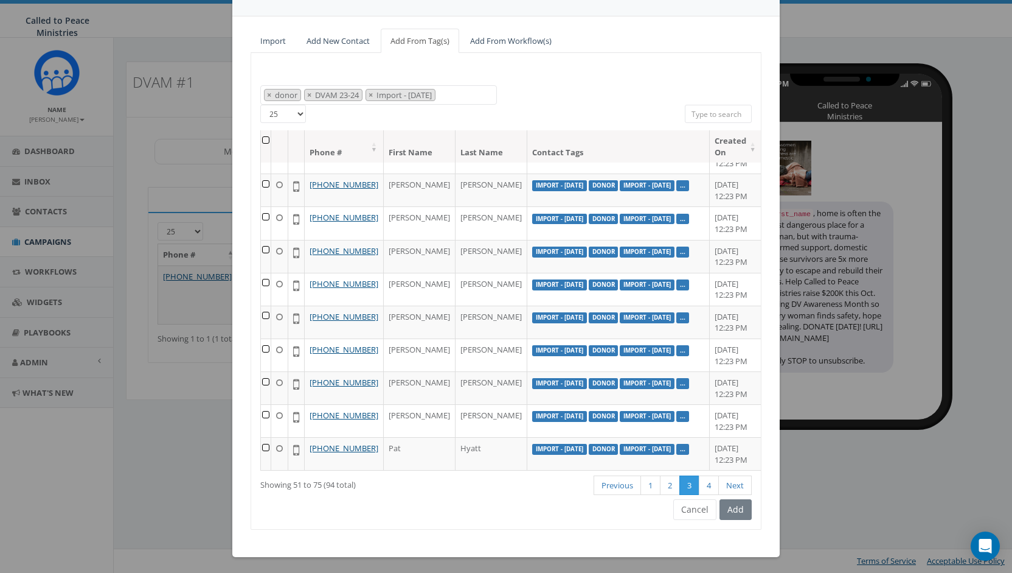
click at [731, 482] on link "Next" at bounding box center [735, 485] width 33 height 20
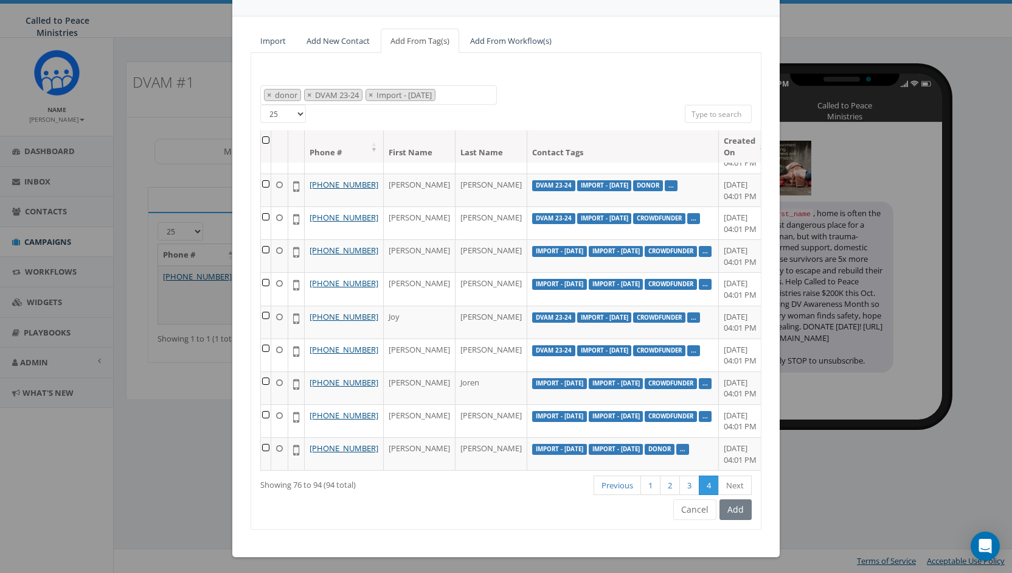
click at [732, 506] on div "Add" at bounding box center [734, 509] width 35 height 21
click at [730, 509] on div "Add" at bounding box center [734, 509] width 35 height 21
click at [473, 98] on span "× donor × DVAM 23-24 × Import - 09/29/2025" at bounding box center [378, 95] width 237 height 20
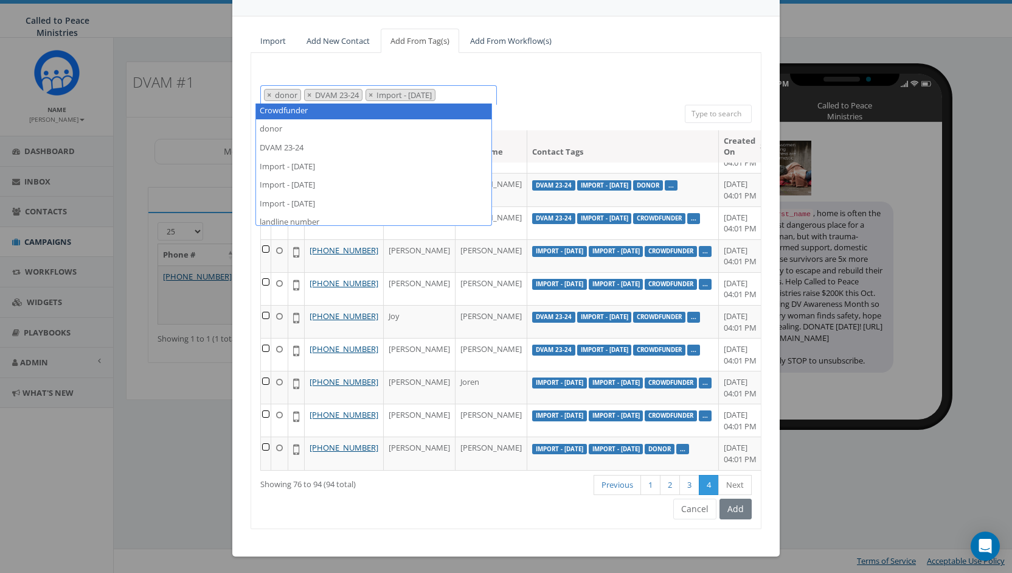
scroll to position [0, 0]
select select "Crowdfunder"
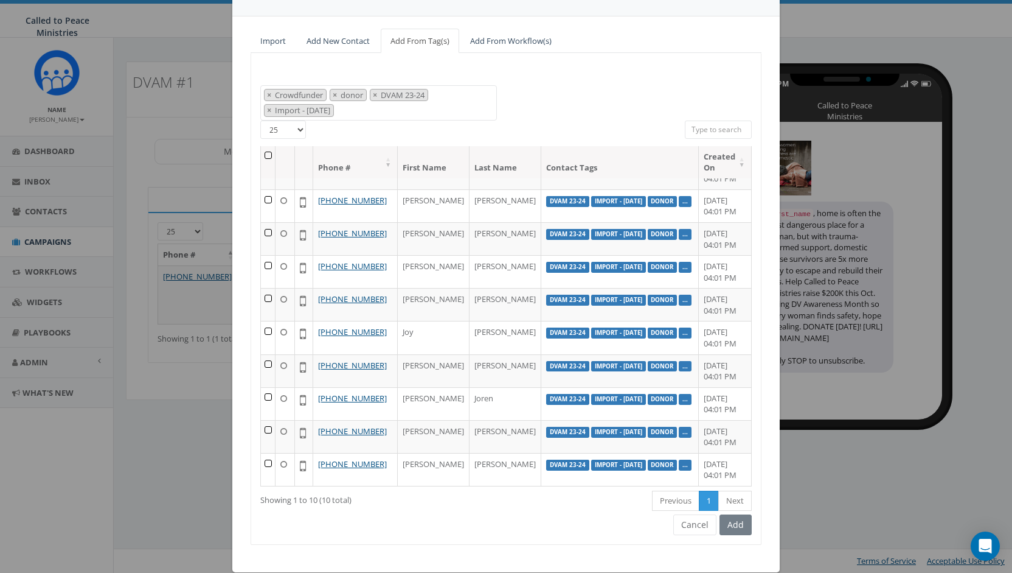
scroll to position [133, 0]
click at [733, 521] on div "Add" at bounding box center [734, 524] width 35 height 21
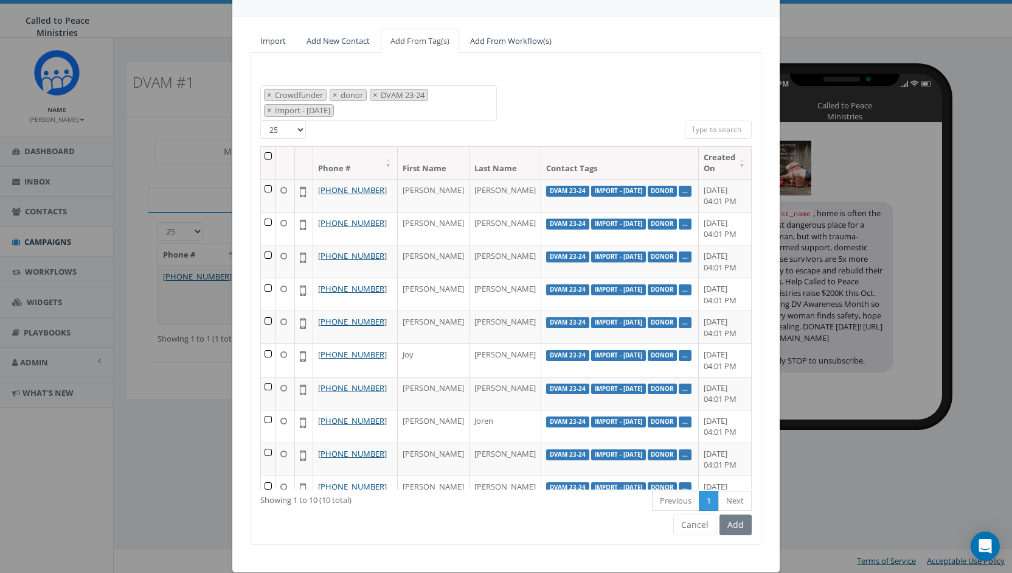
click at [734, 526] on div "Add" at bounding box center [734, 524] width 35 height 21
click at [733, 519] on div "Add" at bounding box center [734, 524] width 35 height 21
click at [912, 509] on div "Add Contacts to Campaign Import Add New Contact Add From Tag(s) Add From Workfl…" at bounding box center [506, 286] width 1012 height 573
click at [696, 524] on button "Cancel" at bounding box center [695, 524] width 43 height 21
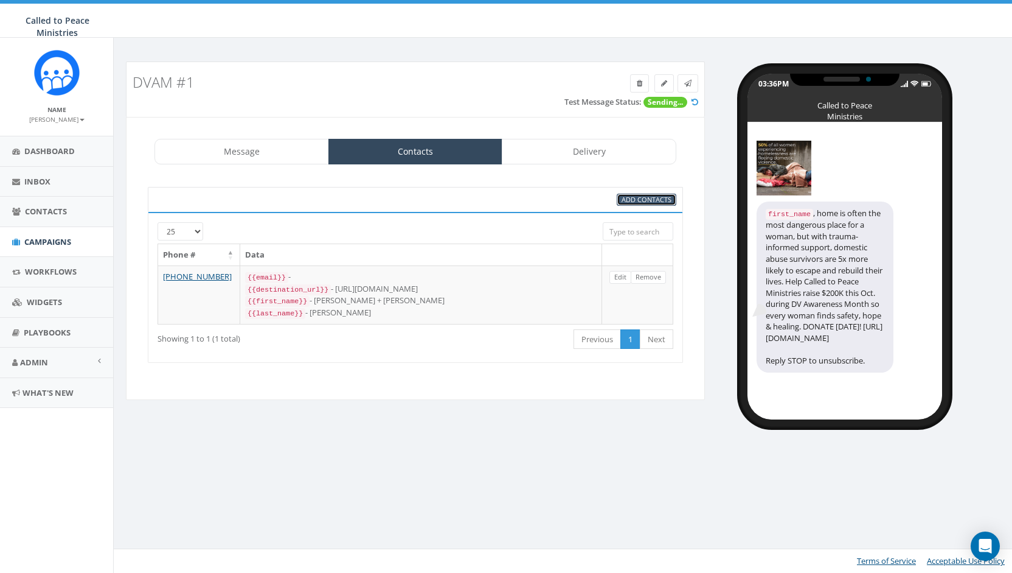
click at [666, 195] on span "Add Contacts" at bounding box center [647, 199] width 50 height 9
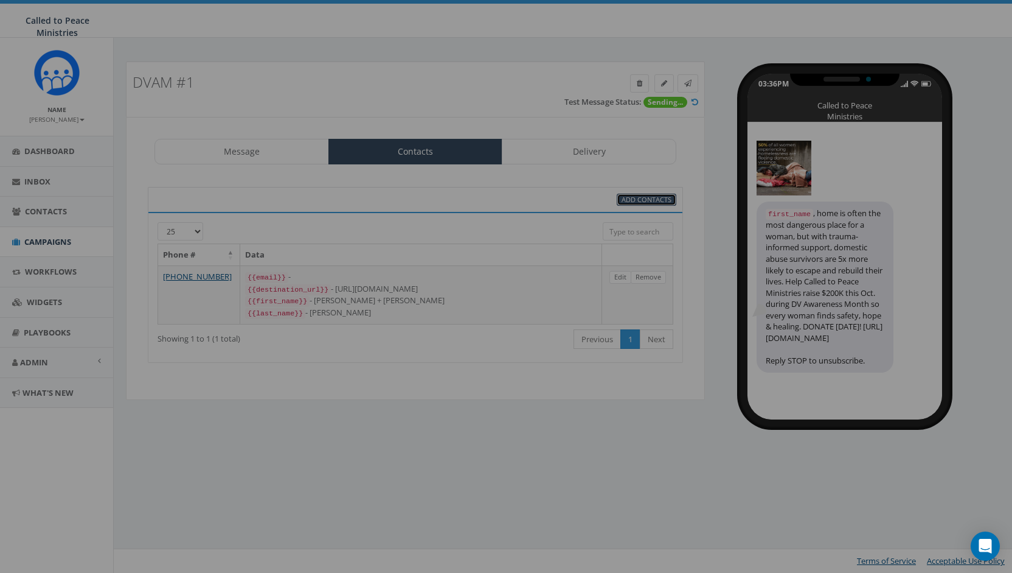
select select
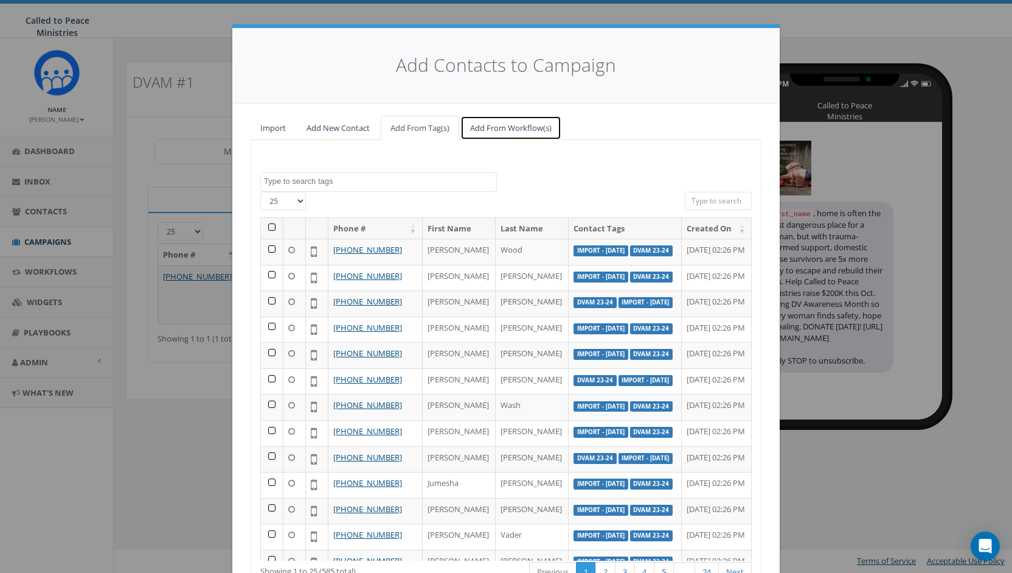
click at [507, 128] on link "Add From Workflow(s)" at bounding box center [511, 128] width 101 height 25
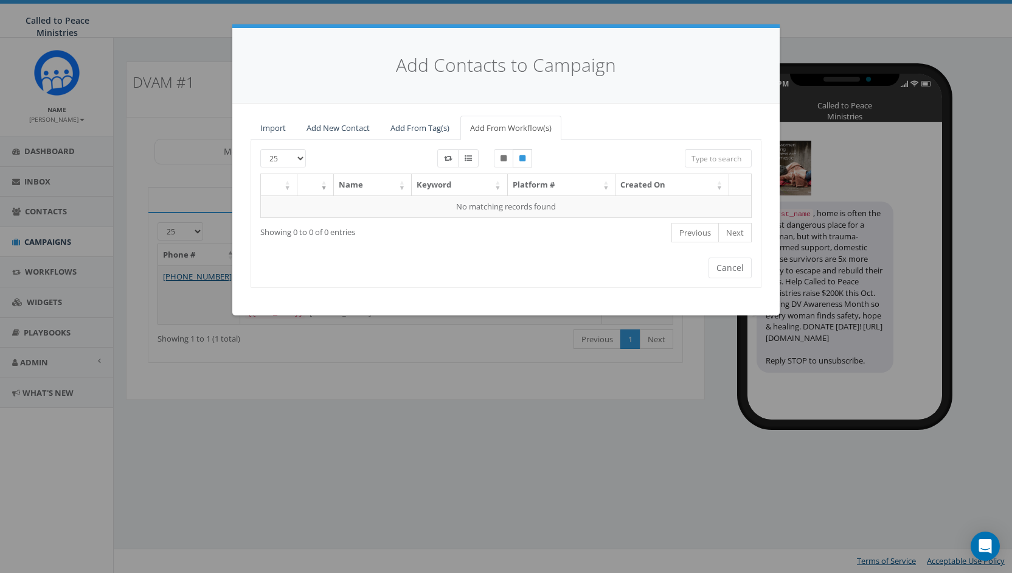
click at [528, 159] on label at bounding box center [522, 158] width 19 height 18
checkbox input "false"
click at [433, 124] on link "Add From Tag(s)" at bounding box center [420, 128] width 78 height 25
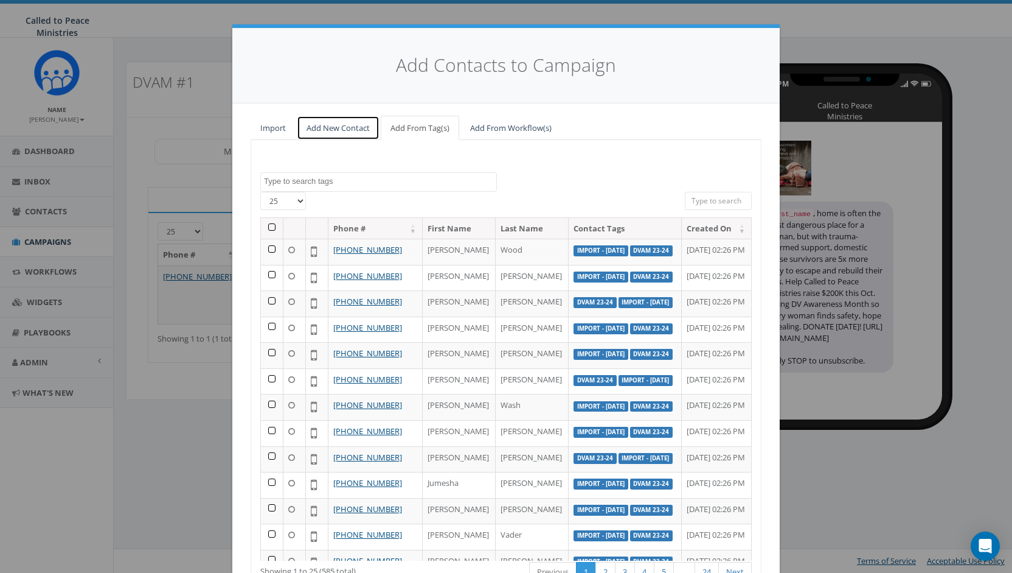
click at [349, 132] on link "Add New Contact" at bounding box center [338, 128] width 83 height 25
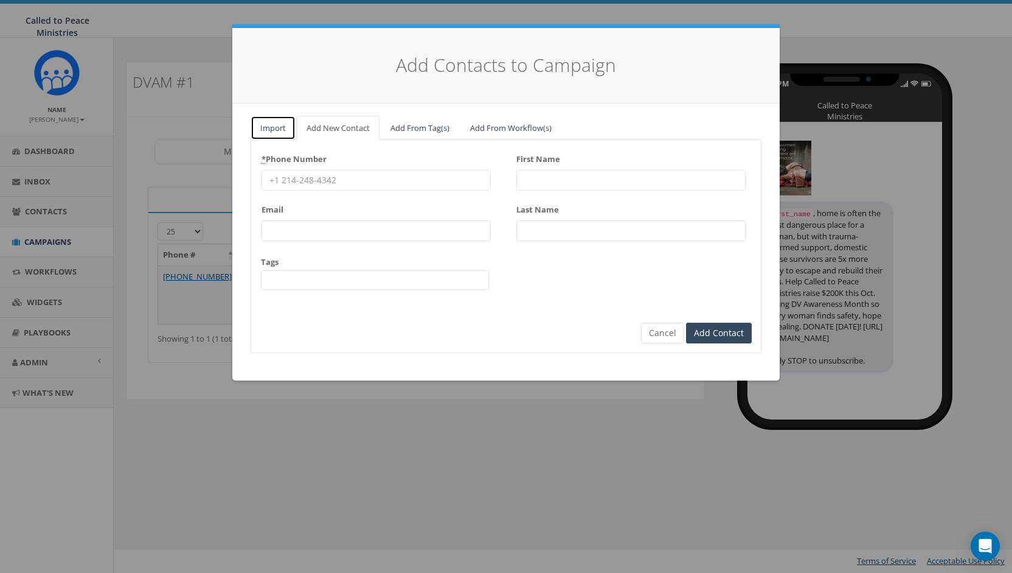
click at [274, 130] on link "Import" at bounding box center [273, 128] width 45 height 25
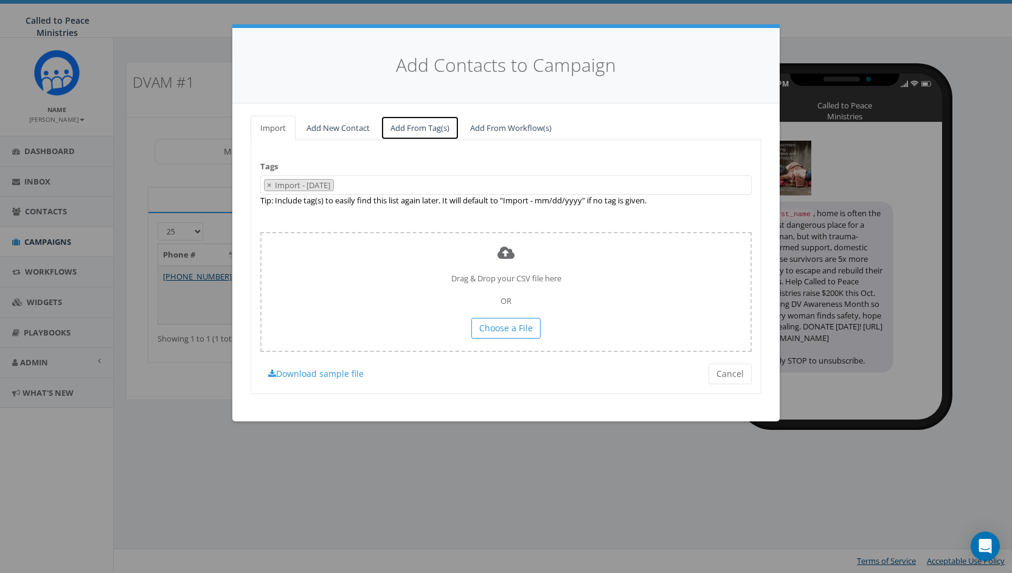
click at [432, 127] on link "Add From Tag(s)" at bounding box center [420, 128] width 78 height 25
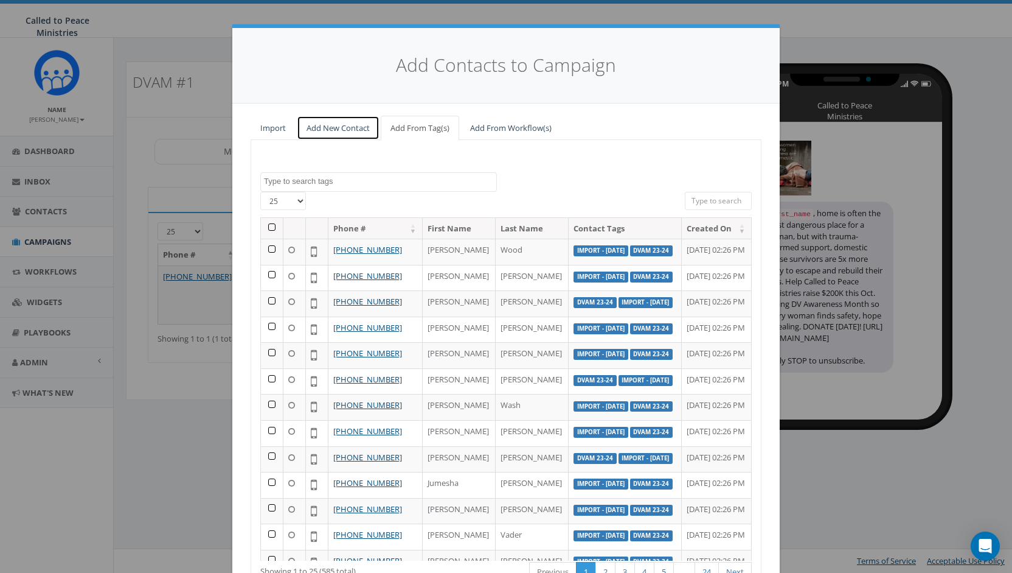
click at [338, 125] on link "Add New Contact" at bounding box center [338, 128] width 83 height 25
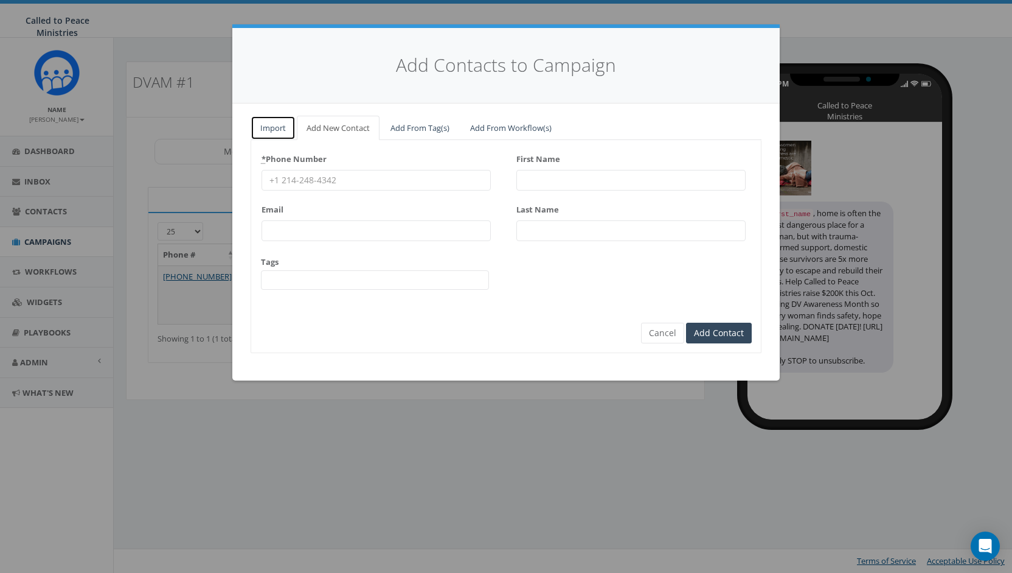
click at [270, 124] on link "Import" at bounding box center [273, 128] width 45 height 25
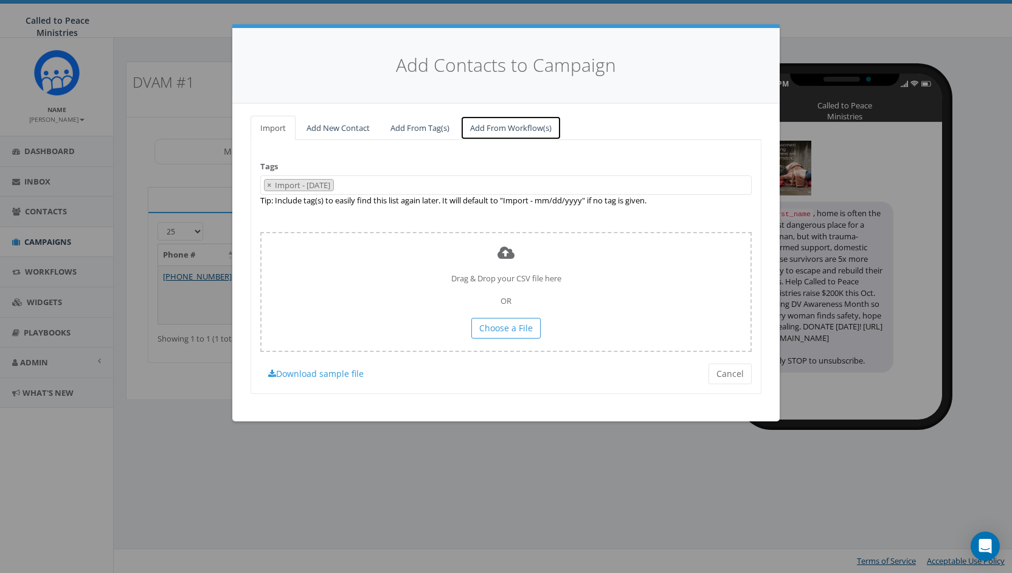
click at [529, 125] on link "Add From Workflow(s)" at bounding box center [511, 128] width 101 height 25
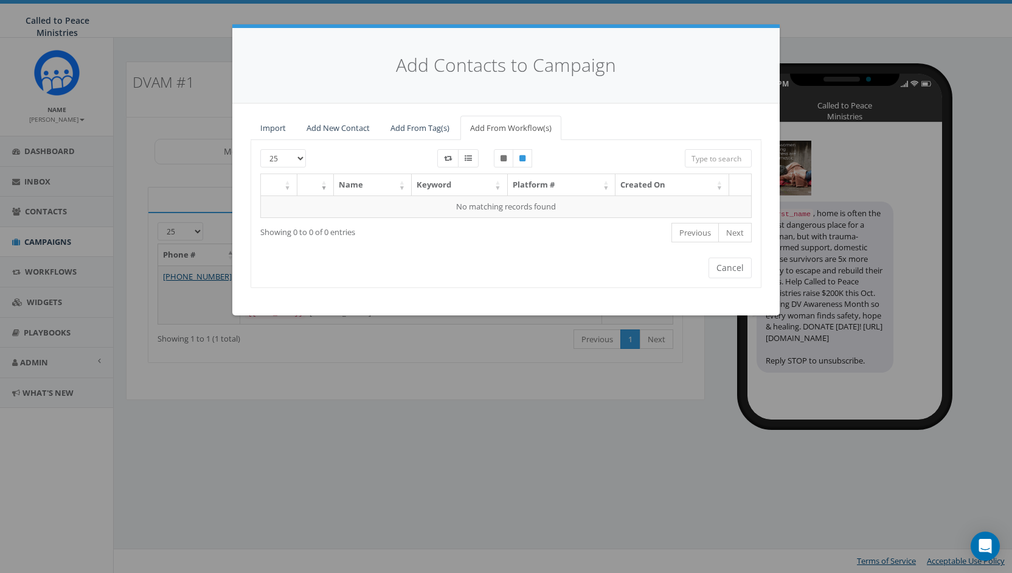
click at [641, 183] on th "Created On" at bounding box center [673, 184] width 114 height 21
click at [419, 125] on link "Add From Tag(s)" at bounding box center [420, 128] width 78 height 25
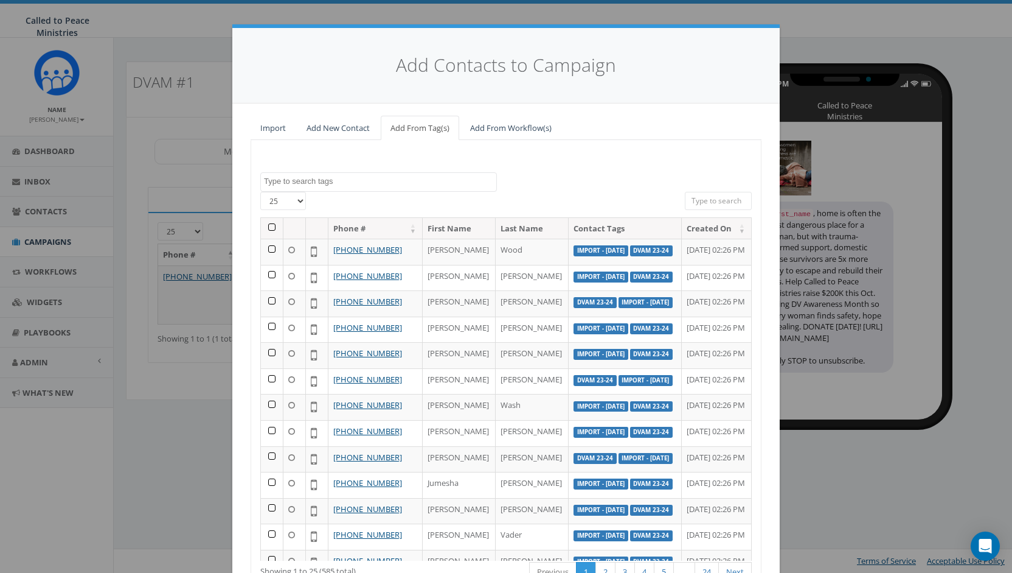
click at [296, 194] on select "25 50 100" at bounding box center [283, 201] width 46 height 18
select select "100"
click at [260, 192] on select "25 50 100" at bounding box center [283, 201] width 46 height 18
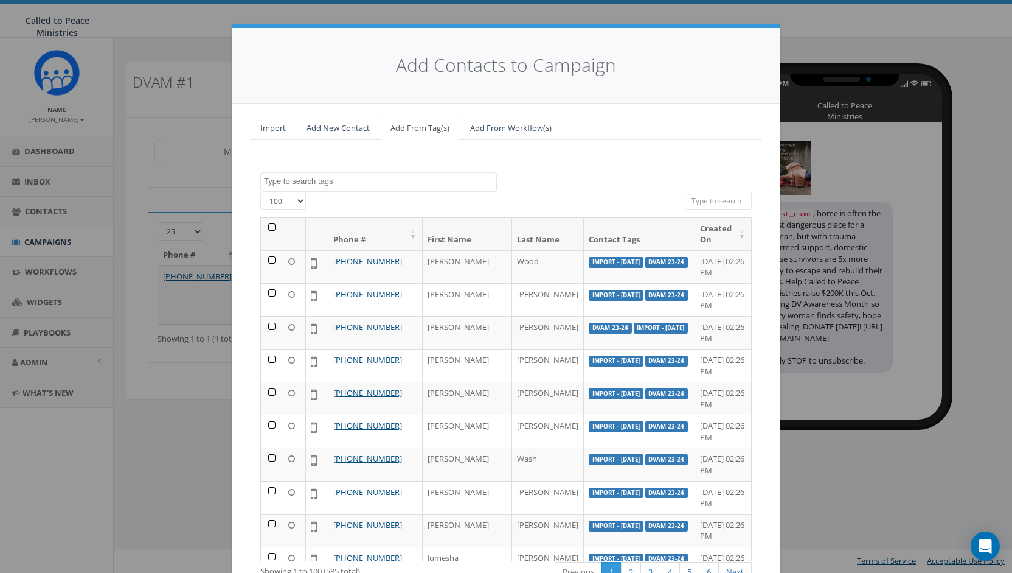
click at [264, 223] on th at bounding box center [272, 234] width 23 height 32
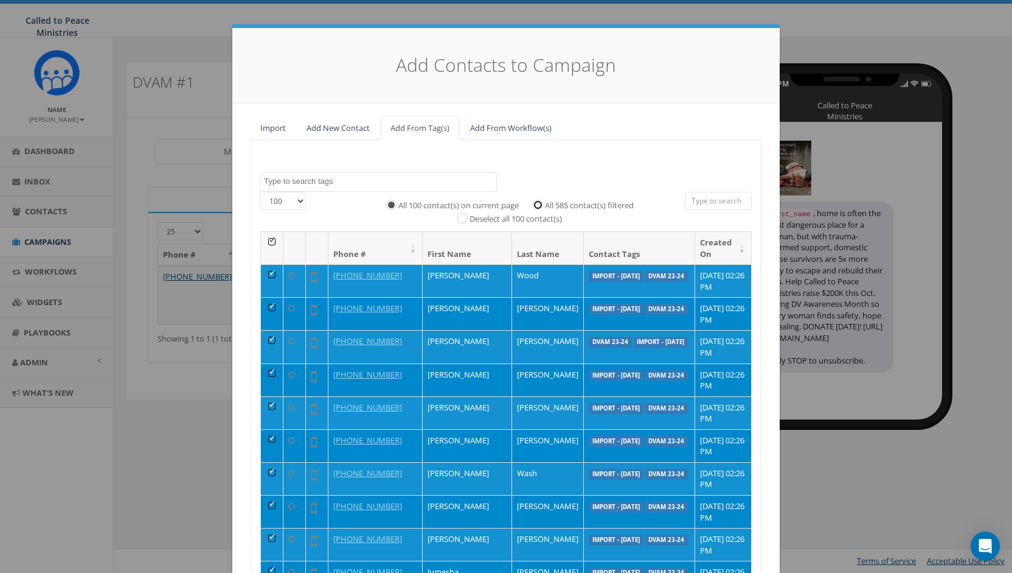
click at [537, 200] on input "All 585 contact(s) filtered" at bounding box center [541, 204] width 8 height 8
radio input "true"
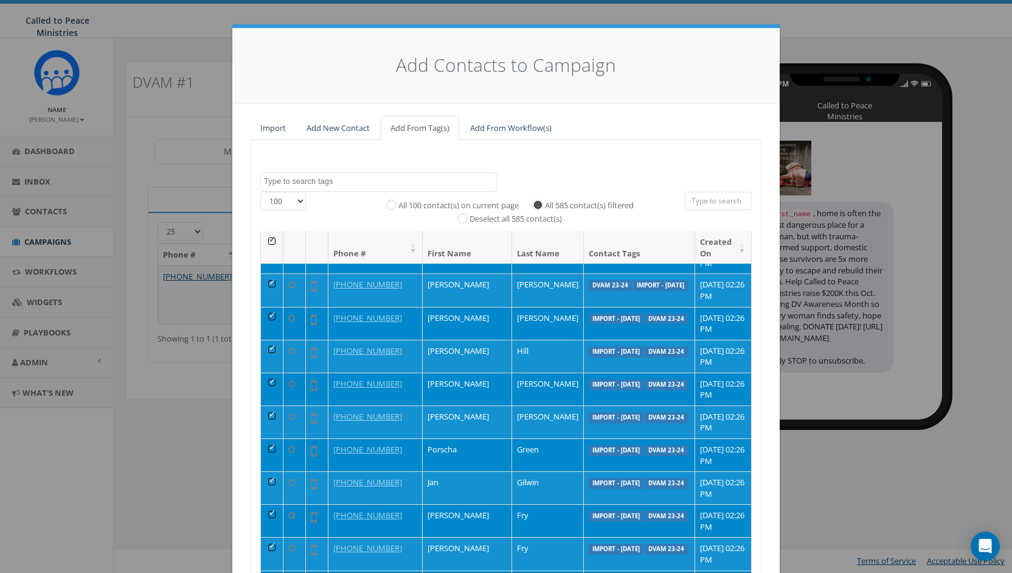
scroll to position [101, 0]
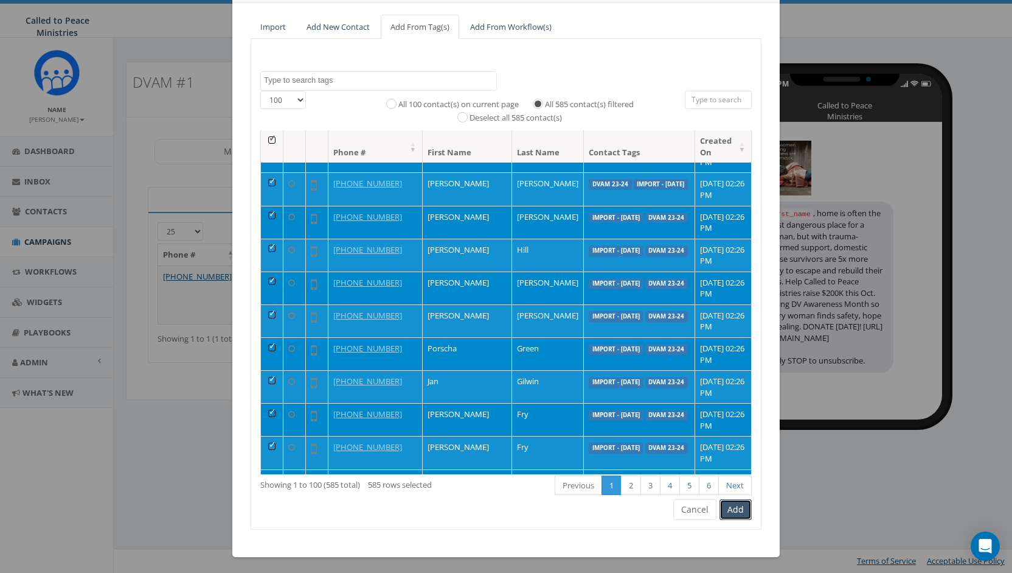
click at [731, 507] on button "Add" at bounding box center [736, 509] width 32 height 21
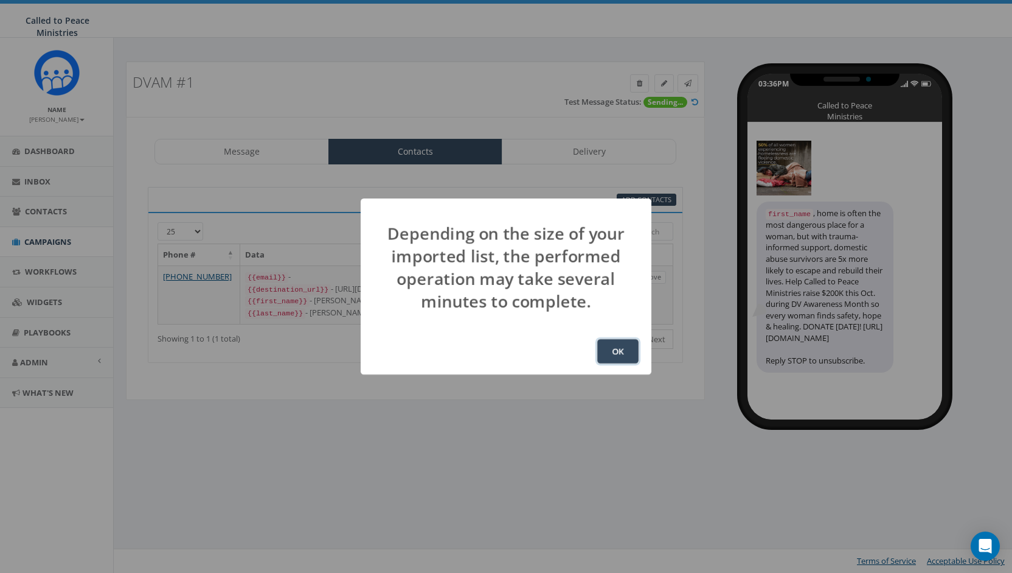
click at [612, 345] on button "OK" at bounding box center [617, 351] width 41 height 24
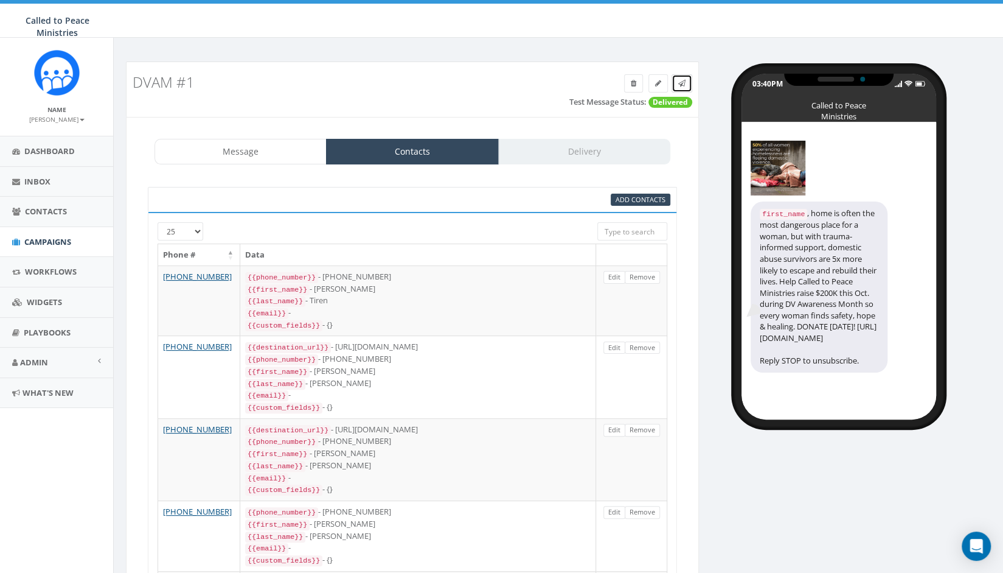
click at [688, 80] on link at bounding box center [682, 83] width 21 height 18
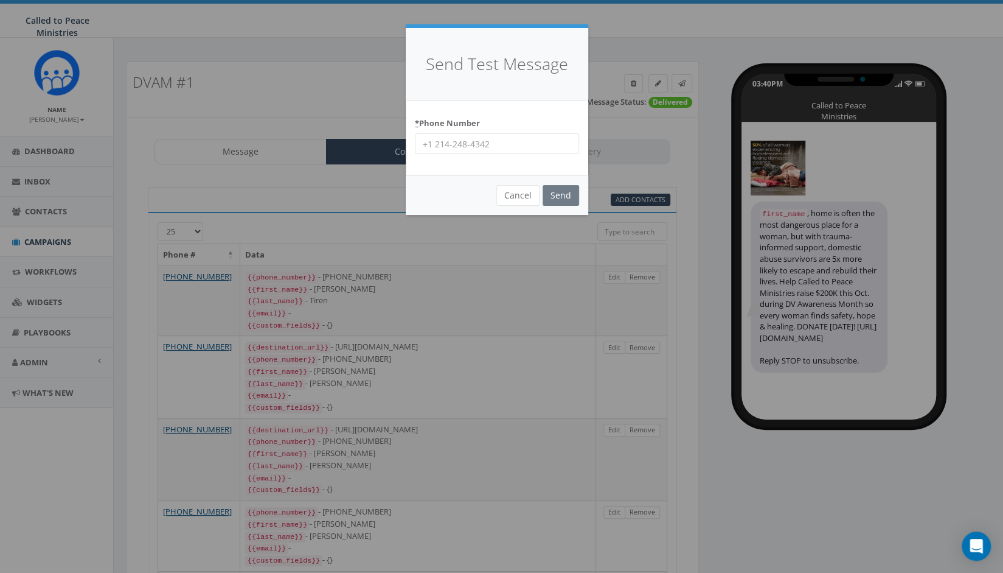
click at [480, 141] on input "* Phone Number" at bounding box center [497, 143] width 164 height 21
type input "9199954994"
click at [555, 197] on input "Send" at bounding box center [561, 195] width 37 height 21
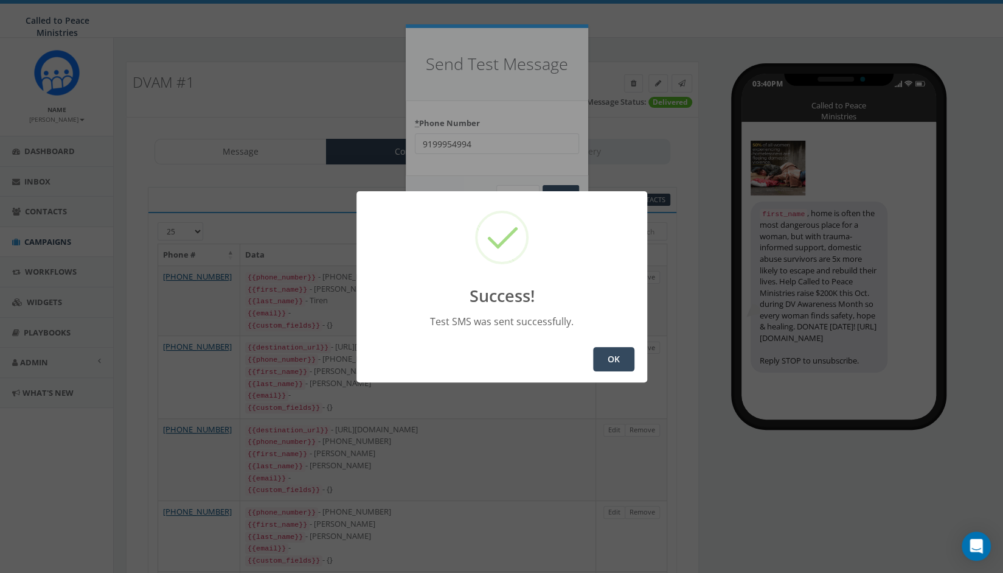
click at [625, 356] on button "OK" at bounding box center [613, 359] width 41 height 24
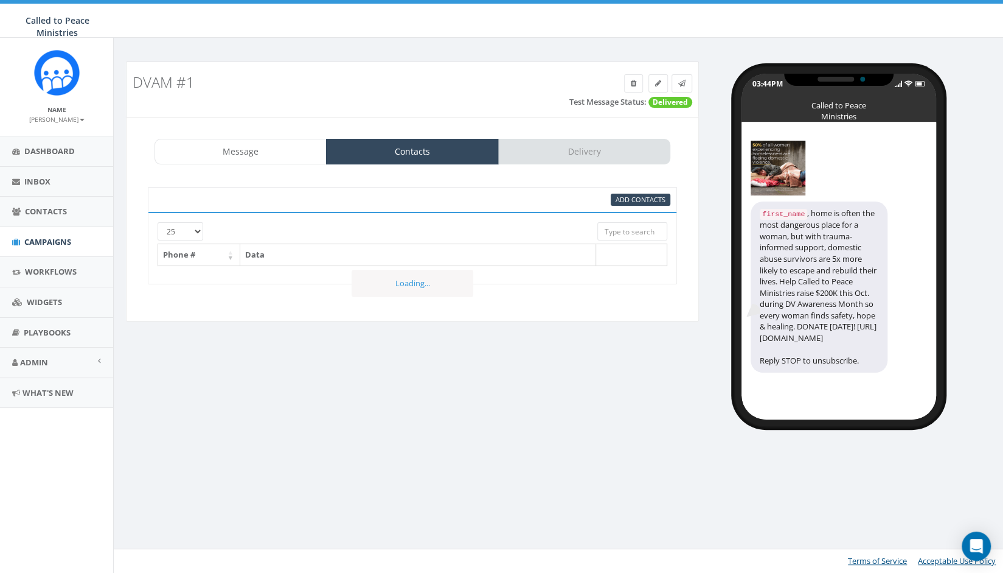
click at [583, 151] on div "Message Contacts Delivery" at bounding box center [413, 152] width 516 height 26
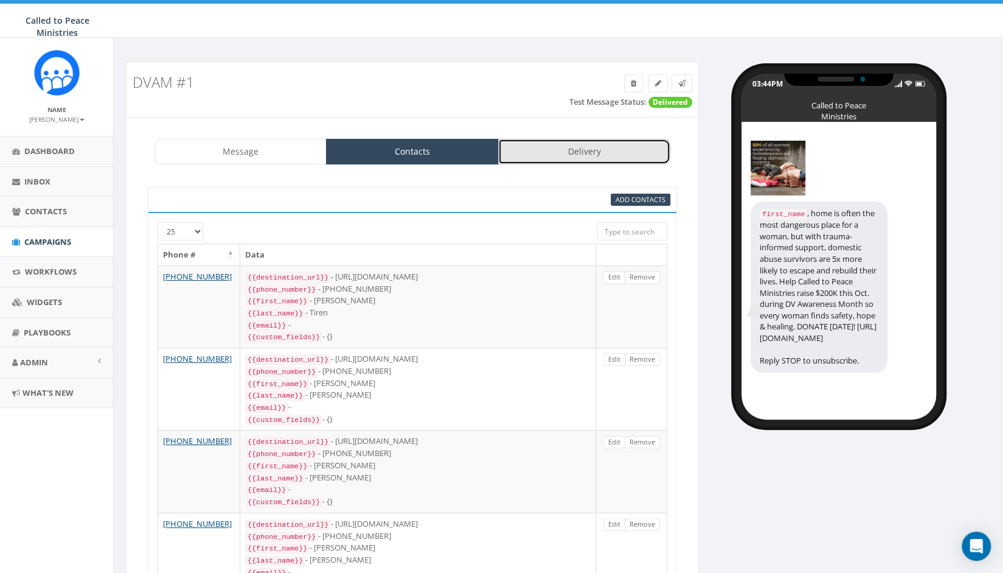
click at [583, 151] on link "Delivery" at bounding box center [584, 152] width 172 height 26
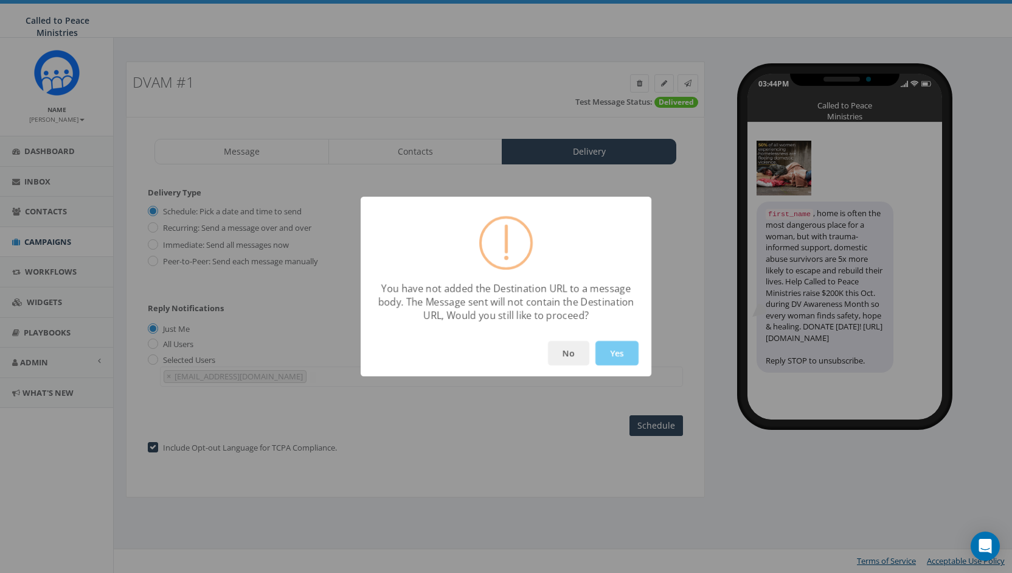
click at [617, 352] on button "Yes" at bounding box center [617, 353] width 43 height 24
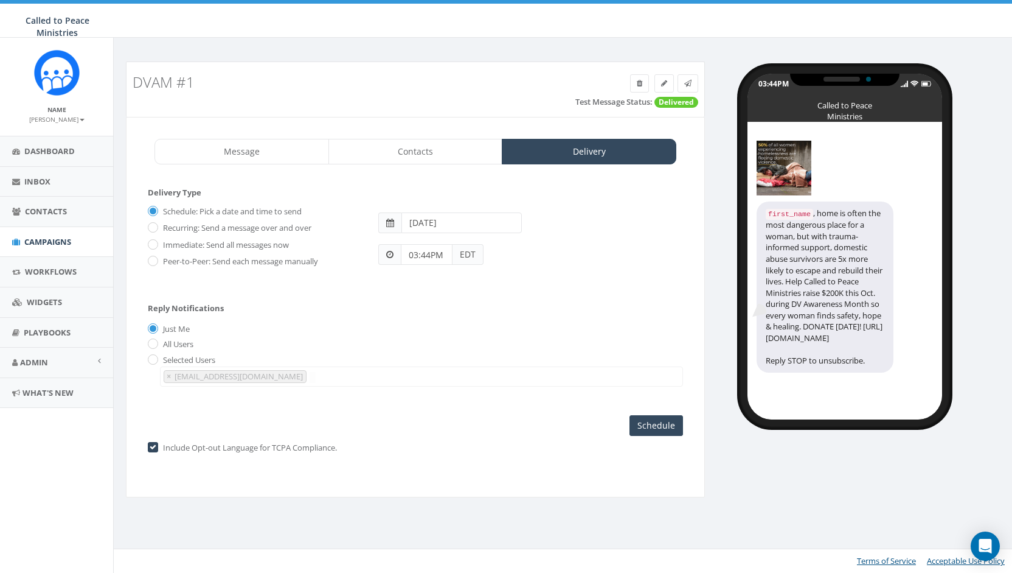
click at [459, 215] on input "[DATE]" at bounding box center [462, 222] width 120 height 21
click at [470, 276] on td "1" at bounding box center [468, 282] width 19 height 18
click at [370, 294] on div "Reply Notifications Just Me All Users Selected Users [EMAIL_ADDRESS][DOMAIN_NAM…" at bounding box center [415, 341] width 535 height 101
click at [435, 261] on input "03:44PM" at bounding box center [427, 254] width 52 height 21
click at [521, 218] on button "PM" at bounding box center [521, 220] width 18 height 18
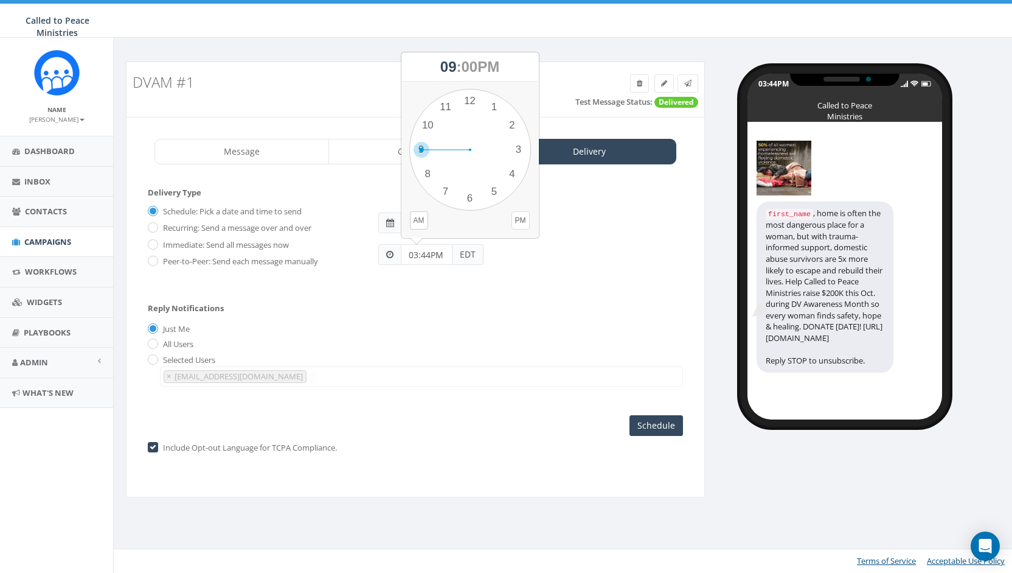
drag, startPoint x: 517, startPoint y: 151, endPoint x: 414, endPoint y: 164, distance: 103.6
click at [414, 164] on div "1 2 3 4 5 6 7 8 9 10 11 12 00 05 10 15 20 25 30 35 40 45 50 55" at bounding box center [470, 150] width 122 height 122
click at [441, 252] on input "03:44PM" at bounding box center [427, 254] width 52 height 21
type input "0"
type input "8:30 PM"
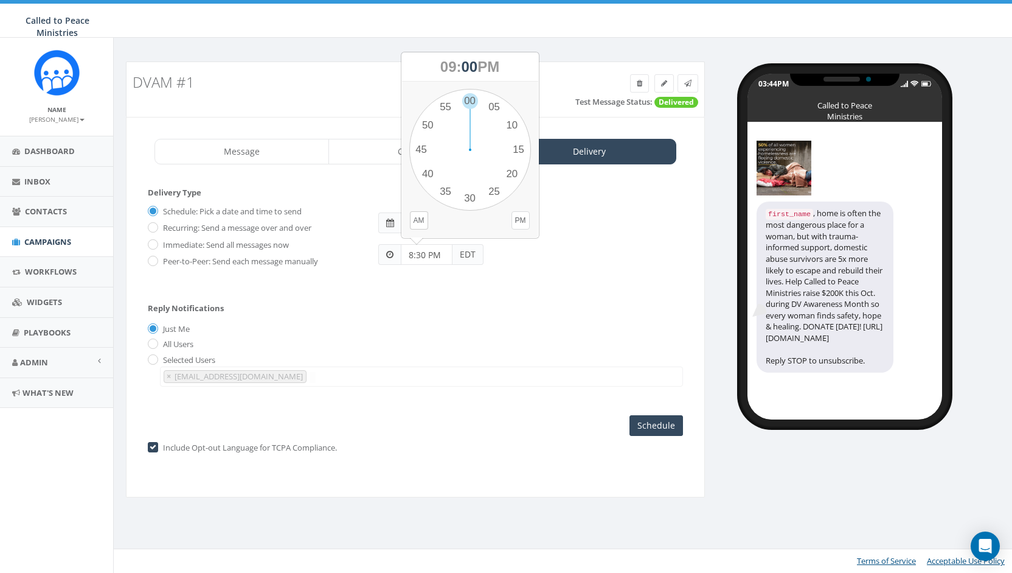
click at [512, 221] on button "PM" at bounding box center [521, 220] width 18 height 18
click at [556, 303] on div "Reply Notifications Just Me All Users Selected Users [EMAIL_ADDRESS][DOMAIN_NAM…" at bounding box center [415, 341] width 535 height 101
click at [151, 444] on input "checkbox" at bounding box center [152, 448] width 8 height 8
checkbox input "false"
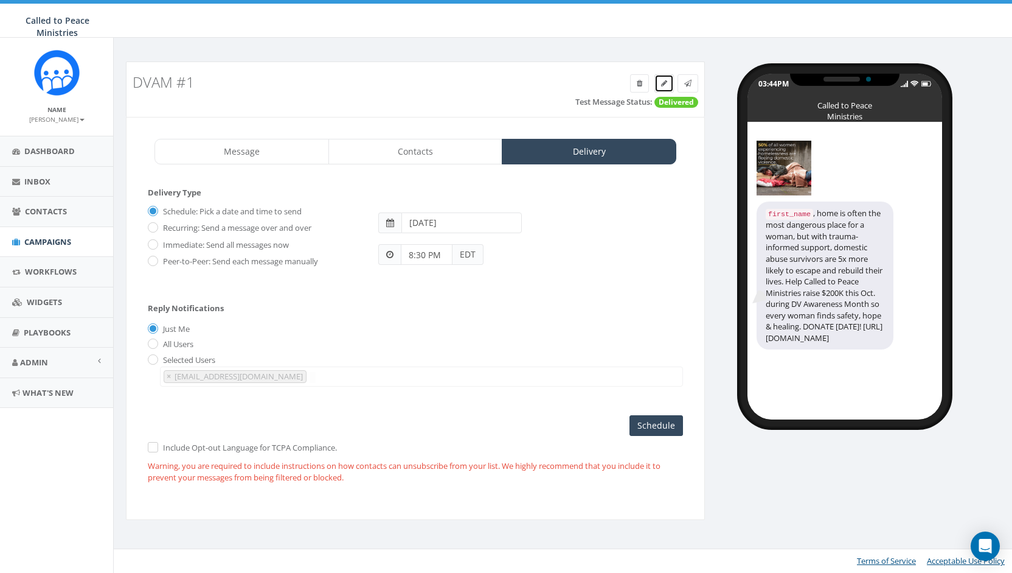
click at [661, 82] on icon at bounding box center [664, 83] width 6 height 7
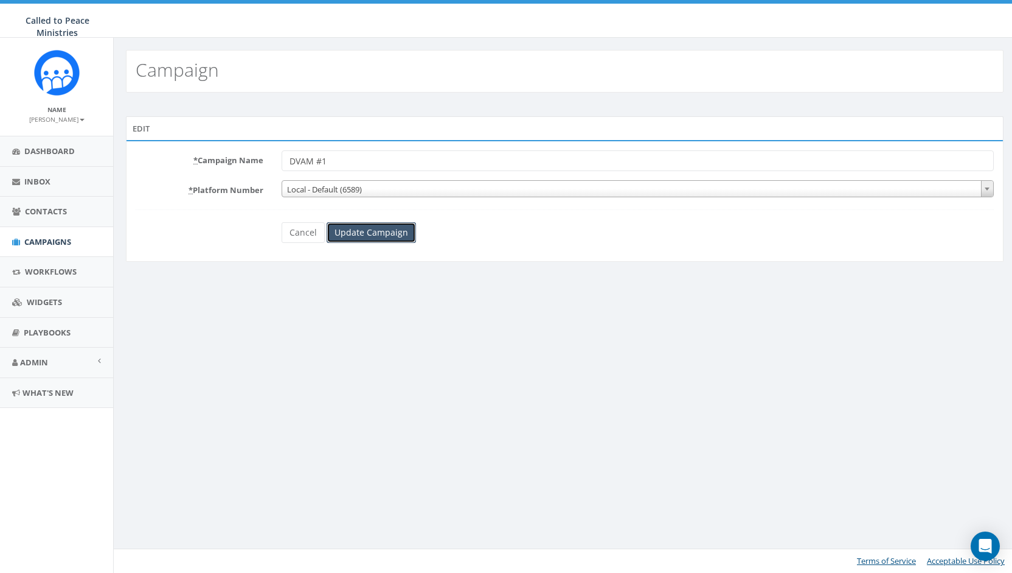
click at [363, 226] on input "Update Campaign" at bounding box center [371, 232] width 89 height 21
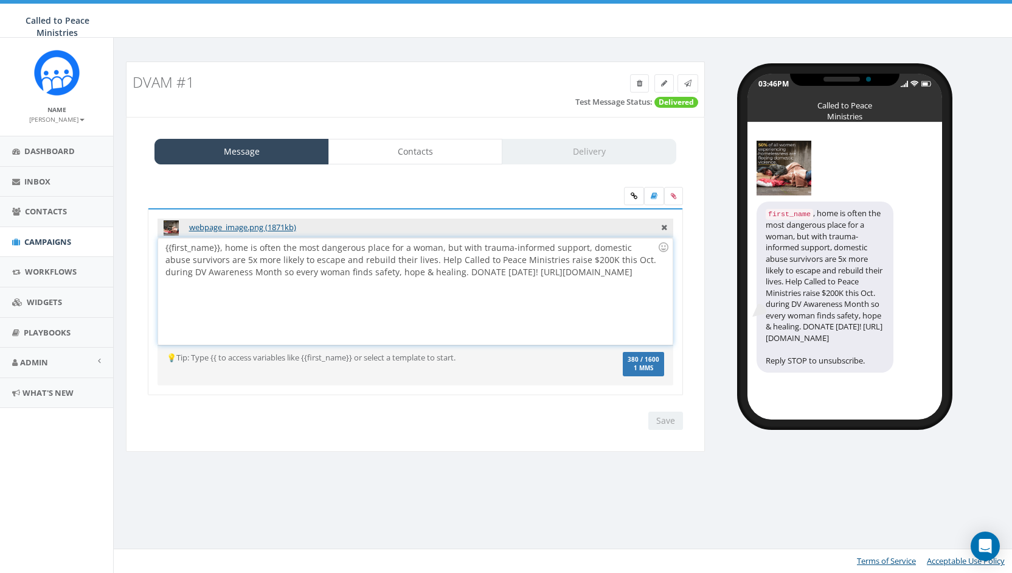
click at [333, 254] on div "{{first_name}}, home is often the most dangerous place for a woman, but with tr…" at bounding box center [415, 291] width 514 height 106
click at [672, 418] on input "Save" at bounding box center [666, 420] width 35 height 18
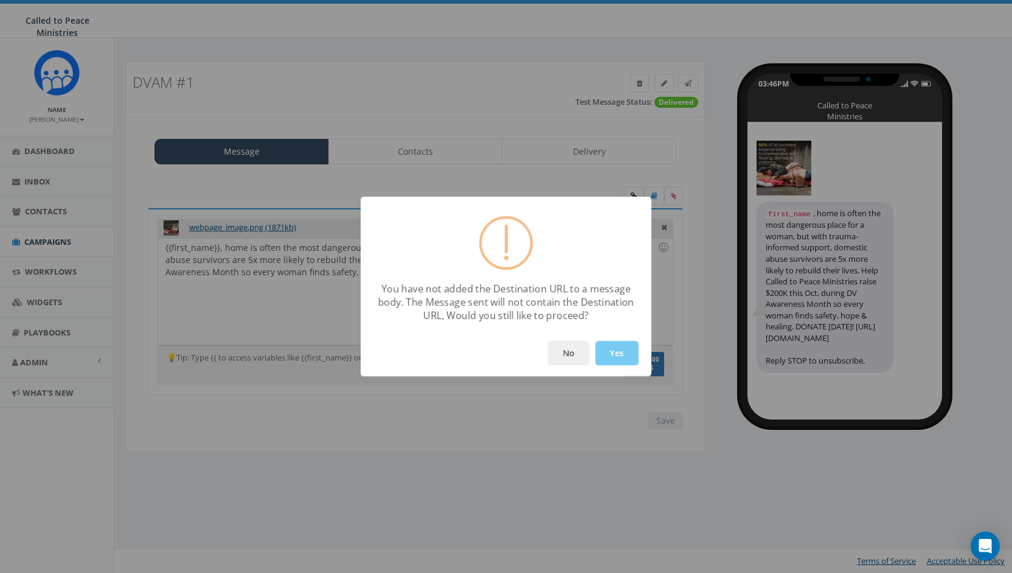
click at [627, 350] on button "Yes" at bounding box center [617, 353] width 43 height 24
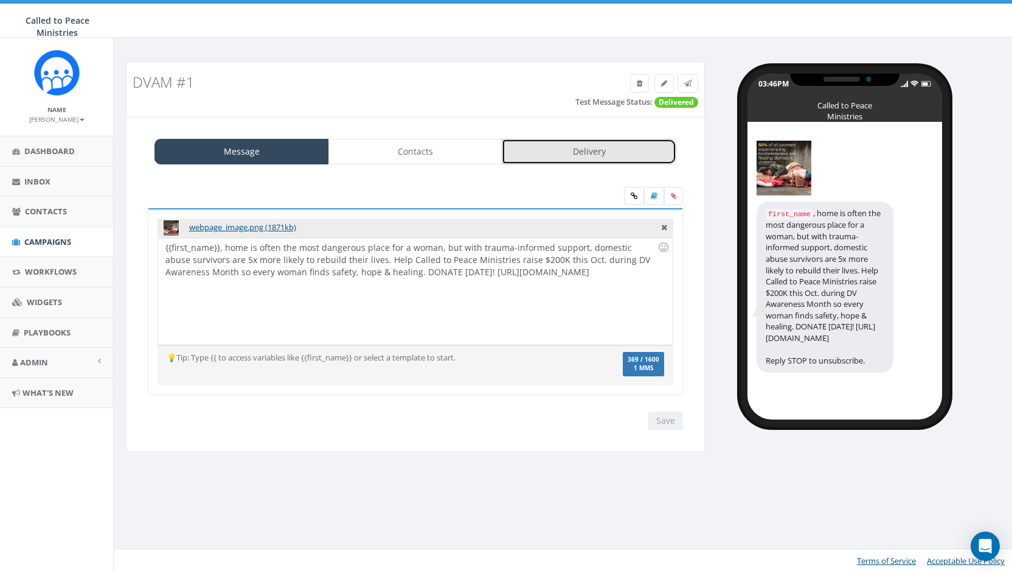
click at [538, 148] on link "Delivery" at bounding box center [589, 152] width 175 height 26
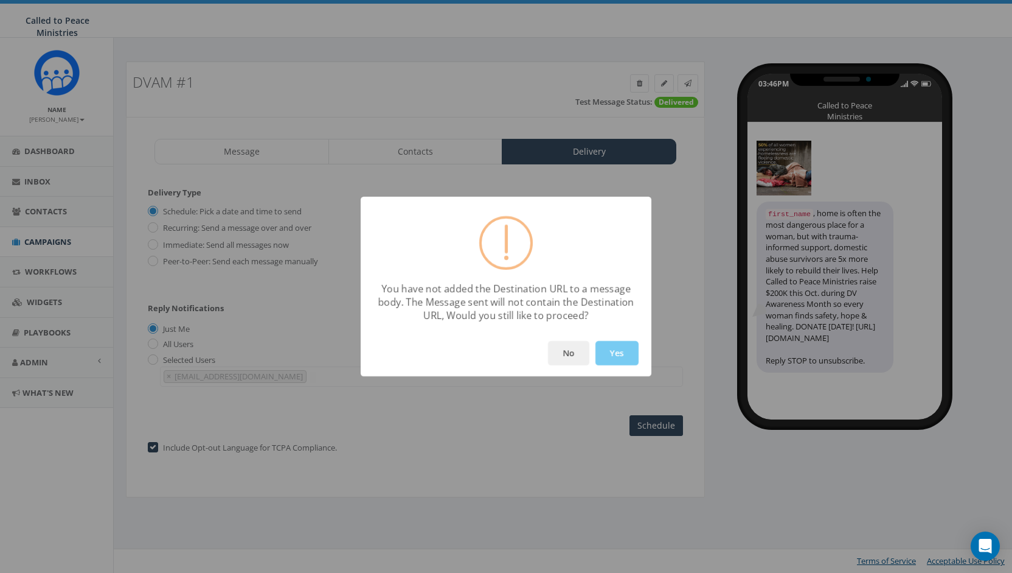
click at [630, 350] on button "Yes" at bounding box center [617, 353] width 43 height 24
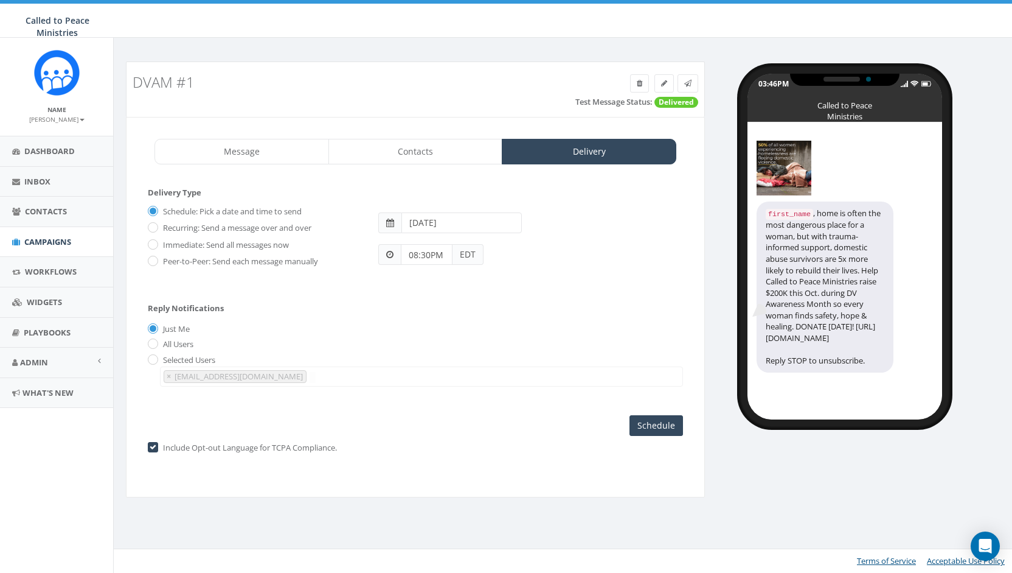
click at [160, 442] on label "Include Opt-out Language for TCPA Compliance." at bounding box center [248, 448] width 177 height 12
click at [148, 448] on input "checkbox" at bounding box center [152, 448] width 8 height 8
checkbox input "false"
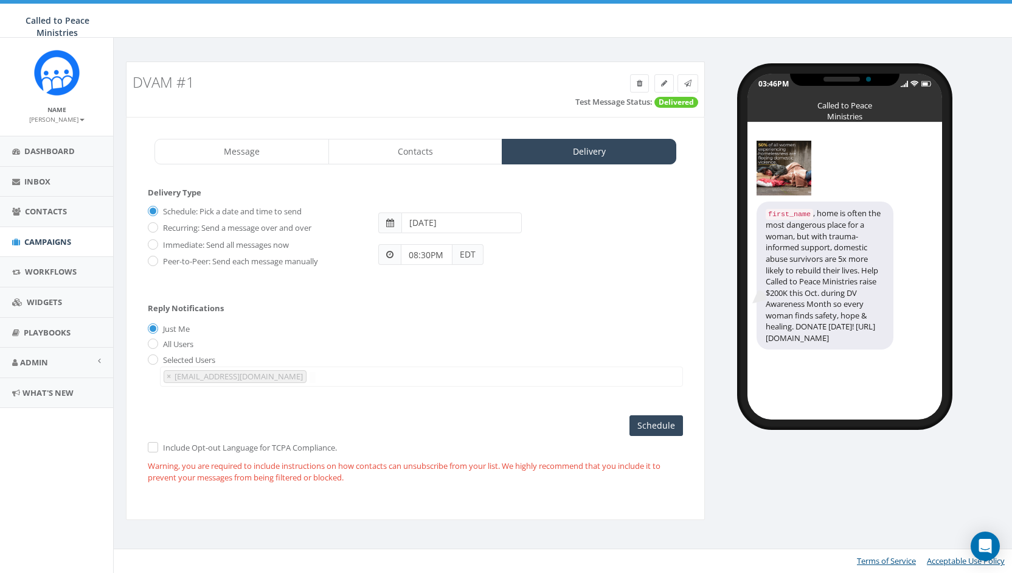
click at [785, 150] on img at bounding box center [784, 168] width 55 height 55
click at [650, 424] on input "Schedule" at bounding box center [657, 425] width 54 height 21
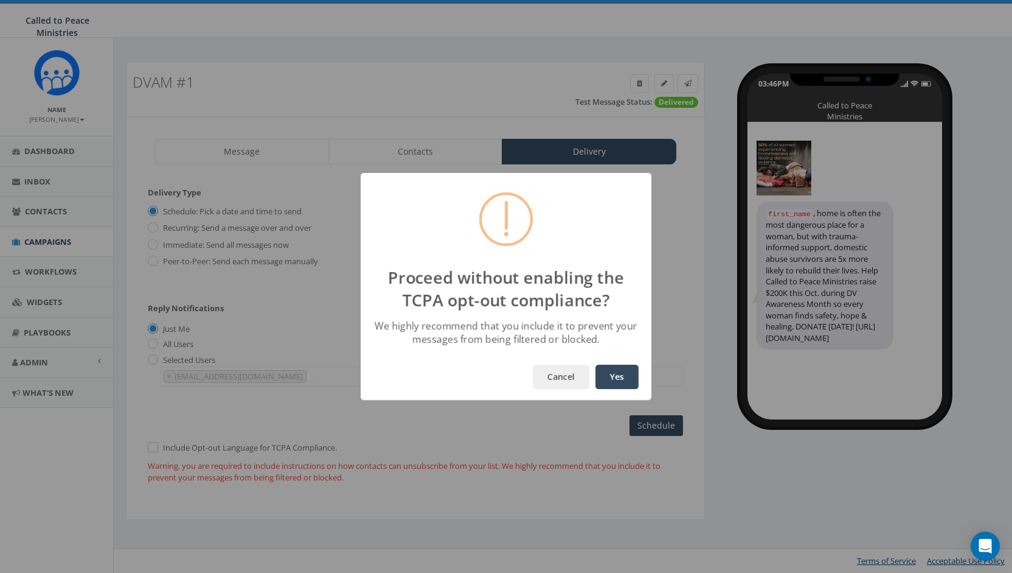
click at [622, 377] on button "Yes" at bounding box center [617, 376] width 43 height 24
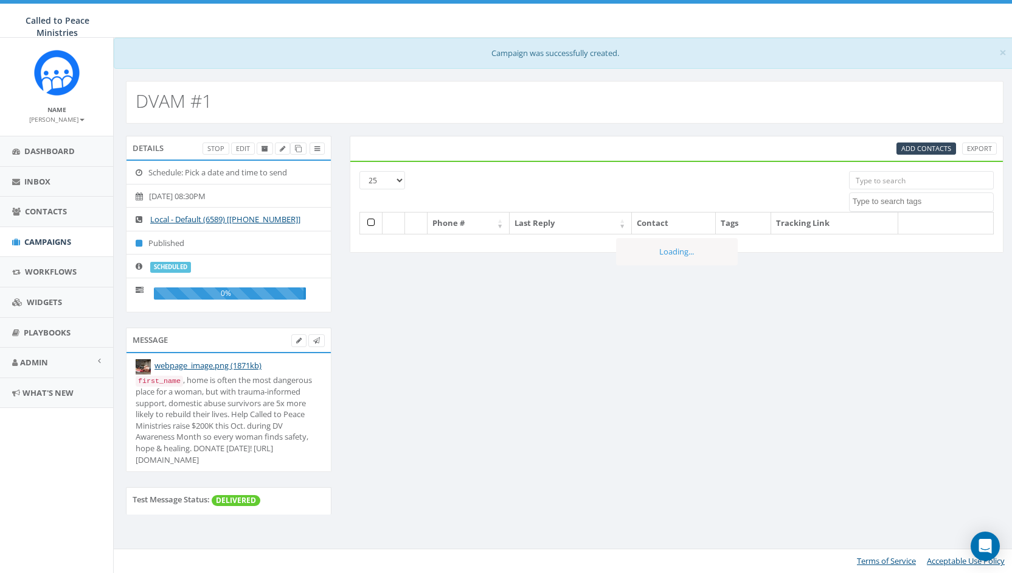
select select
